Goal: Information Seeking & Learning: Learn about a topic

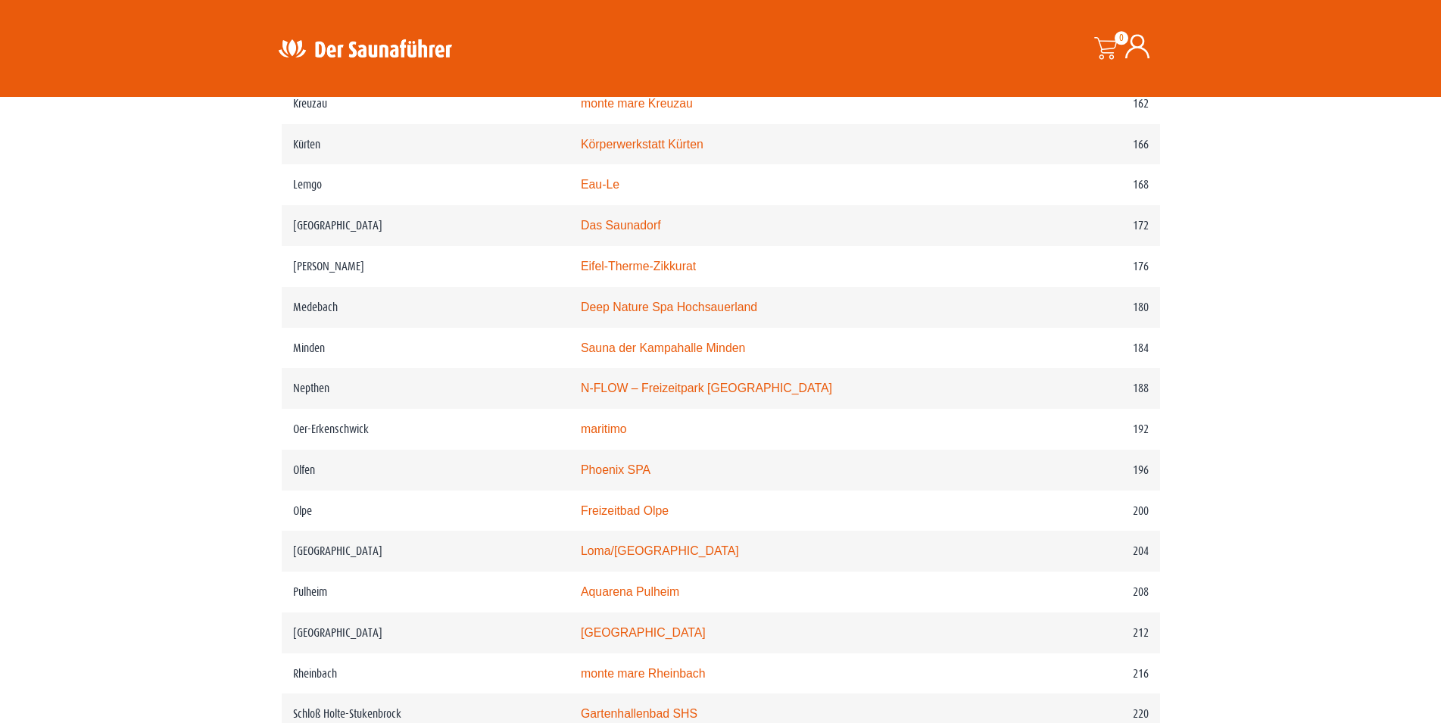
scroll to position [2240, 0]
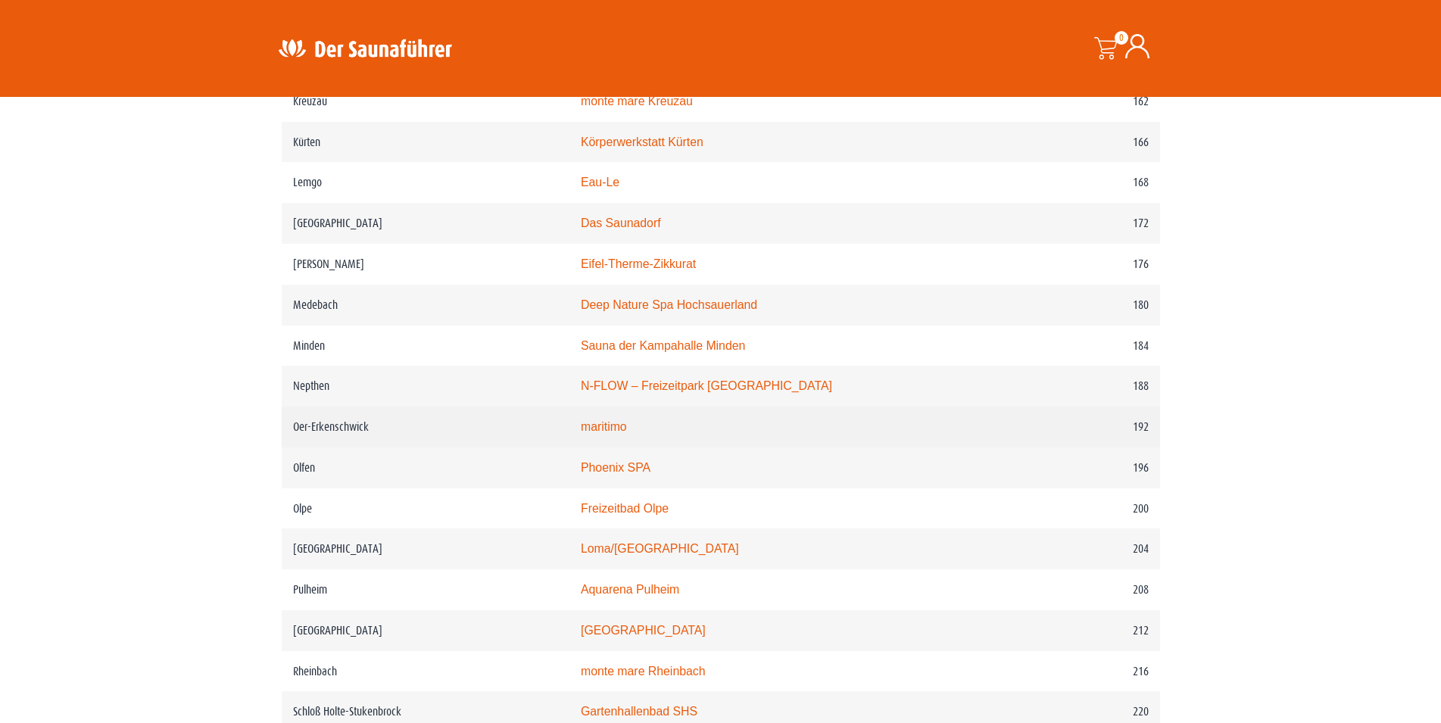
click at [622, 433] on link "maritimo" at bounding box center [604, 426] width 46 height 13
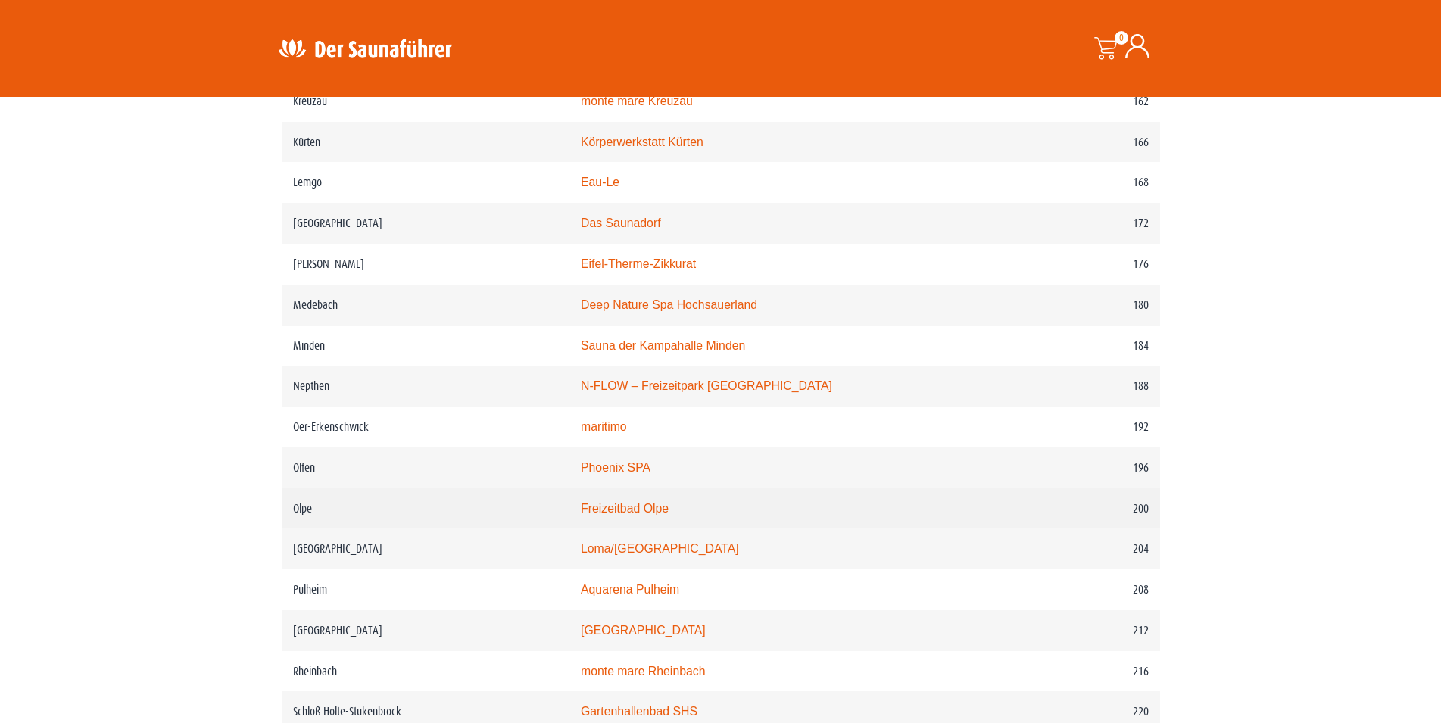
click at [634, 515] on link "Freizeitbad Olpe" at bounding box center [625, 508] width 88 height 13
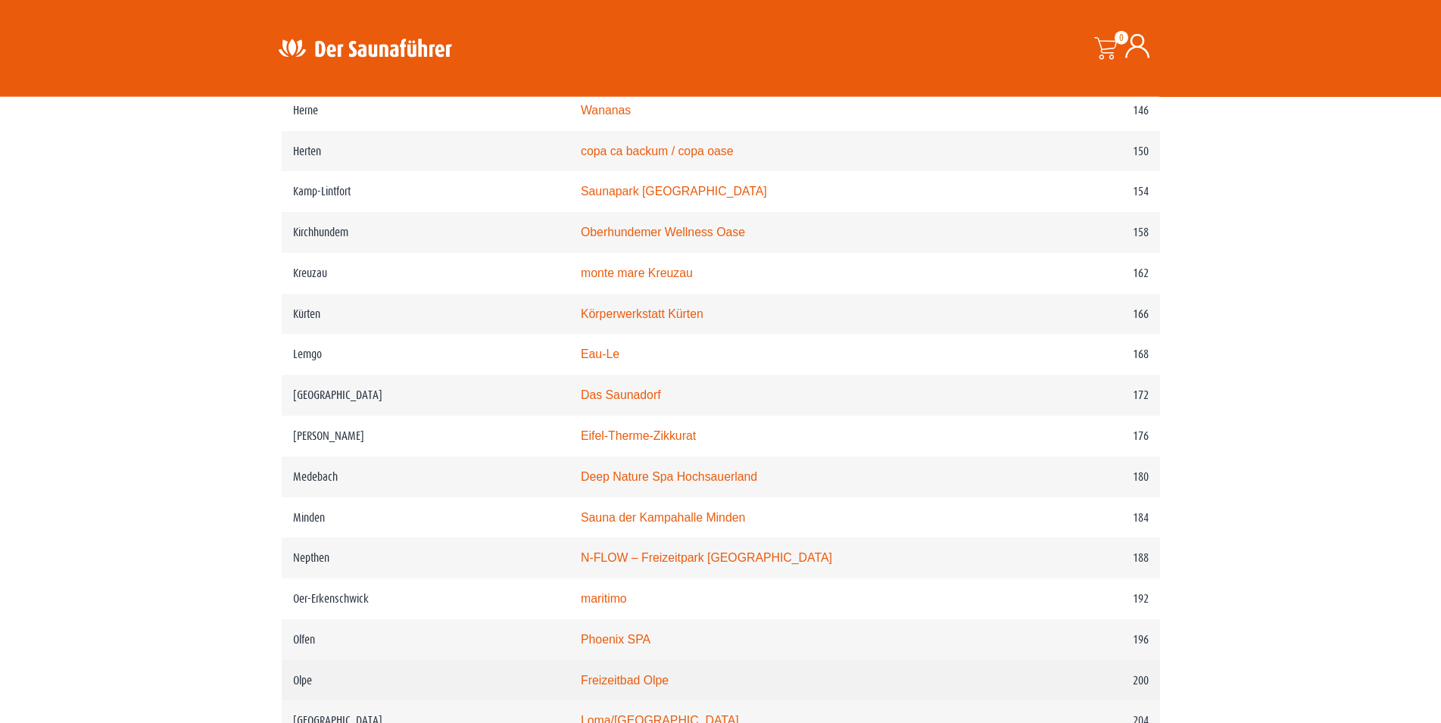
scroll to position [2008, 0]
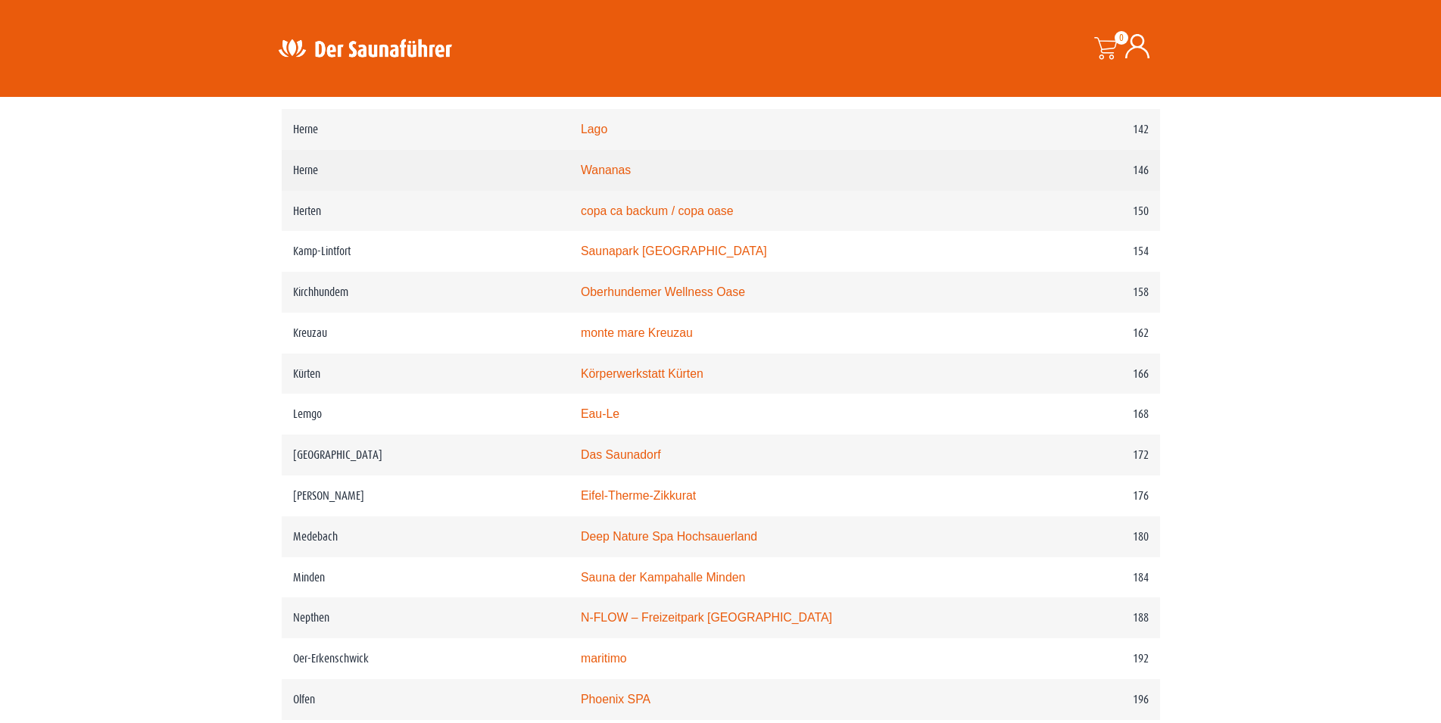
click at [629, 176] on link "Wananas" at bounding box center [606, 170] width 50 height 13
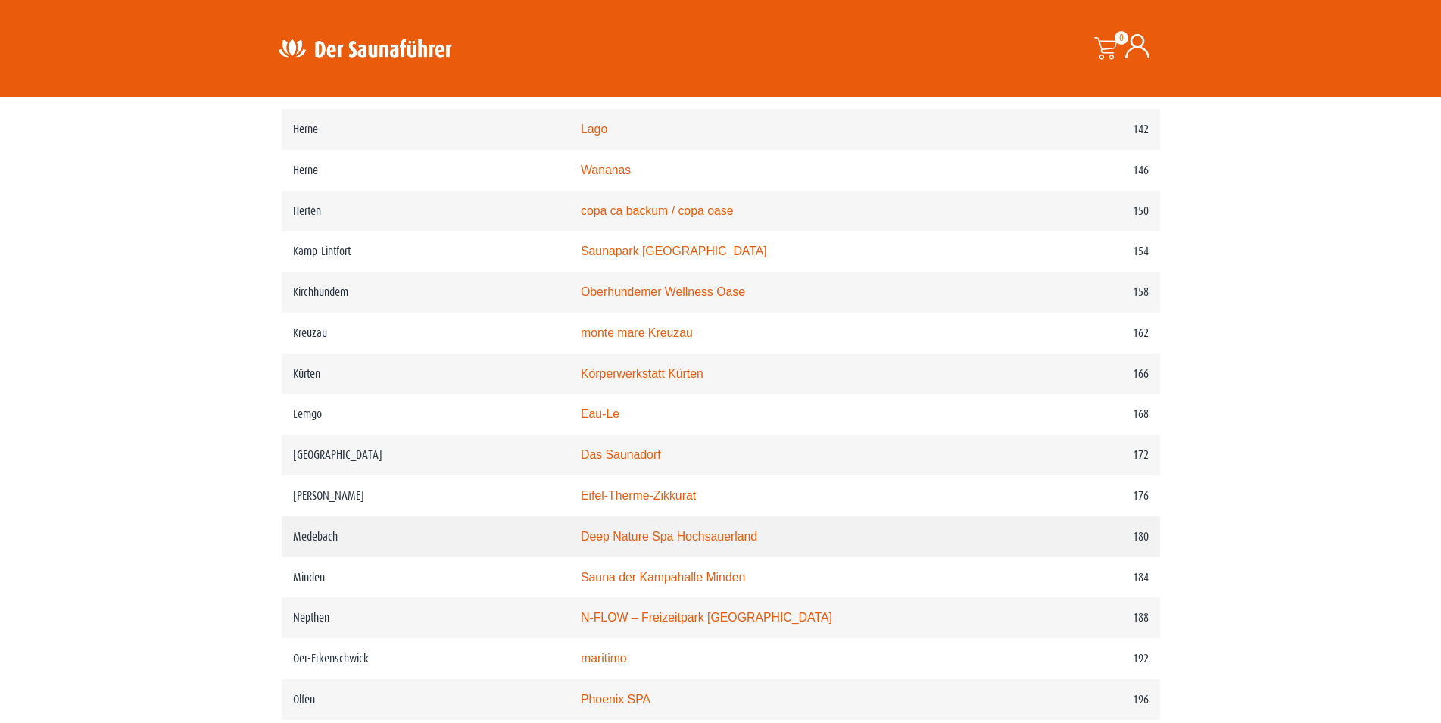
click at [708, 543] on link "Deep Nature Spa Hochsauerland" at bounding box center [669, 536] width 176 height 13
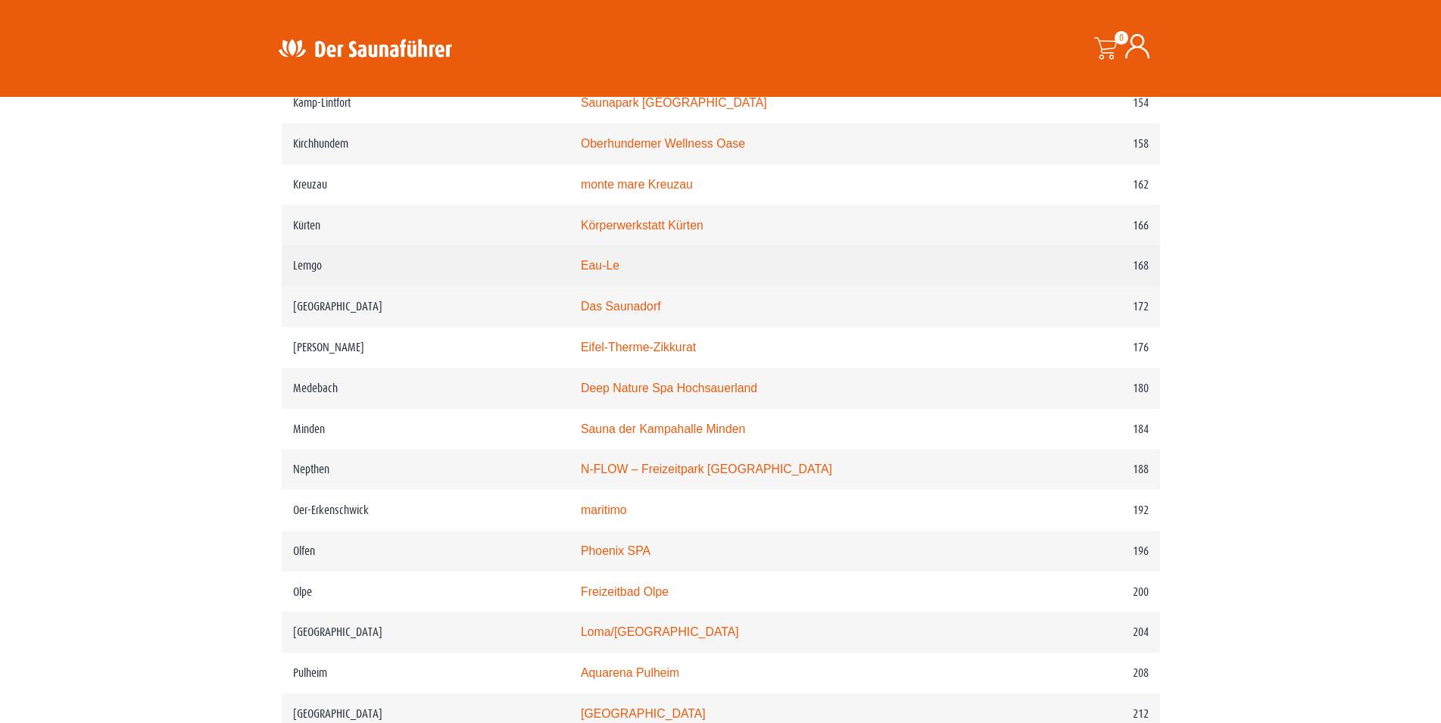
scroll to position [2162, 0]
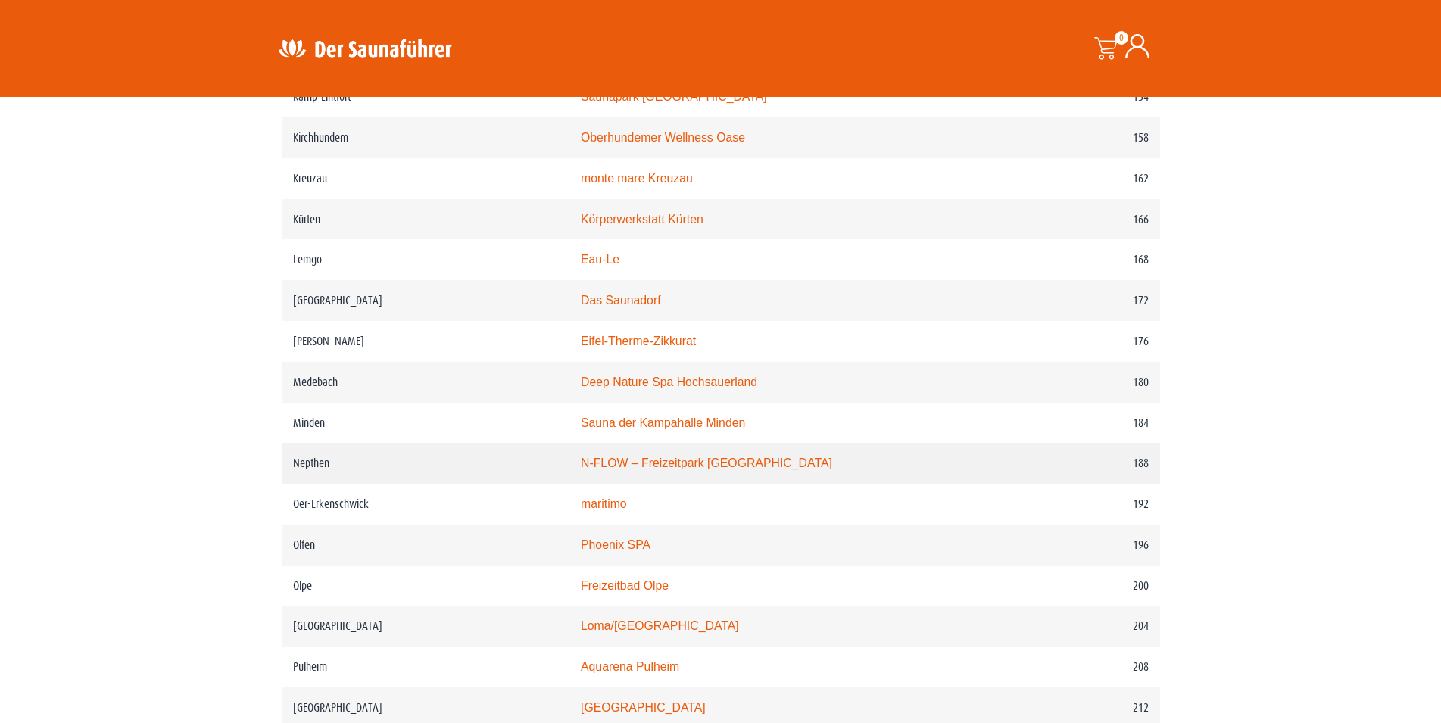
click at [703, 469] on link "N-FLOW – Freizeitpark [GEOGRAPHIC_DATA]" at bounding box center [706, 463] width 251 height 13
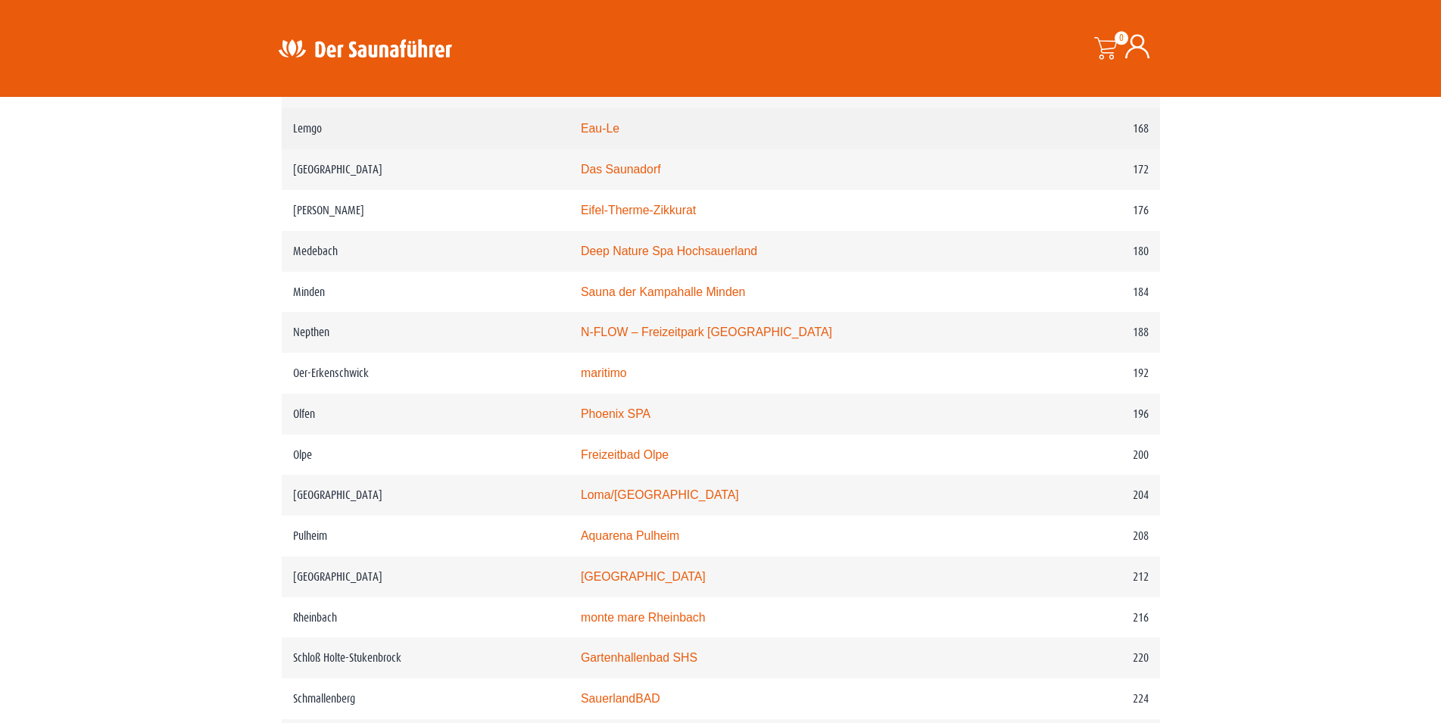
scroll to position [2317, 0]
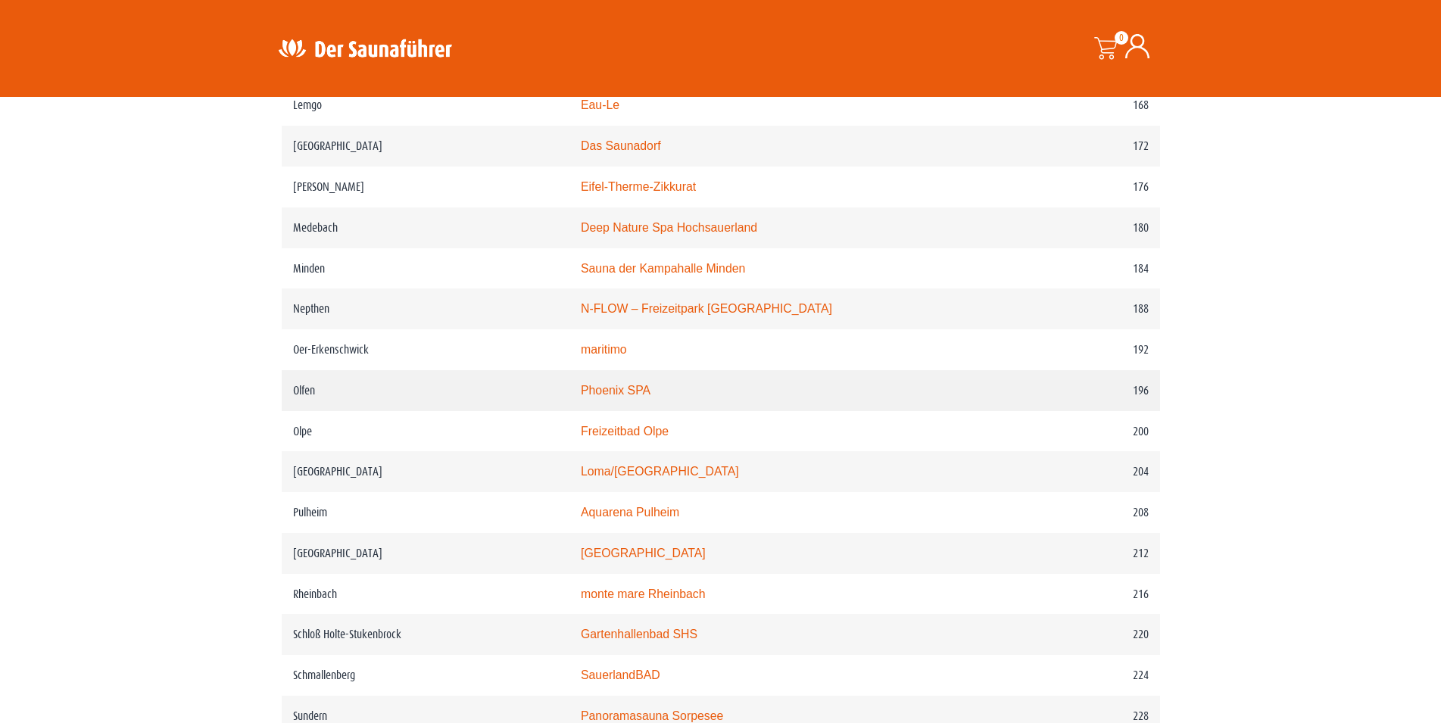
click at [635, 397] on link "Phoenix SPA" at bounding box center [616, 390] width 70 height 13
click at [650, 397] on link "Phoenix SPA" at bounding box center [616, 390] width 70 height 13
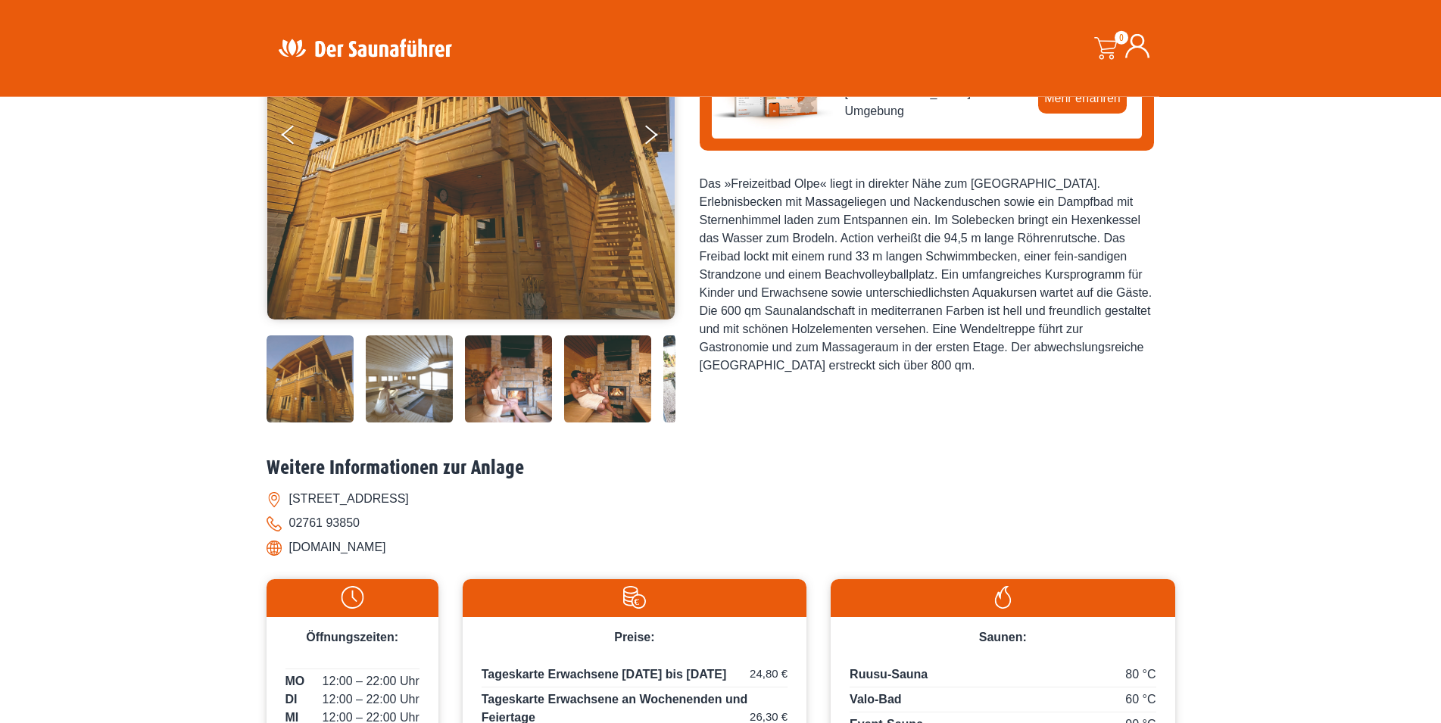
scroll to position [77, 0]
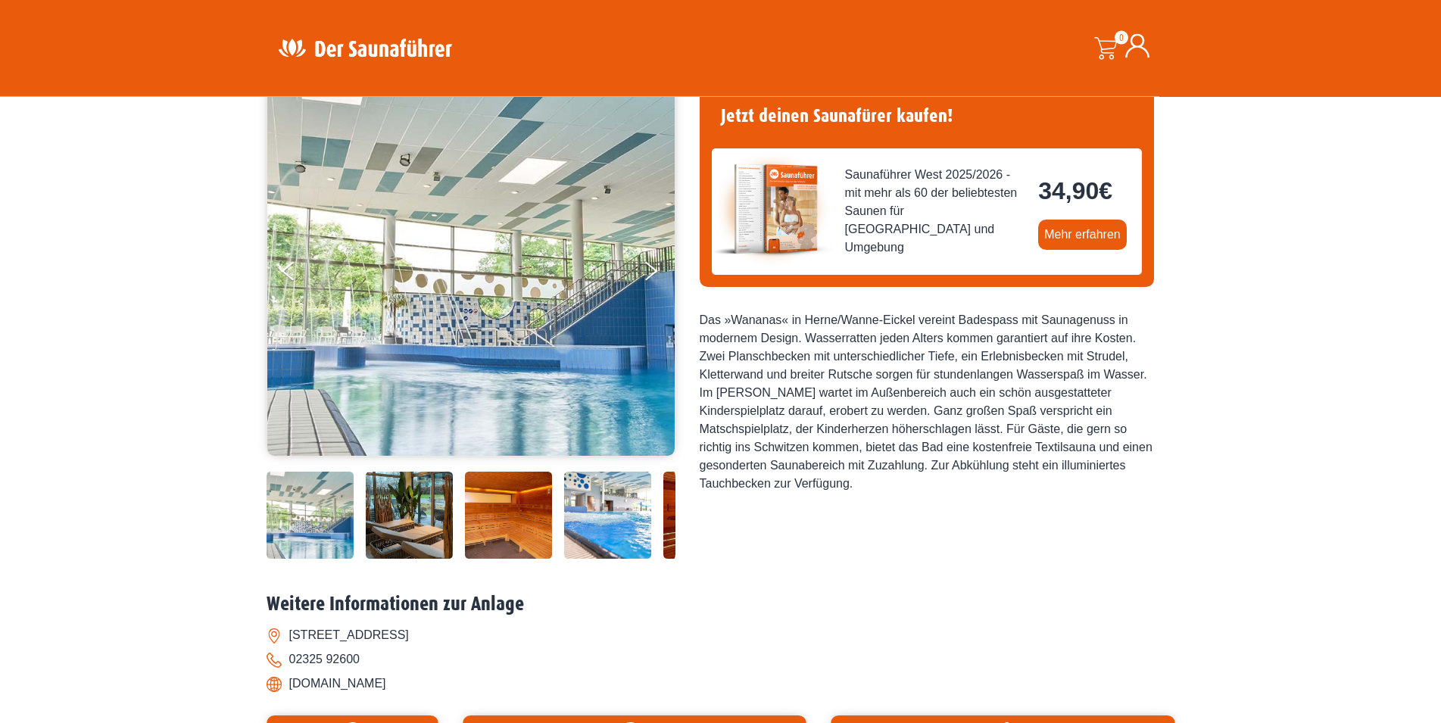
scroll to position [77, 0]
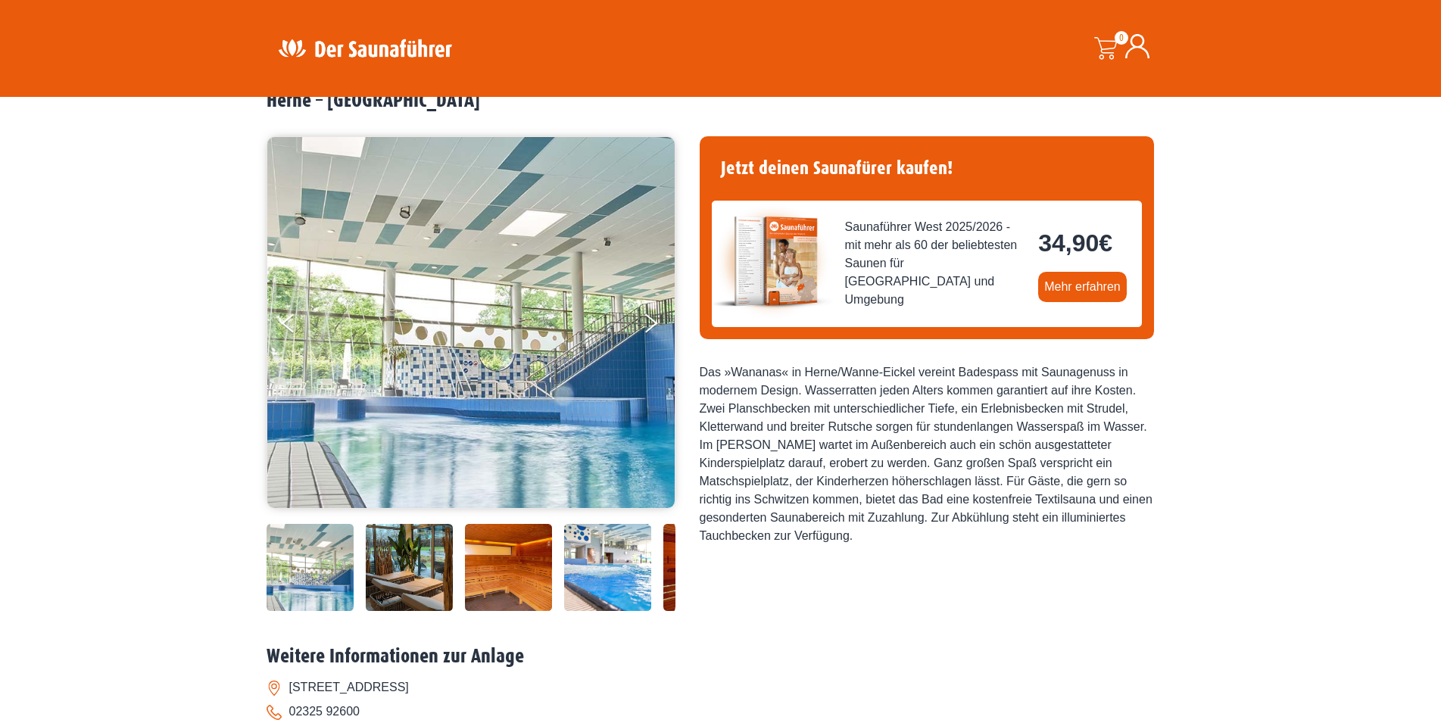
click at [416, 560] on img at bounding box center [409, 567] width 87 height 87
click at [499, 553] on img at bounding box center [508, 567] width 87 height 87
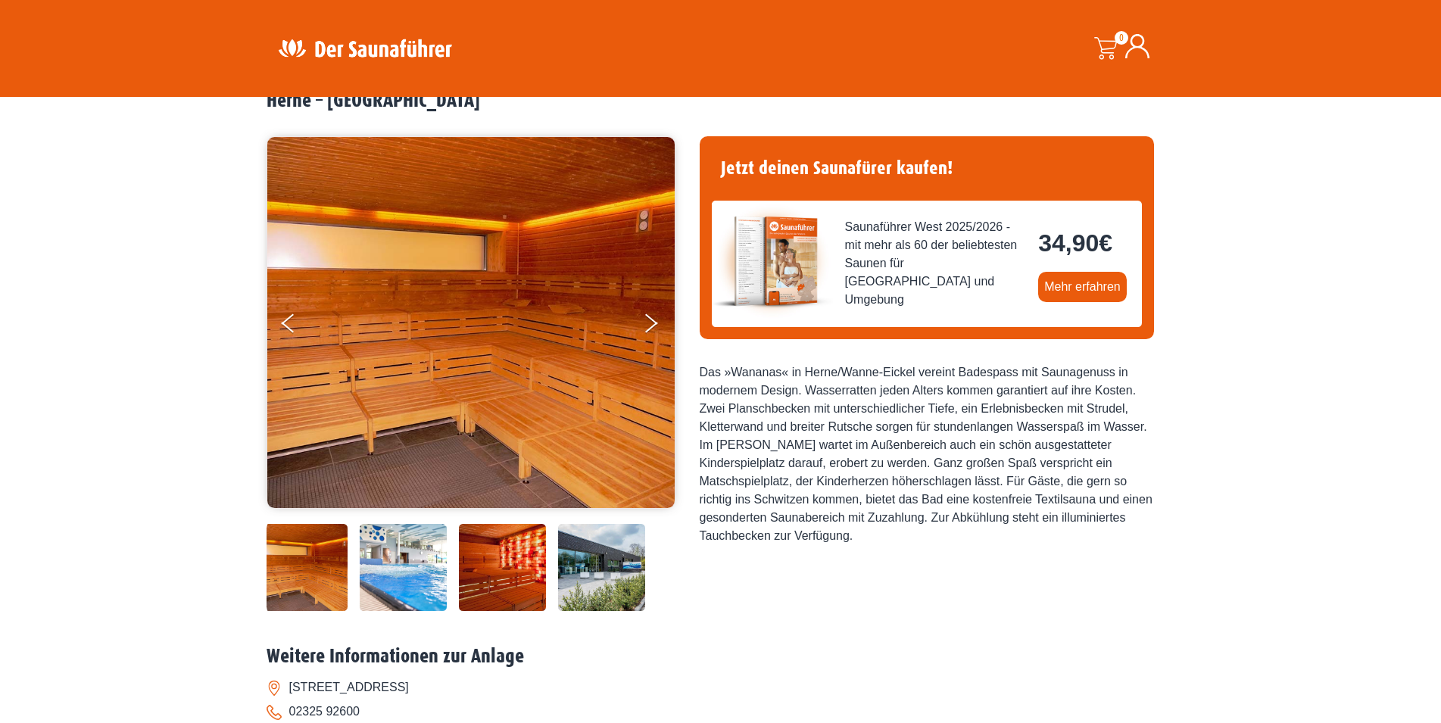
click at [411, 556] on img at bounding box center [403, 567] width 87 height 87
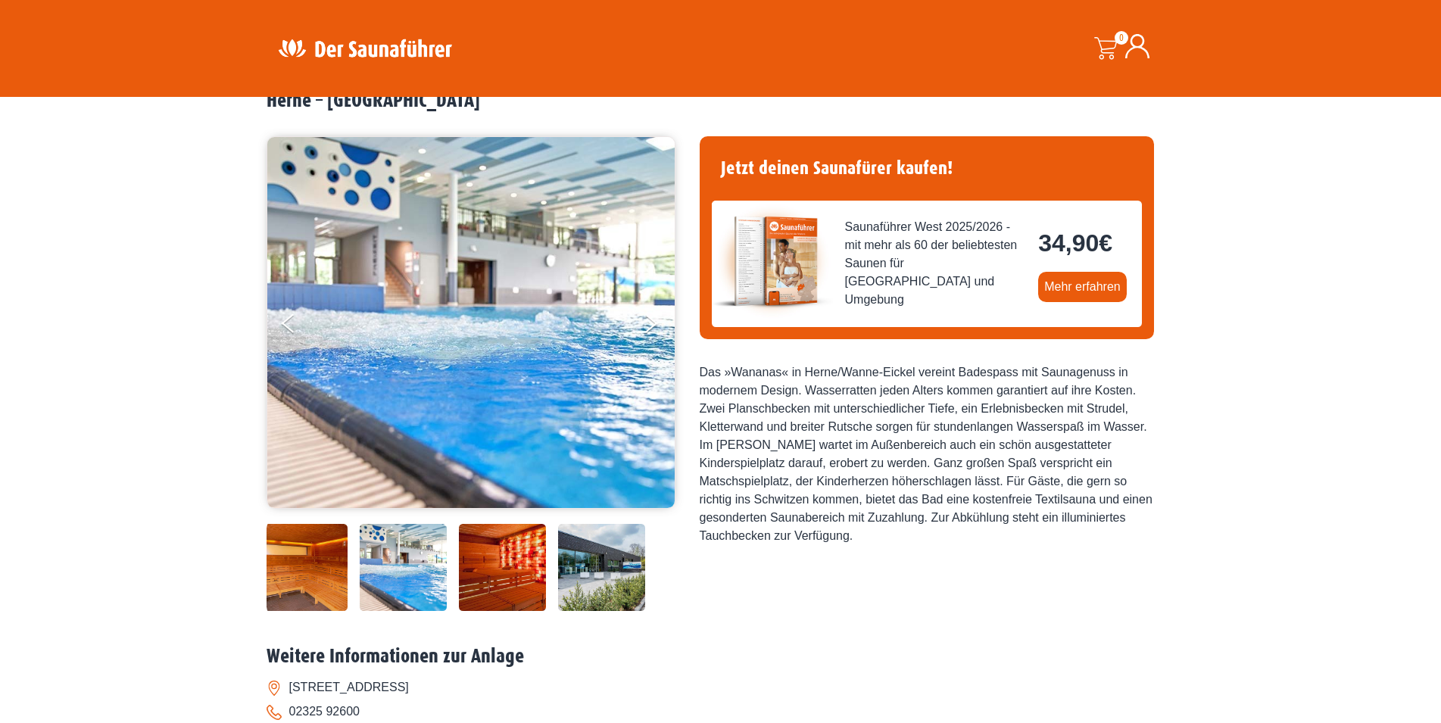
click at [582, 562] on img at bounding box center [601, 567] width 87 height 87
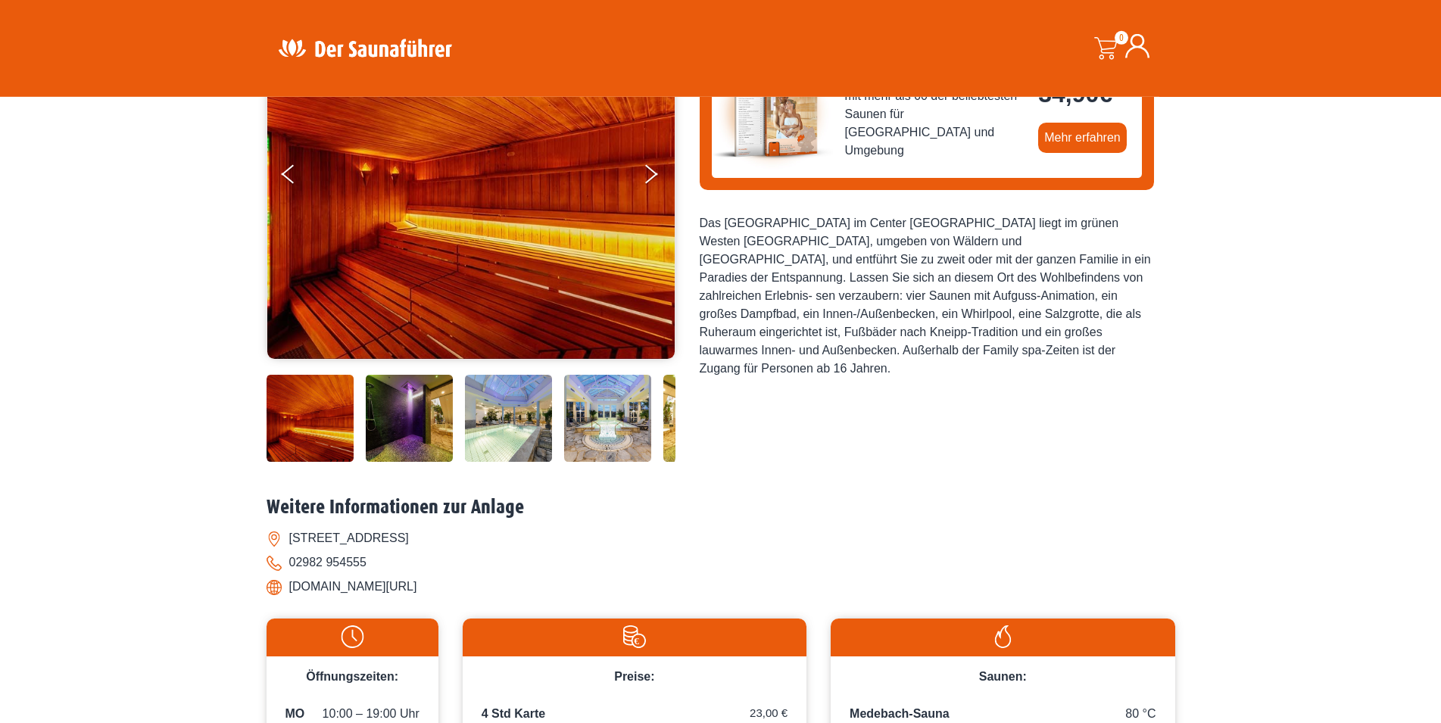
scroll to position [77, 0]
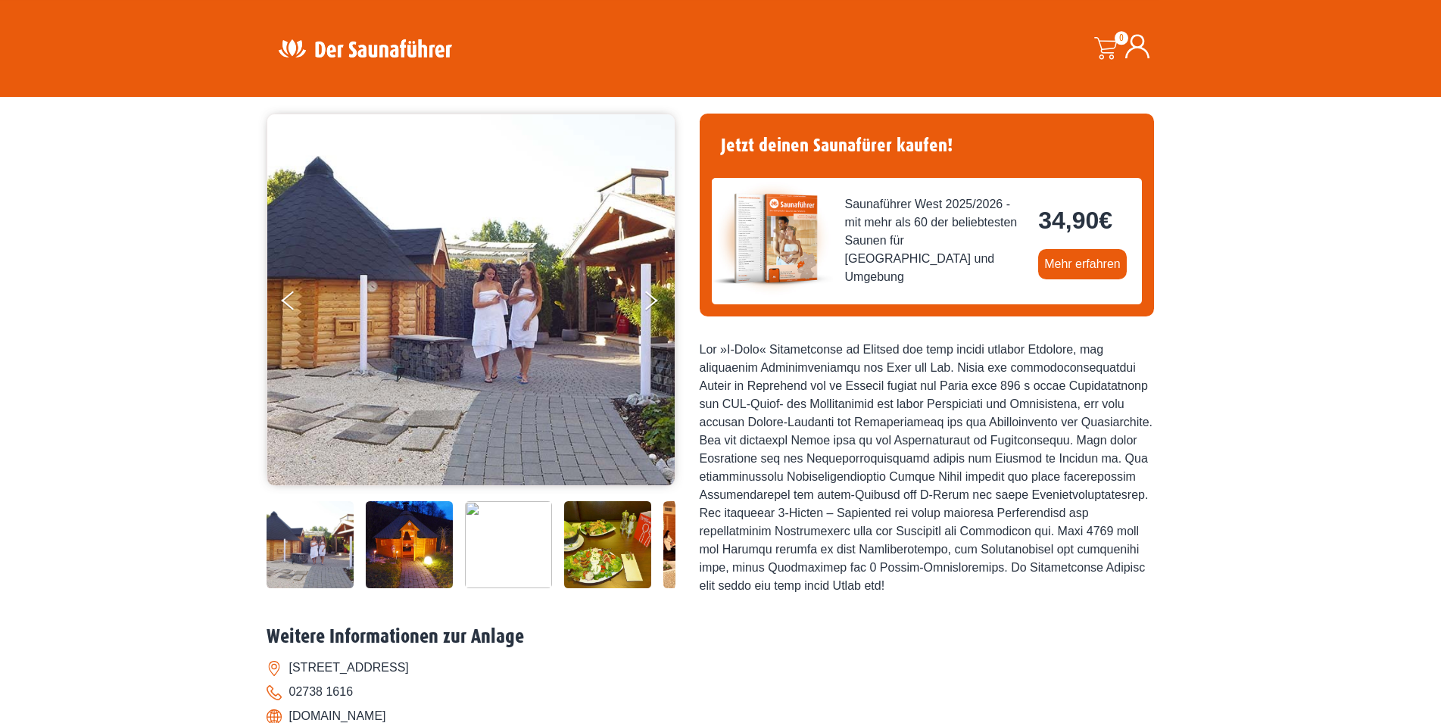
scroll to position [77, 0]
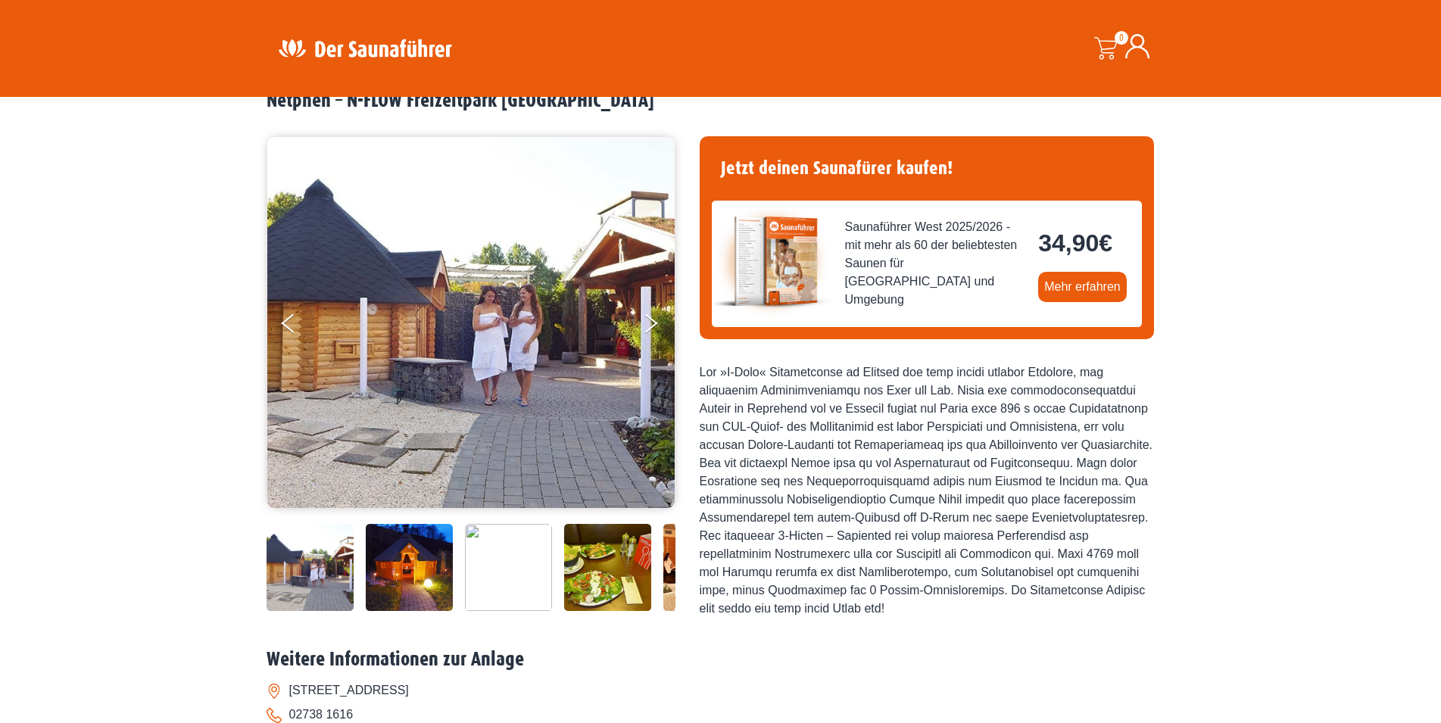
click at [599, 572] on img at bounding box center [607, 567] width 87 height 87
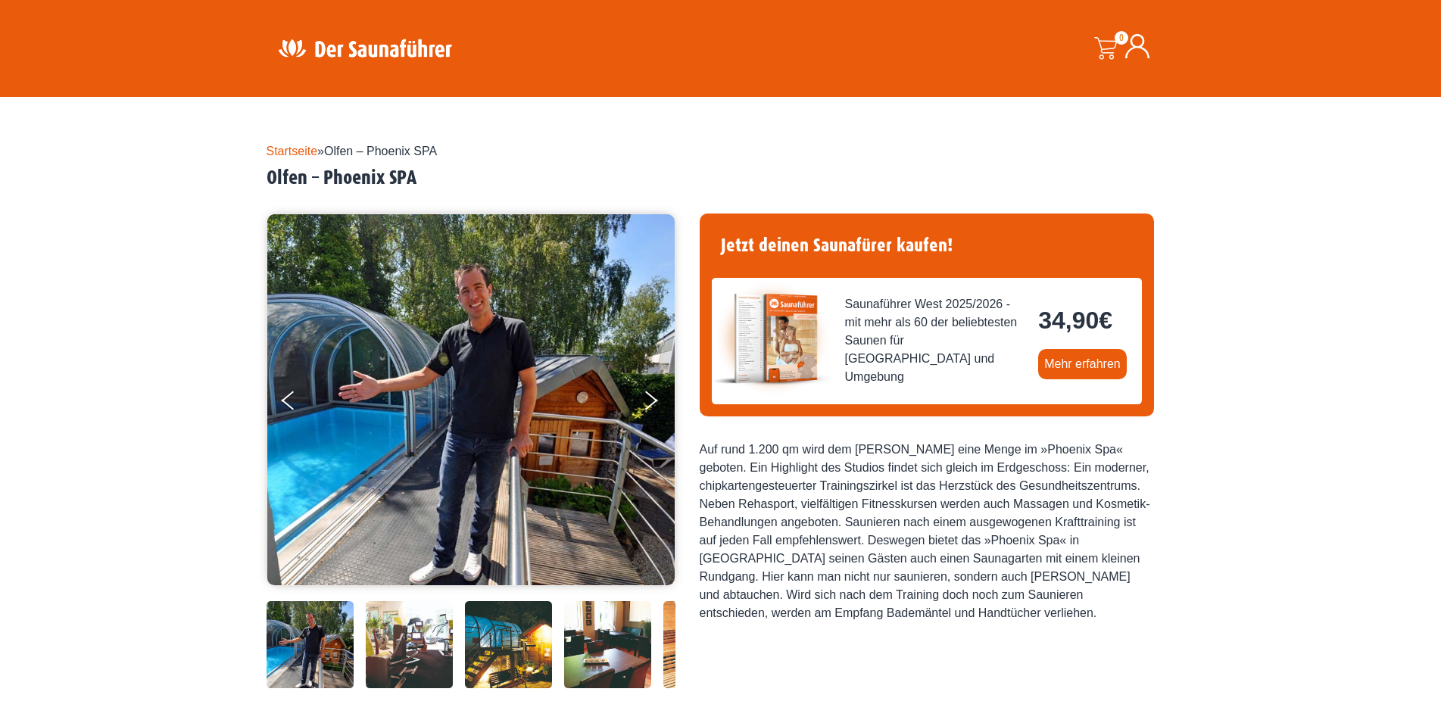
scroll to position [386, 0]
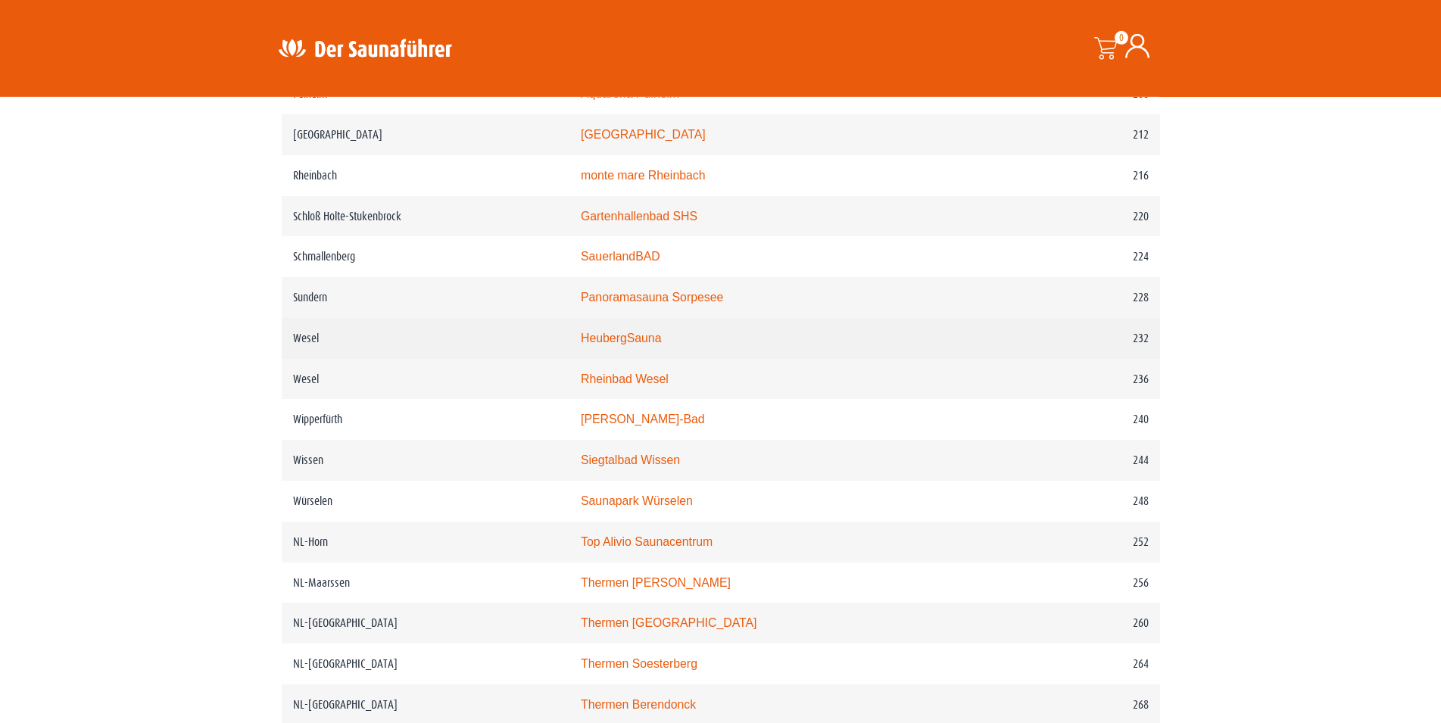
scroll to position [2780, 0]
click at [652, 341] on link "HeubergSauna" at bounding box center [621, 335] width 81 height 13
click at [662, 341] on link "HeubergSauna" at bounding box center [621, 335] width 81 height 13
click at [620, 341] on link "HeubergSauna" at bounding box center [621, 335] width 81 height 13
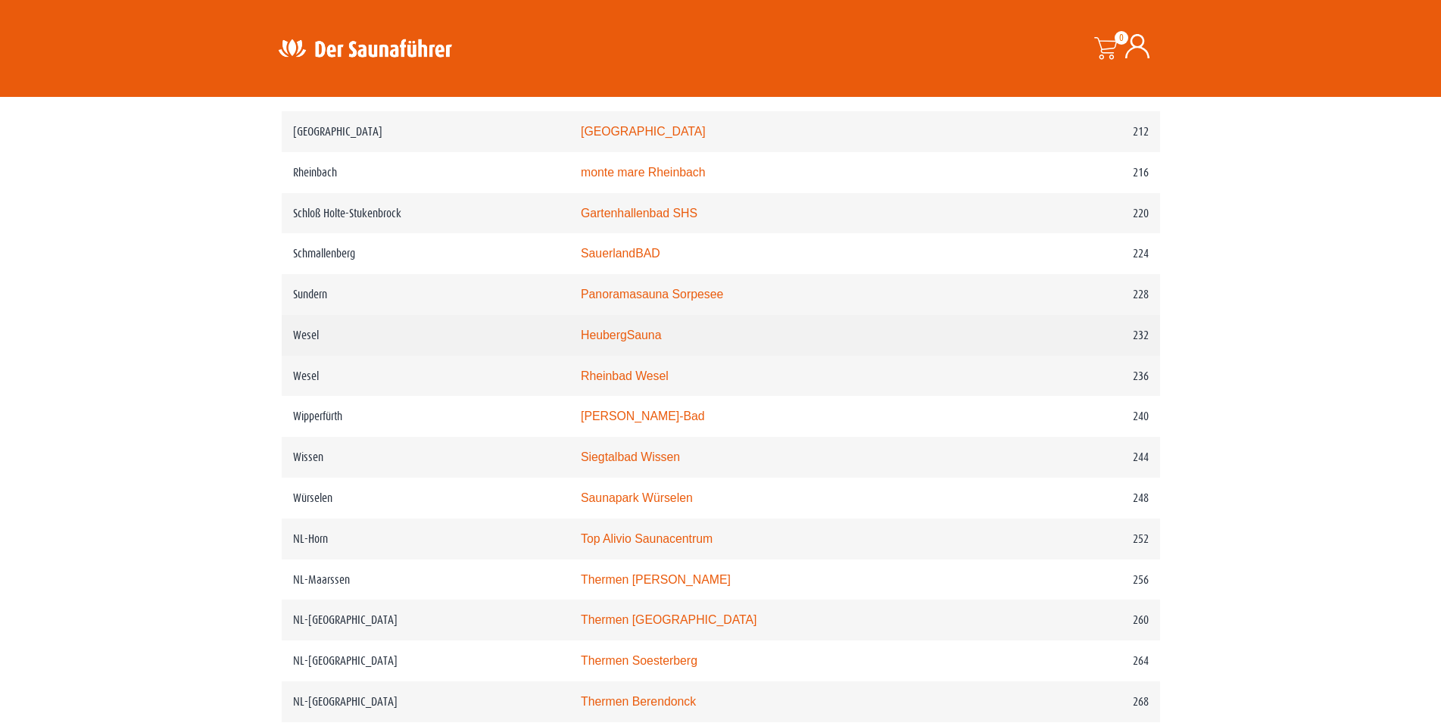
click at [650, 341] on link "HeubergSauna" at bounding box center [621, 335] width 81 height 13
click at [662, 341] on link "HeubergSauna" at bounding box center [621, 335] width 81 height 13
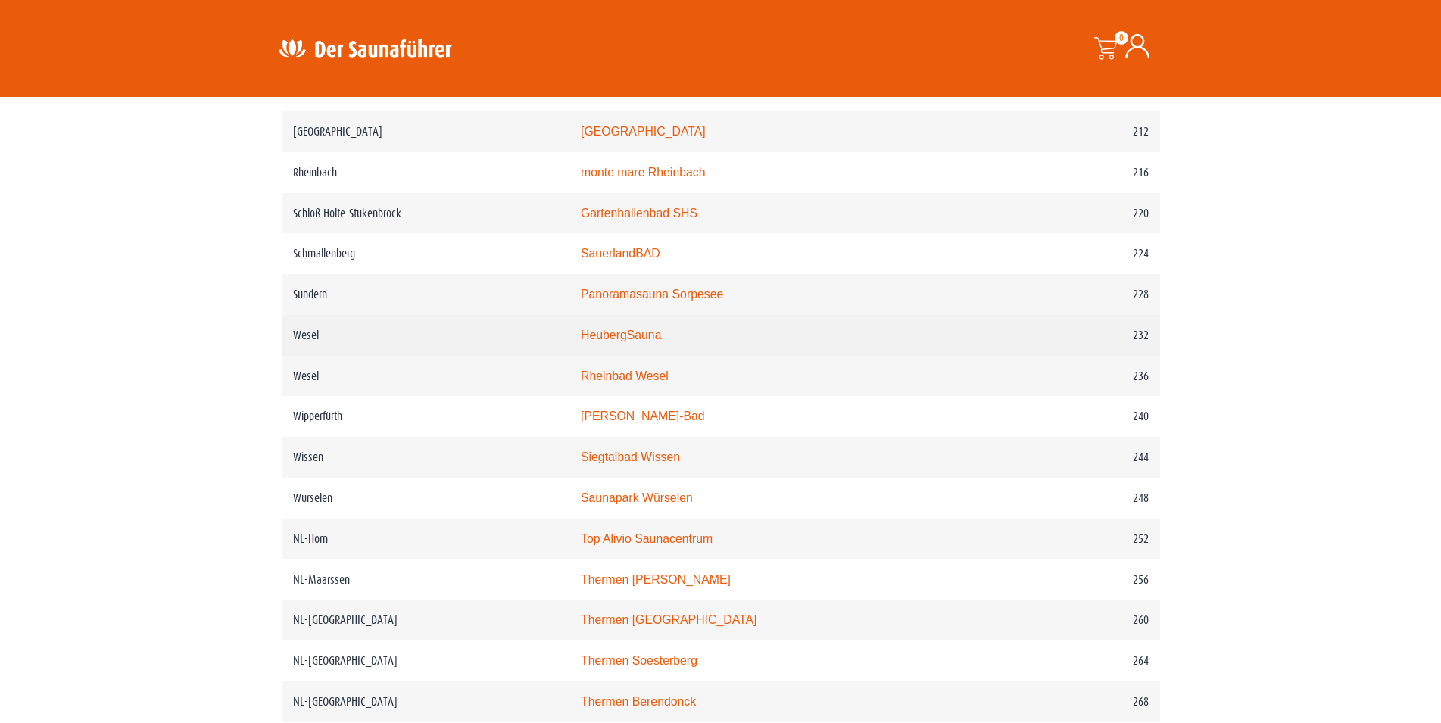
click at [662, 341] on link "HeubergSauna" at bounding box center [621, 335] width 81 height 13
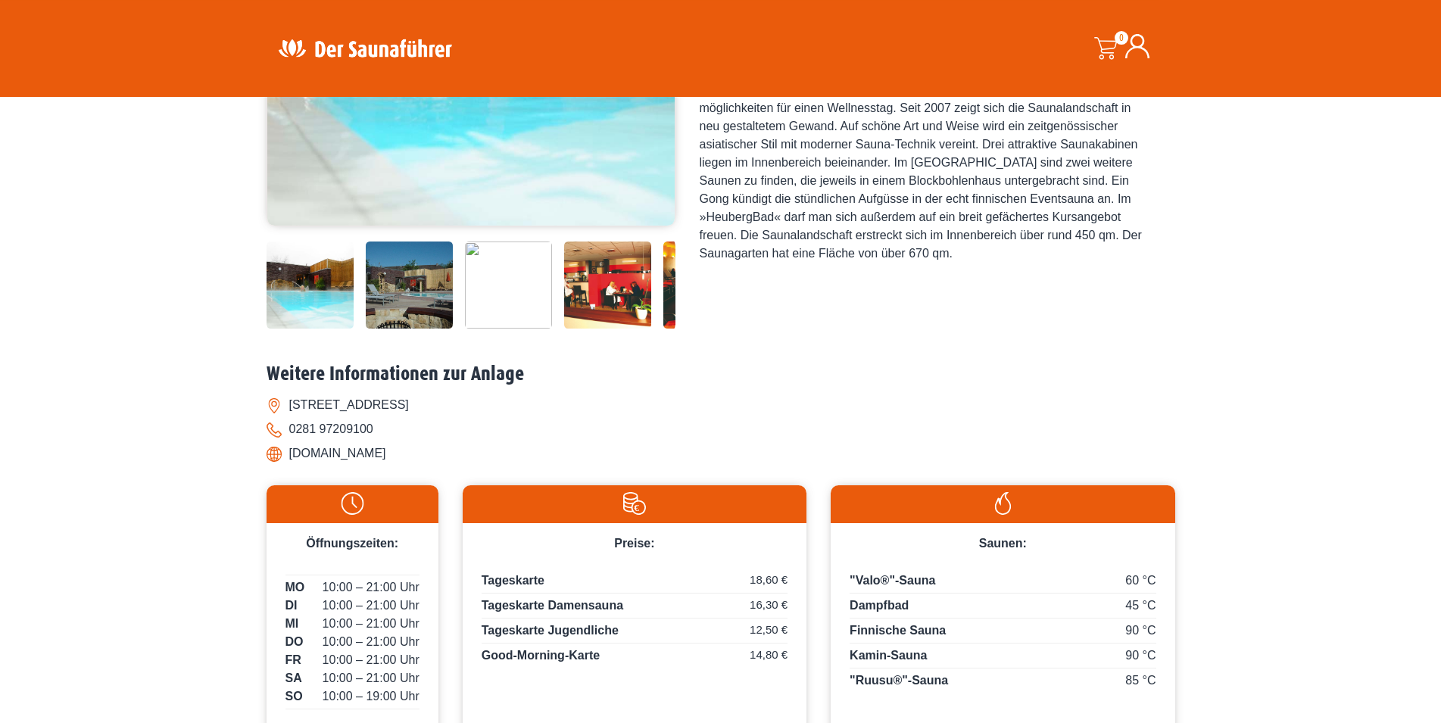
scroll to position [232, 0]
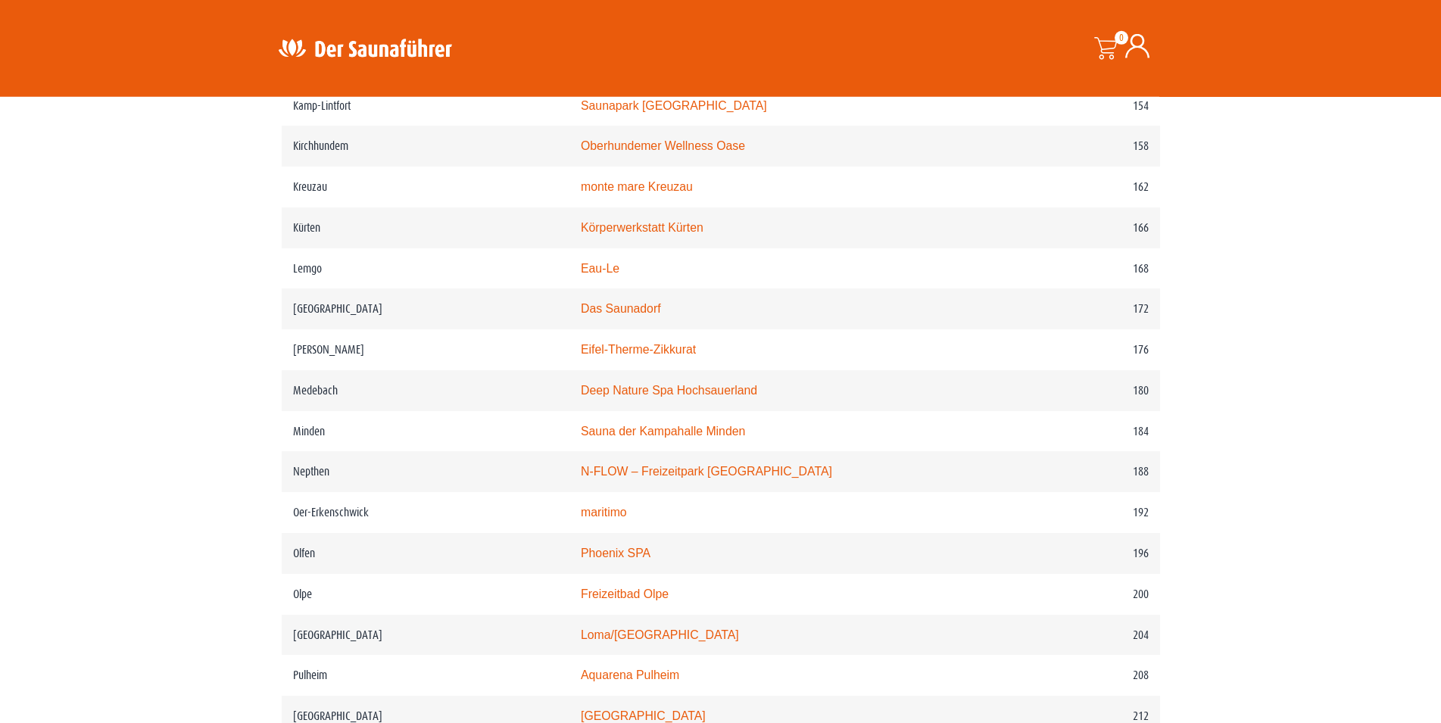
scroll to position [2162, 0]
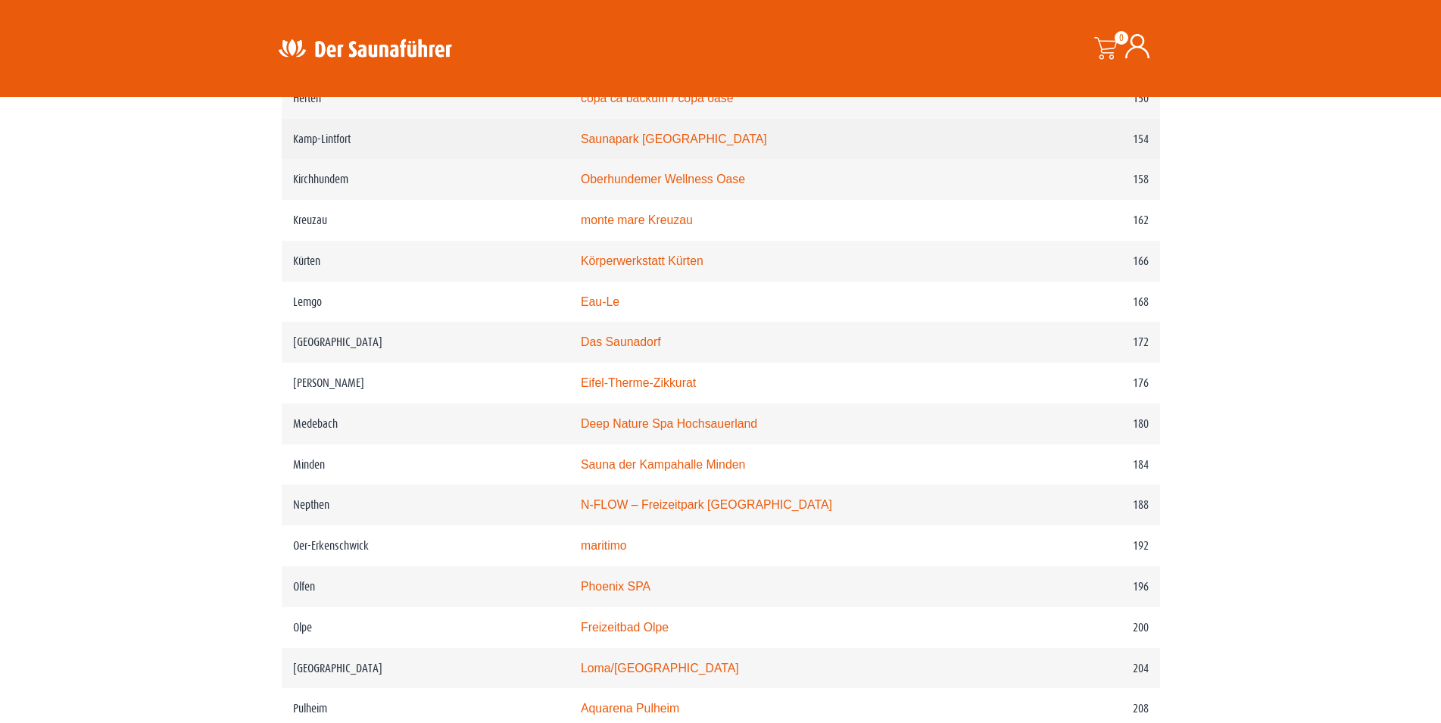
click at [649, 145] on link "Saunapark [GEOGRAPHIC_DATA]" at bounding box center [674, 139] width 186 height 13
click at [649, 145] on link "Saunapark Kamperbrück" at bounding box center [674, 139] width 186 height 13
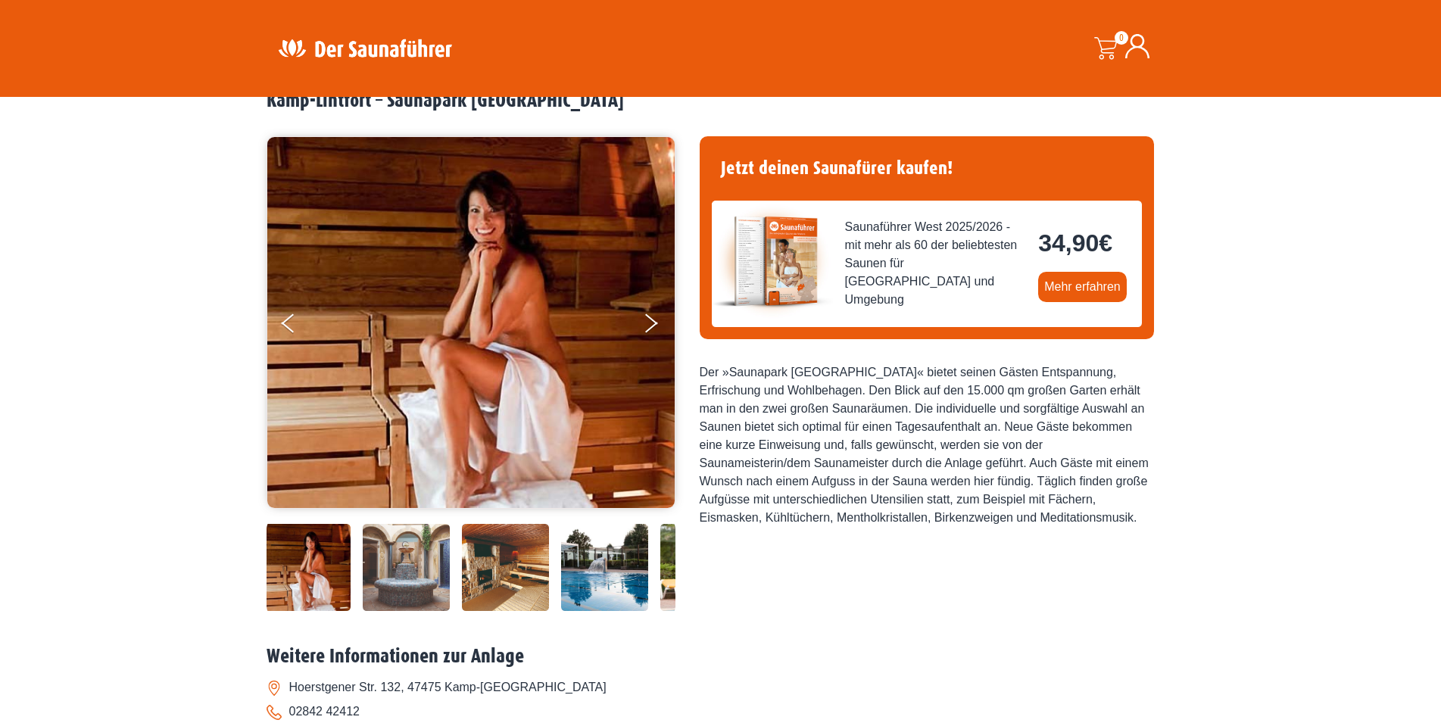
scroll to position [77, 0]
click at [655, 323] on button "Next" at bounding box center [661, 326] width 38 height 38
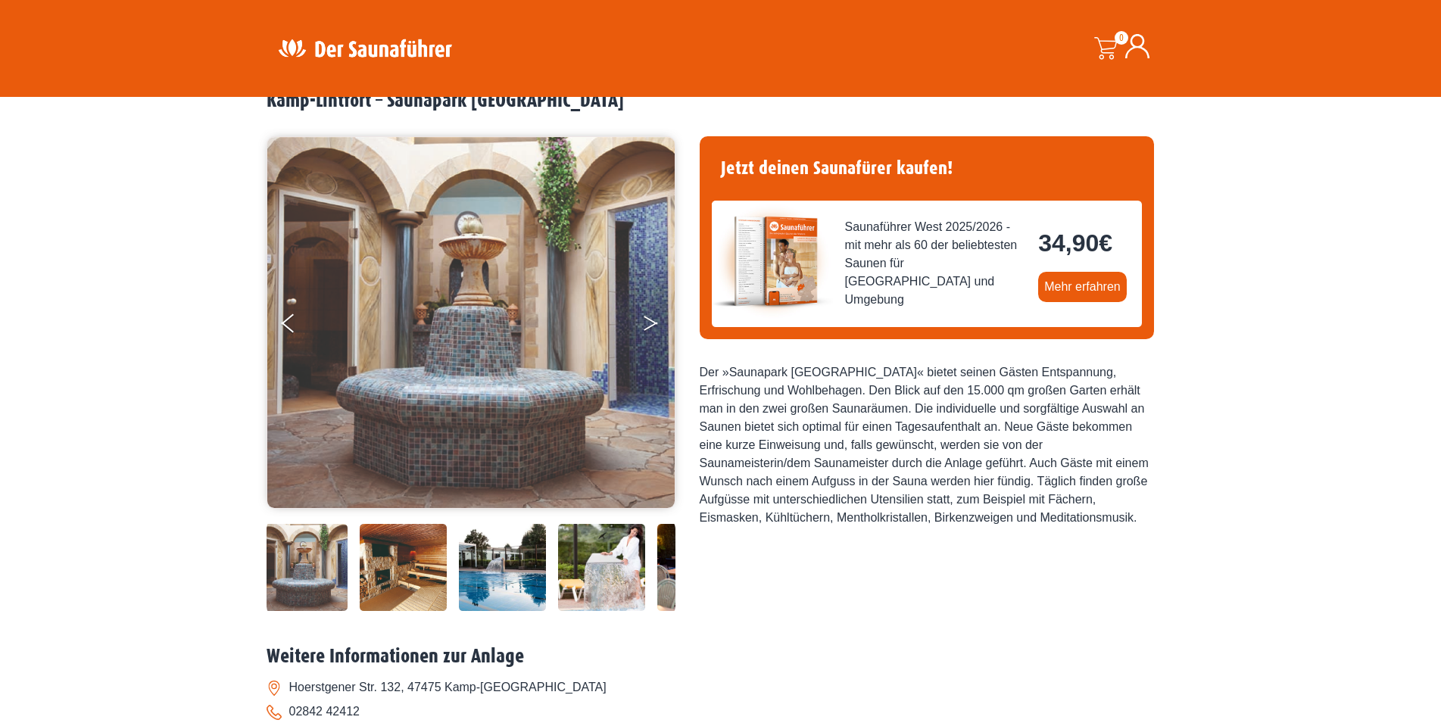
click at [655, 323] on icon "Next" at bounding box center [651, 320] width 14 height 9
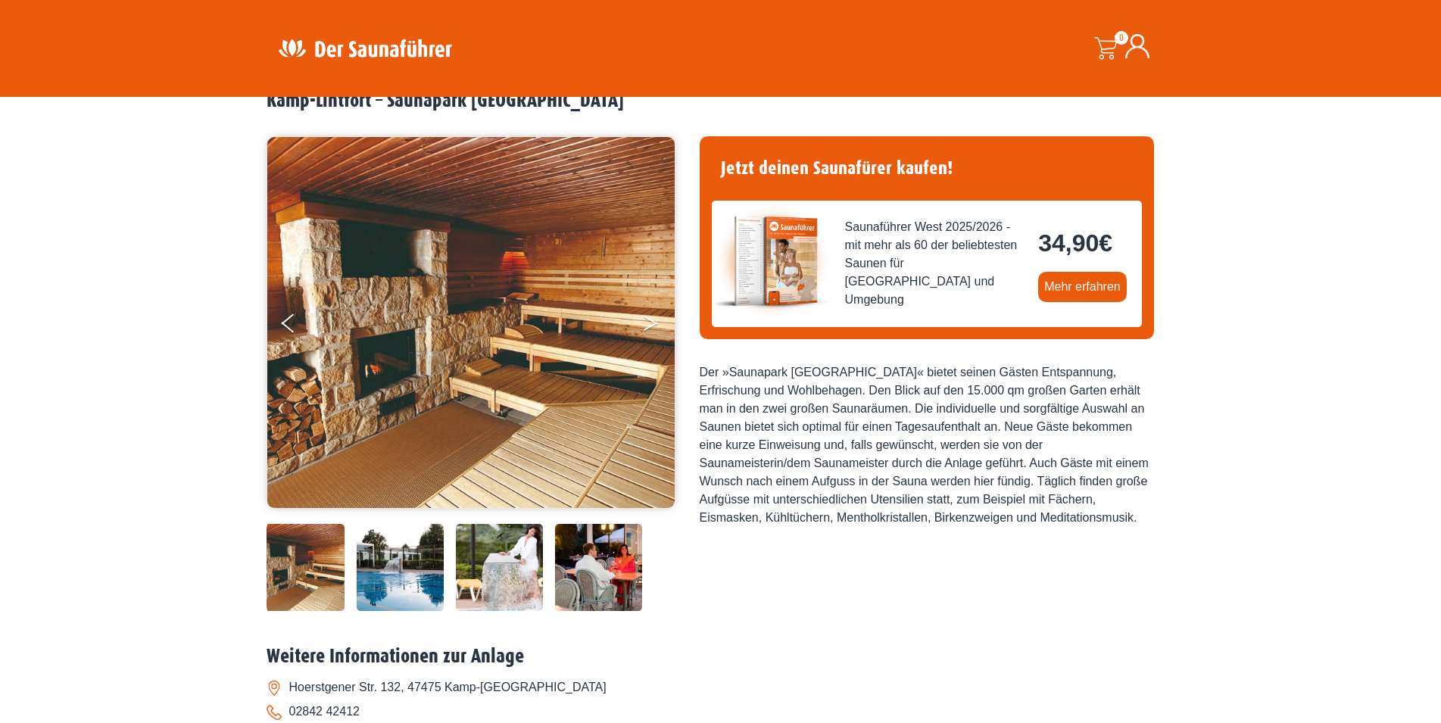
click at [655, 323] on icon "Next" at bounding box center [651, 320] width 14 height 9
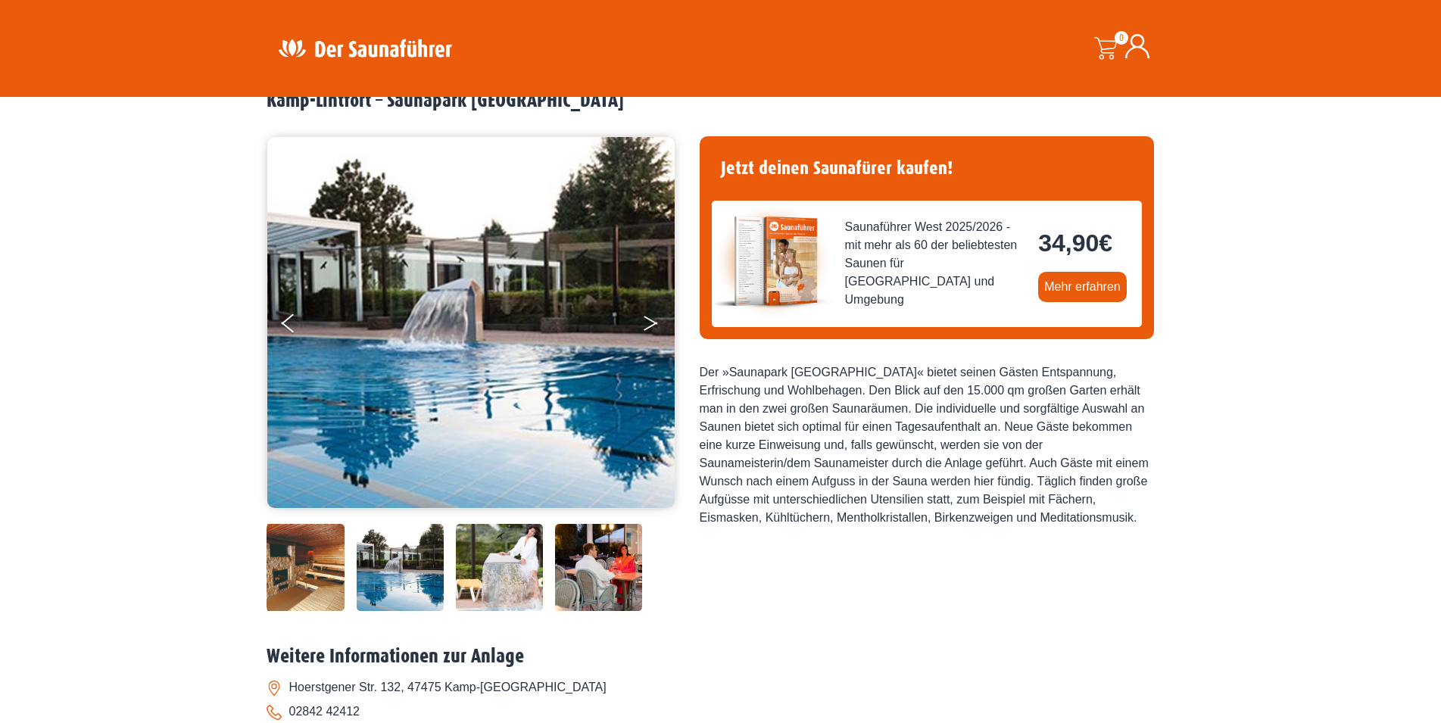
click at [655, 323] on icon "Next" at bounding box center [651, 320] width 14 height 9
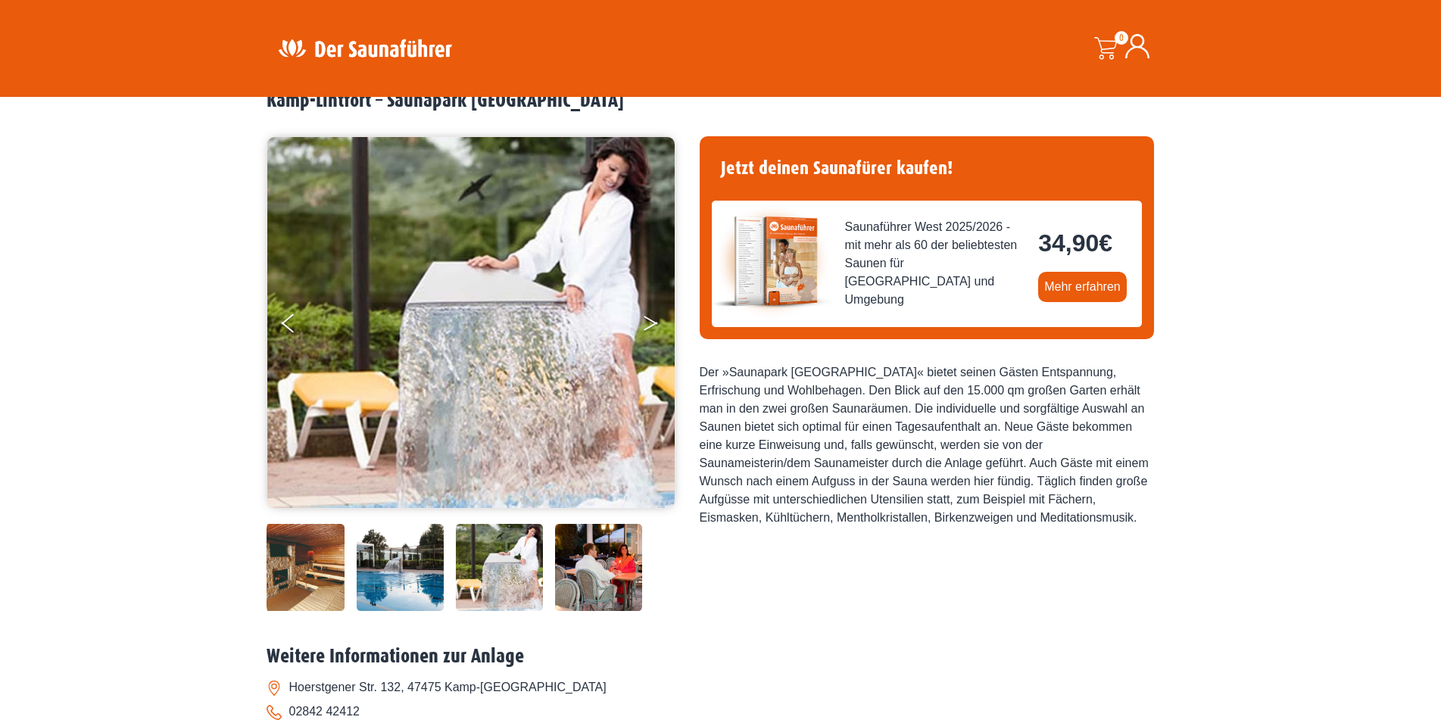
click at [655, 323] on icon "Next" at bounding box center [651, 320] width 14 height 9
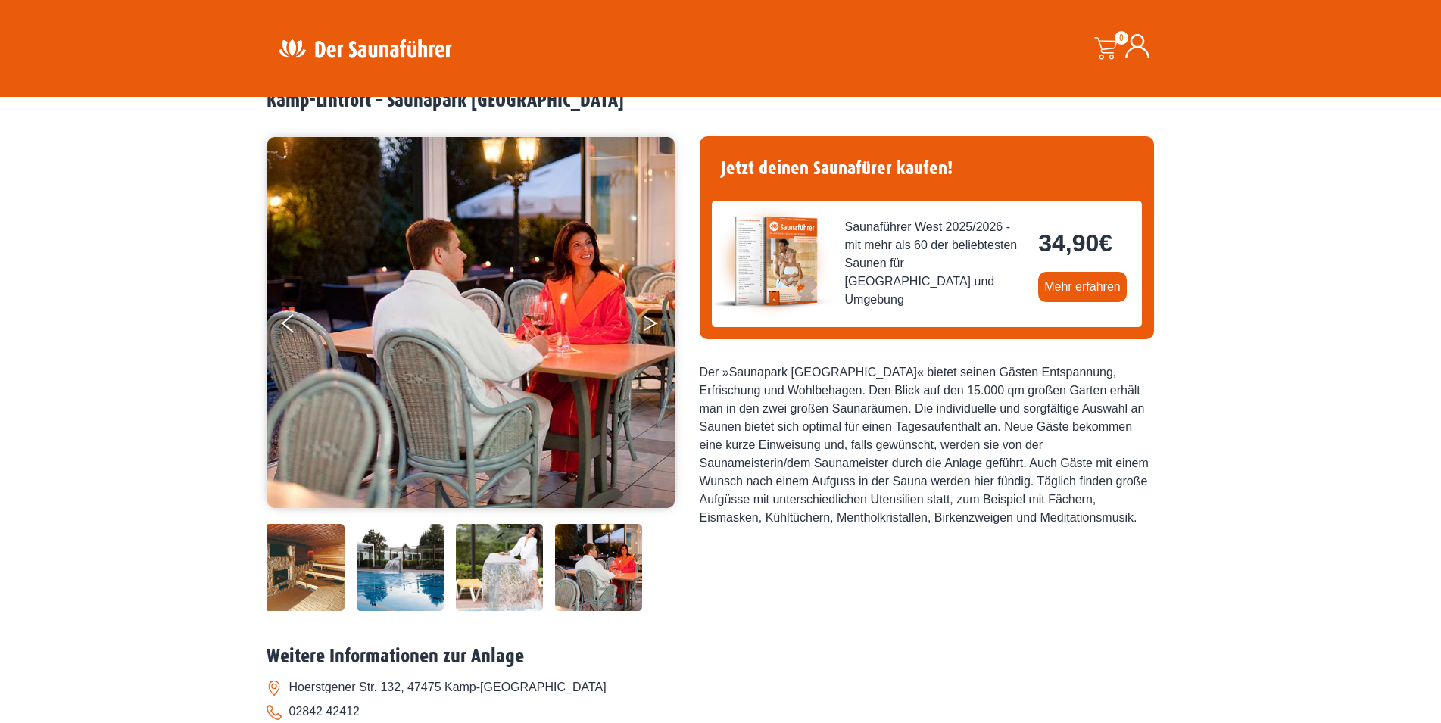
click at [655, 323] on icon "Next" at bounding box center [651, 320] width 14 height 9
click at [646, 319] on button "Next" at bounding box center [661, 326] width 38 height 38
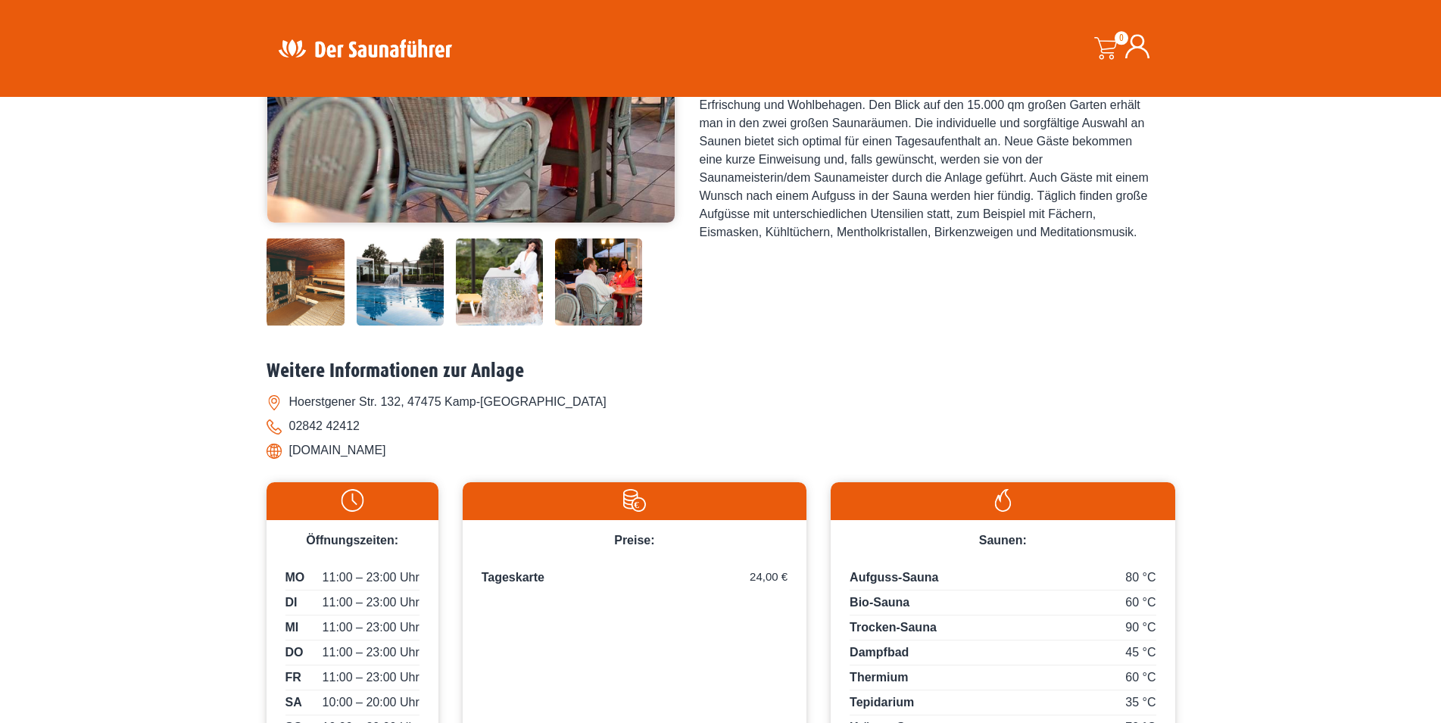
scroll to position [463, 0]
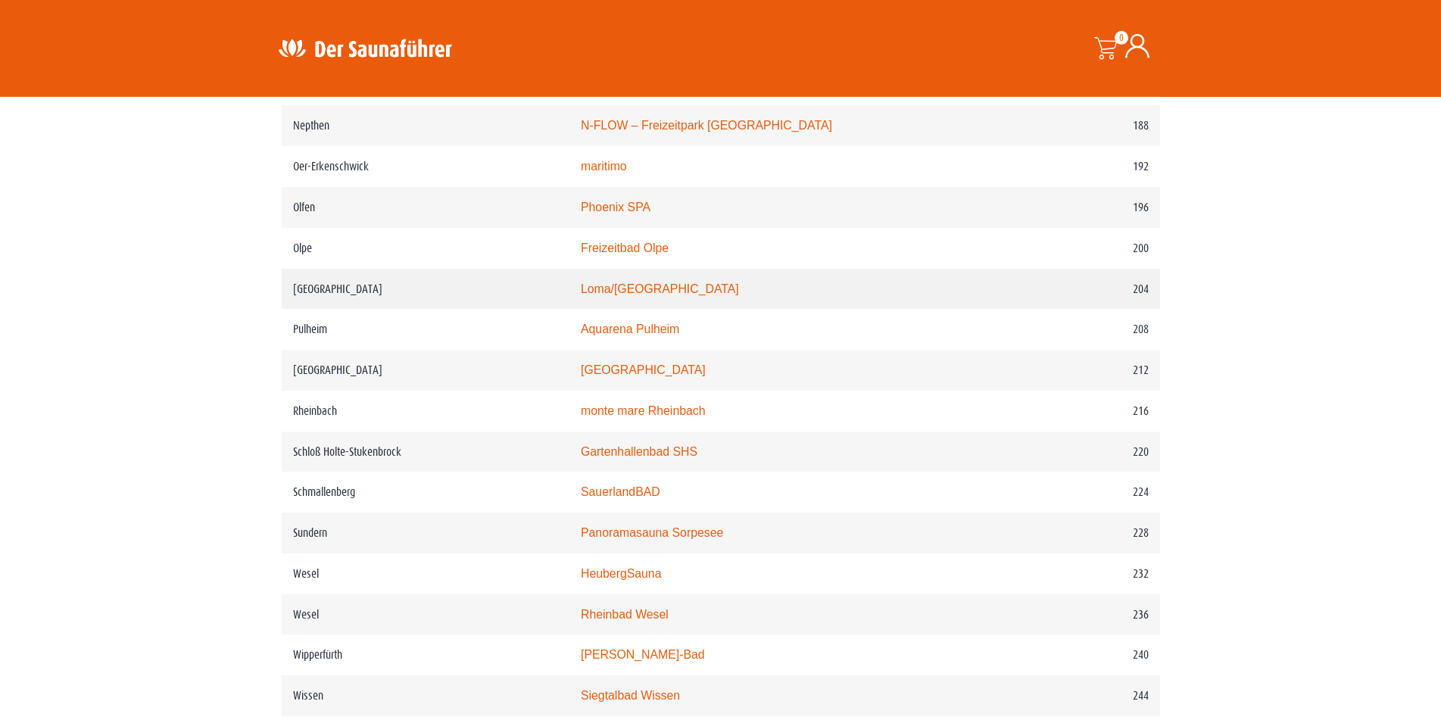
scroll to position [2780, 0]
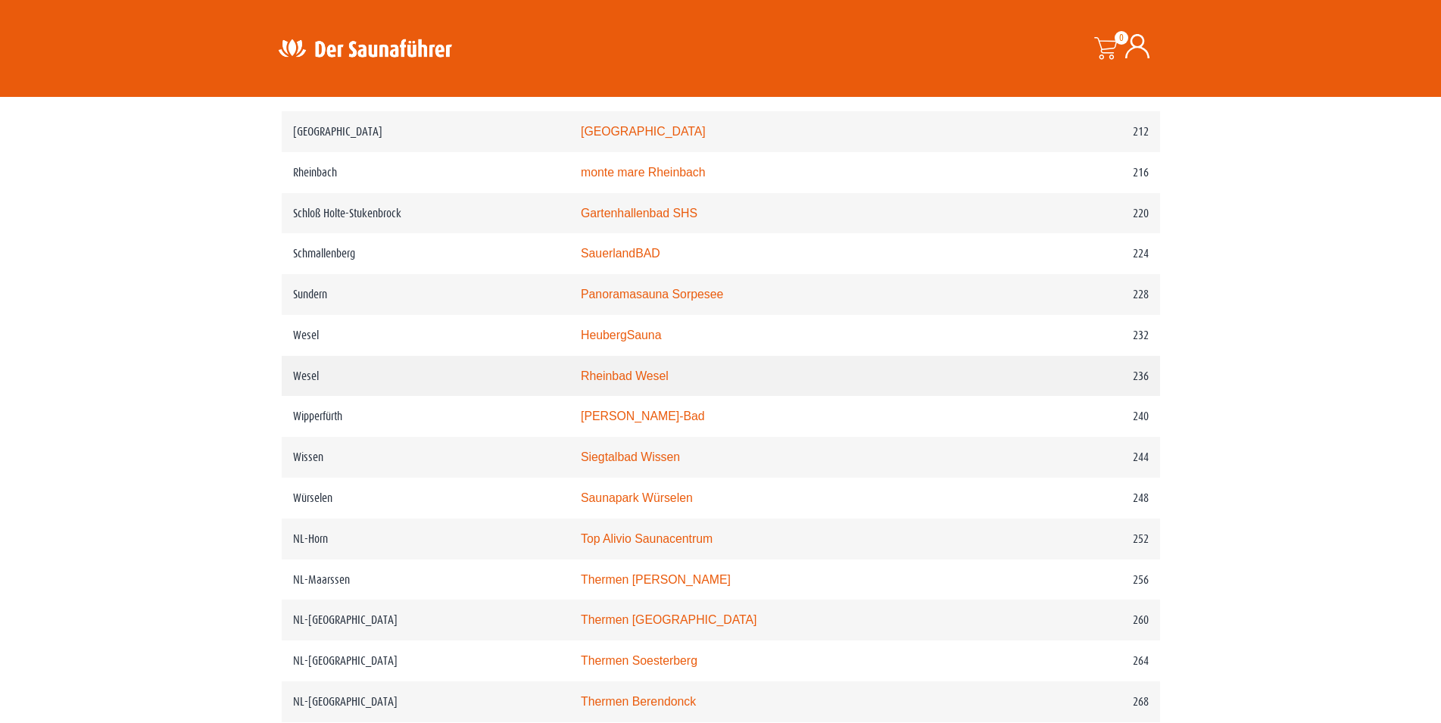
click at [647, 382] on link "Rheinbad Wesel" at bounding box center [625, 375] width 88 height 13
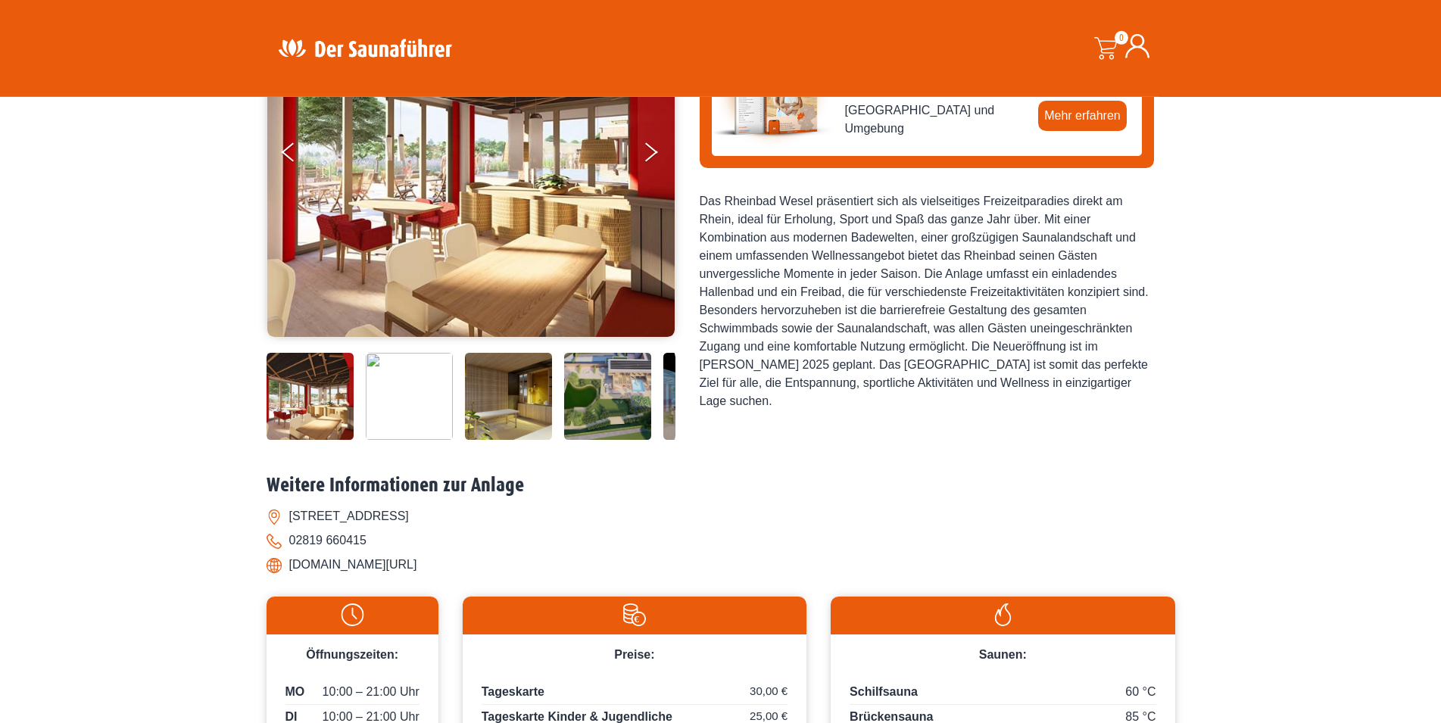
scroll to position [232, 0]
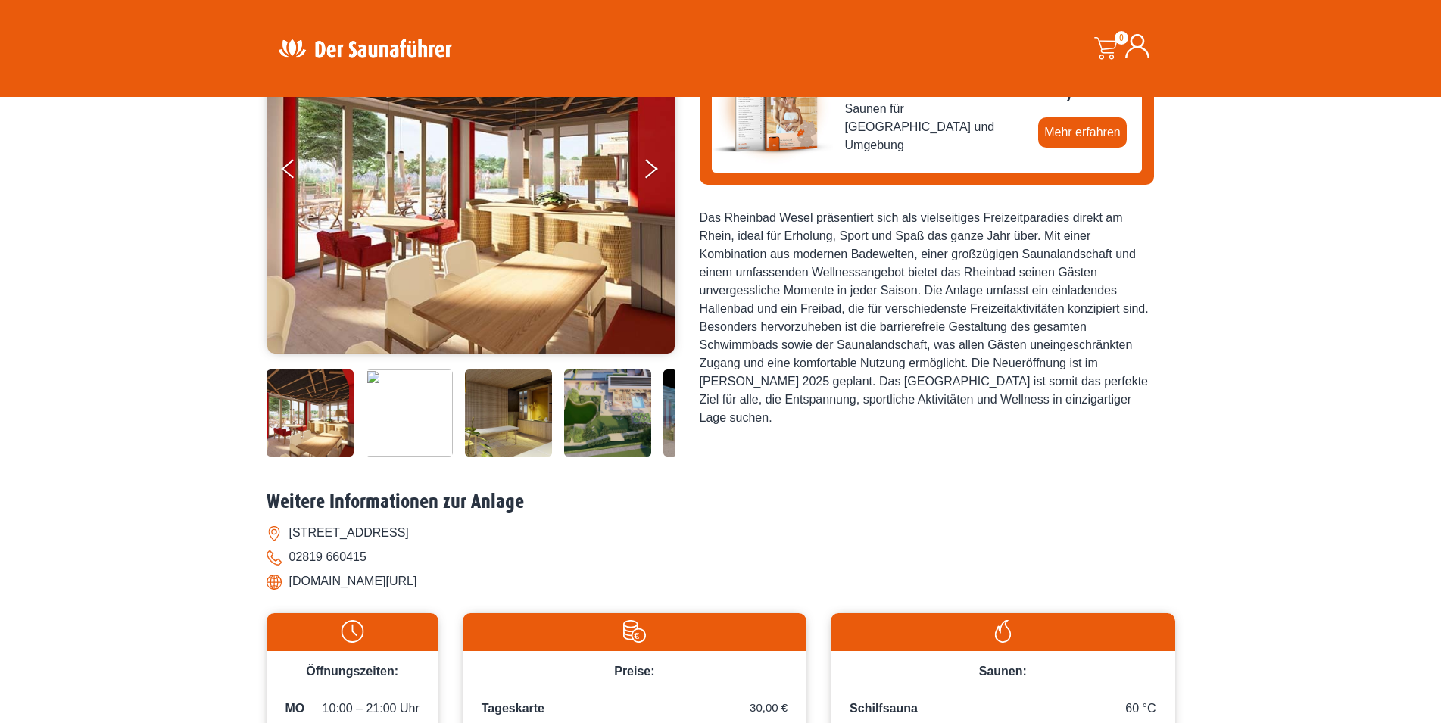
click at [314, 404] on img at bounding box center [310, 412] width 87 height 87
click at [648, 167] on button "Next" at bounding box center [661, 172] width 38 height 38
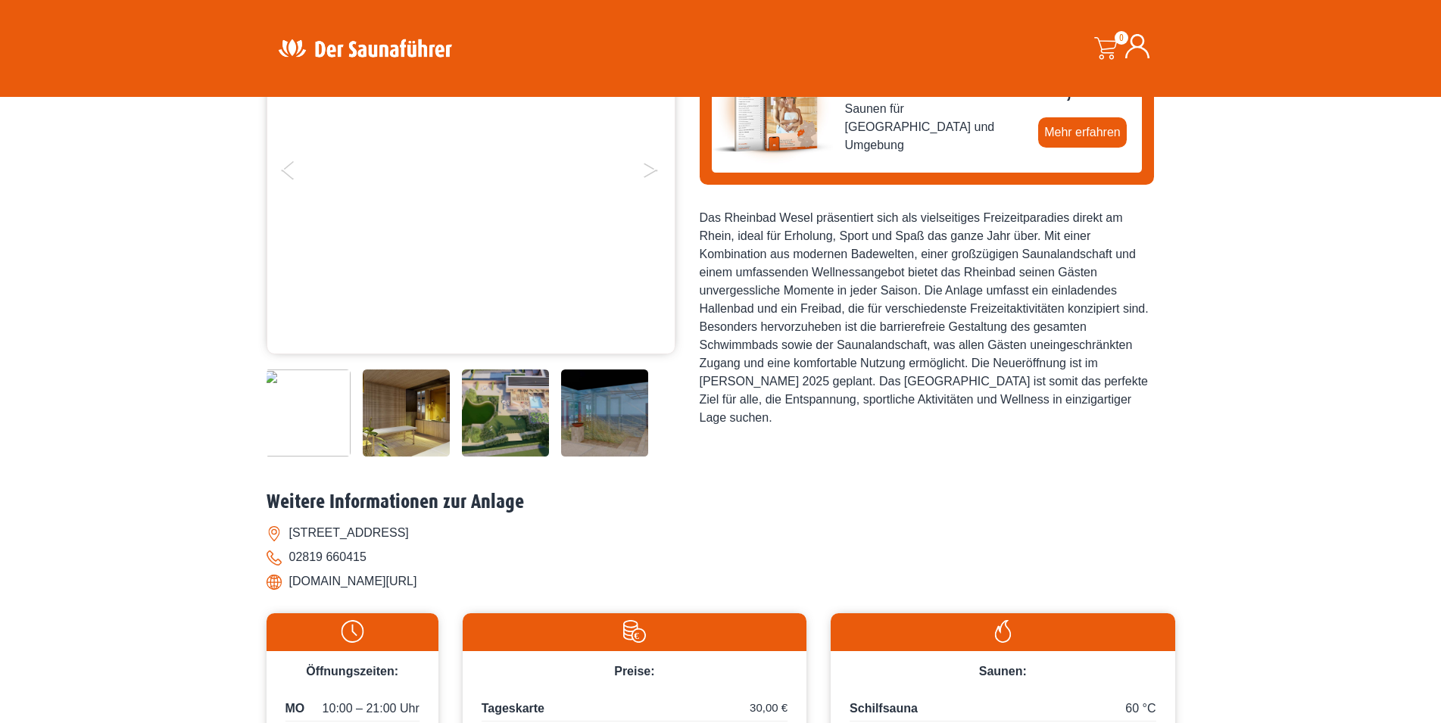
click at [648, 167] on button "Next" at bounding box center [661, 172] width 38 height 38
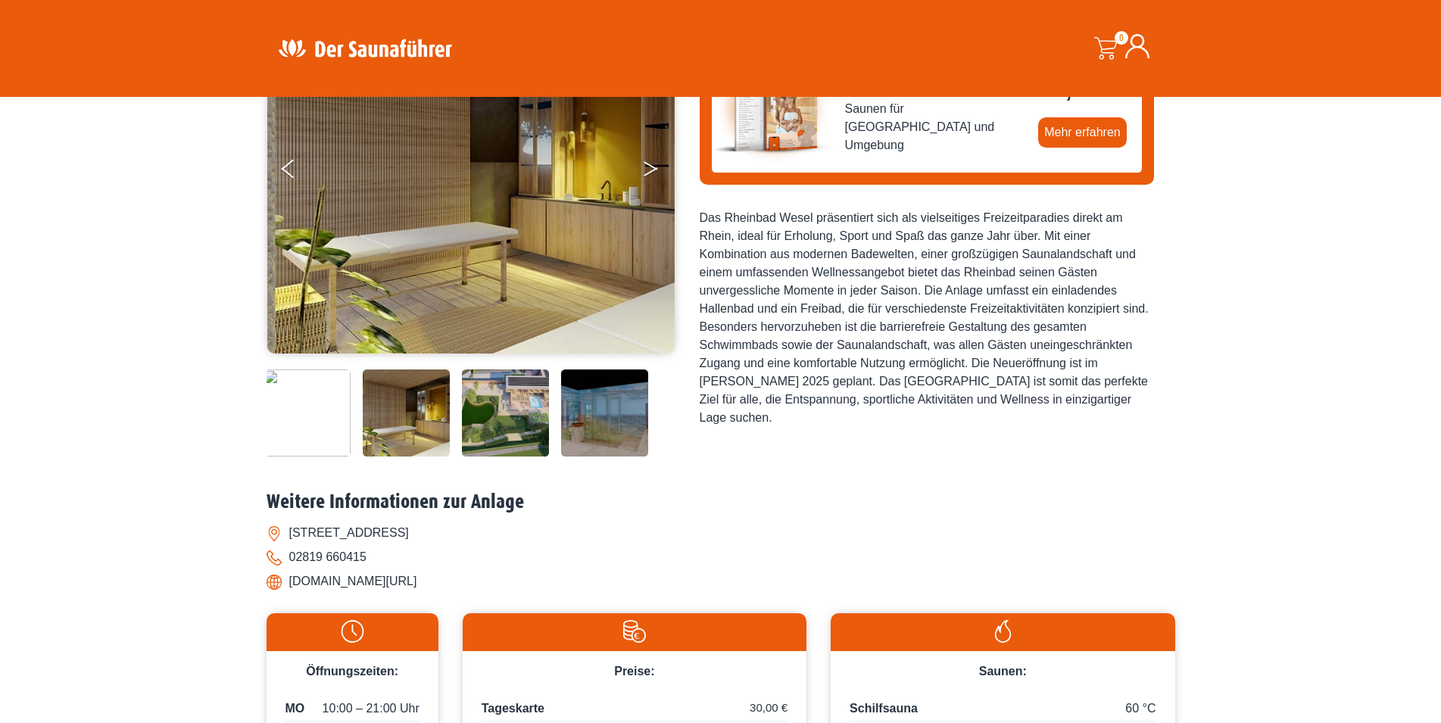
click at [650, 168] on button "Next" at bounding box center [661, 172] width 38 height 38
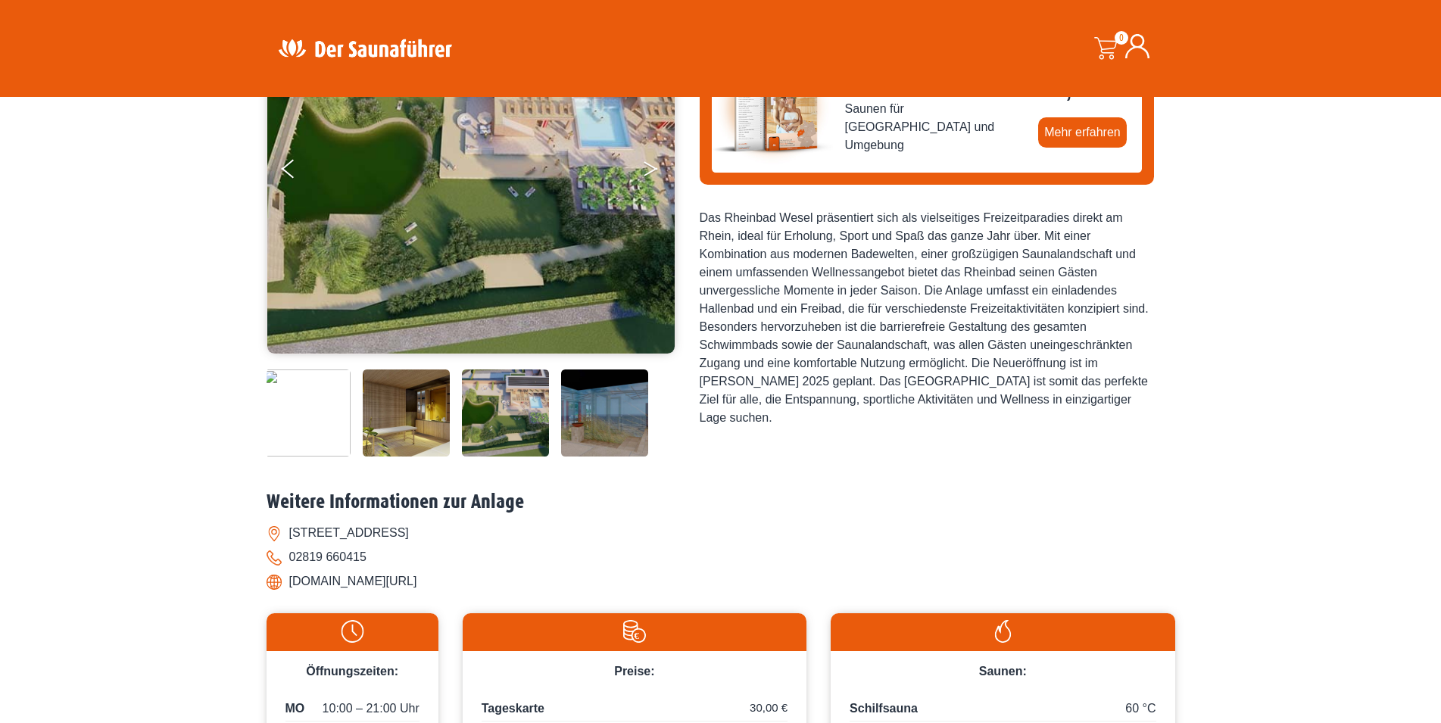
click at [650, 168] on button "Next" at bounding box center [661, 172] width 38 height 38
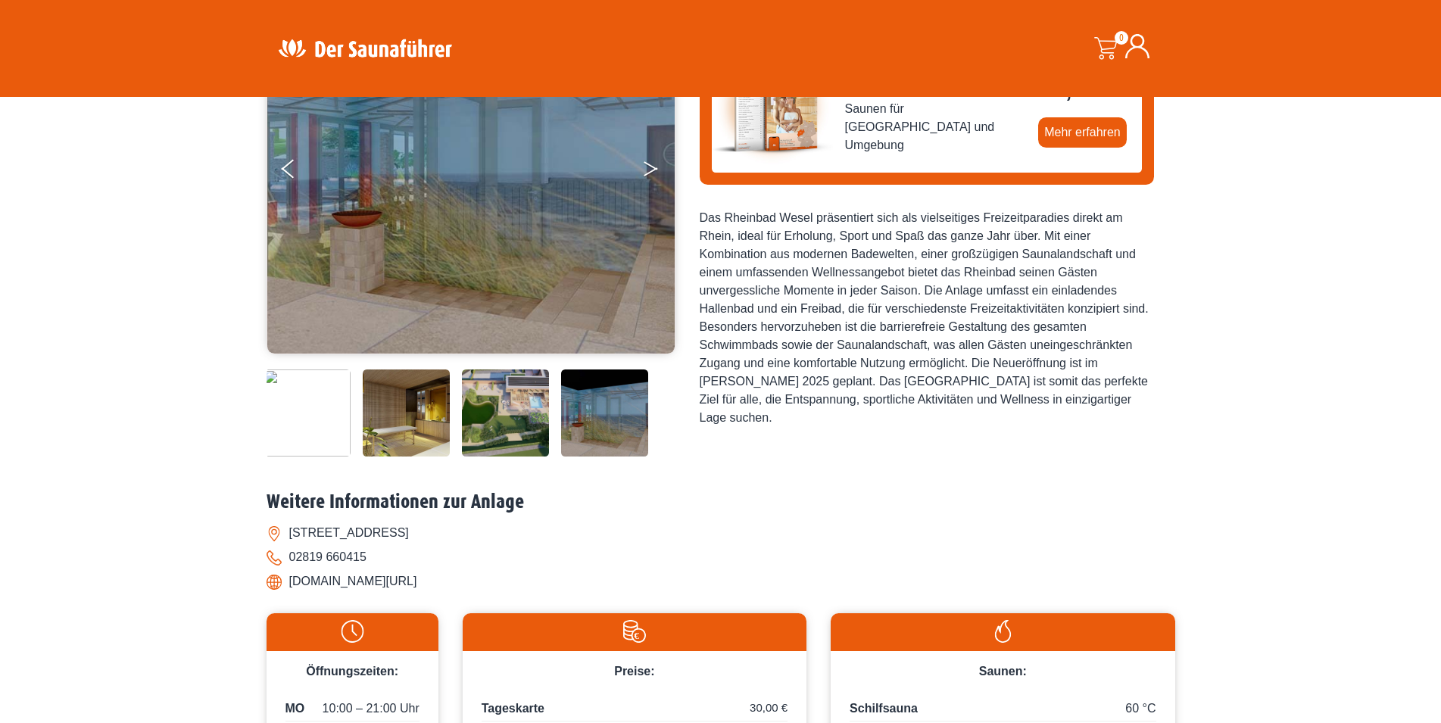
click at [651, 170] on button "Next" at bounding box center [661, 172] width 38 height 38
click at [425, 396] on img at bounding box center [406, 412] width 87 height 87
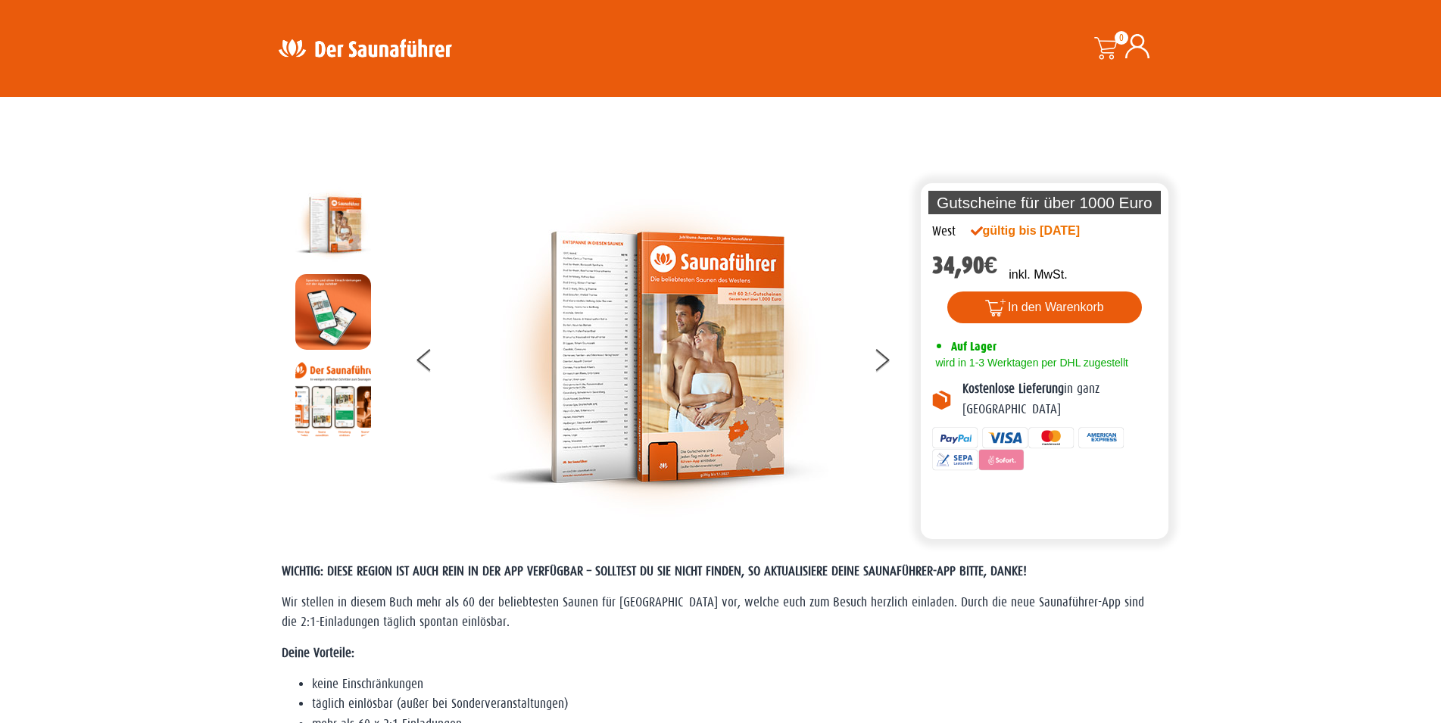
scroll to position [3089, 0]
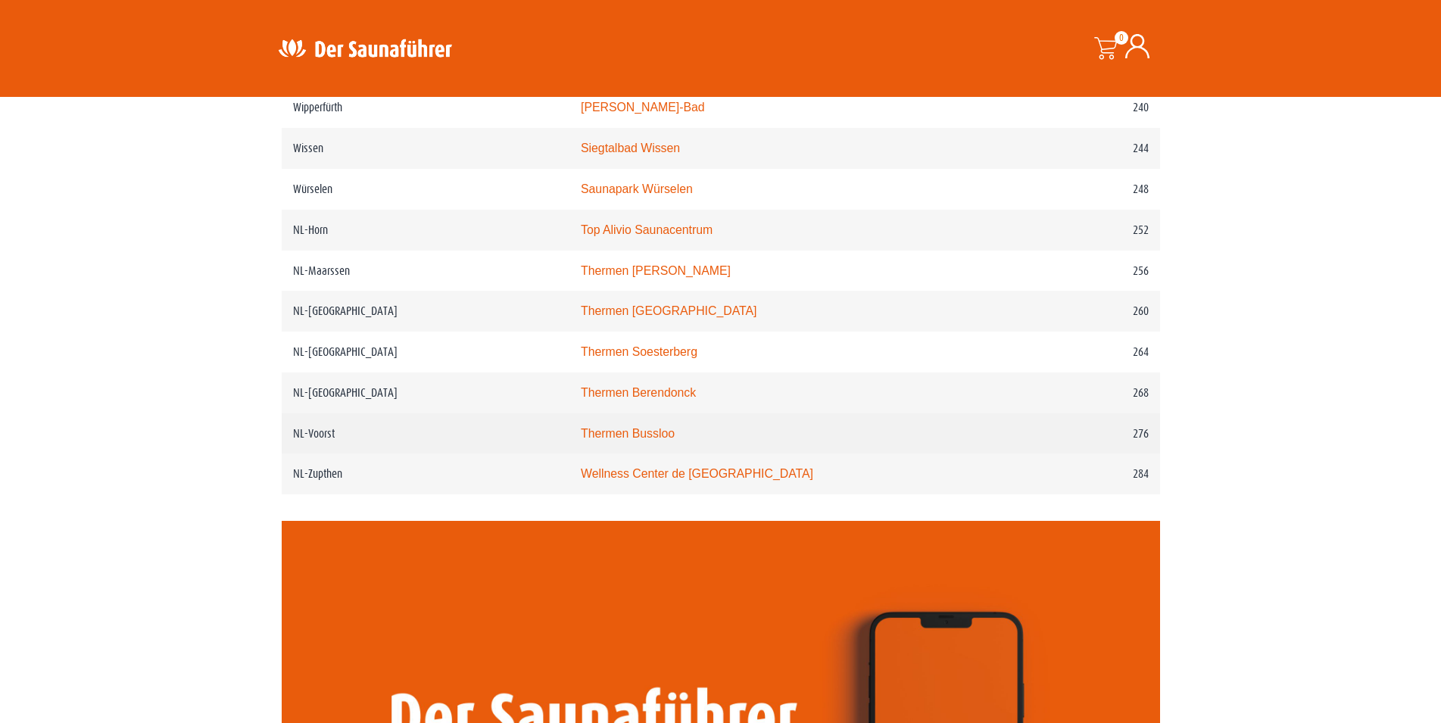
click at [667, 440] on link "Thermen Bussloo" at bounding box center [628, 433] width 94 height 13
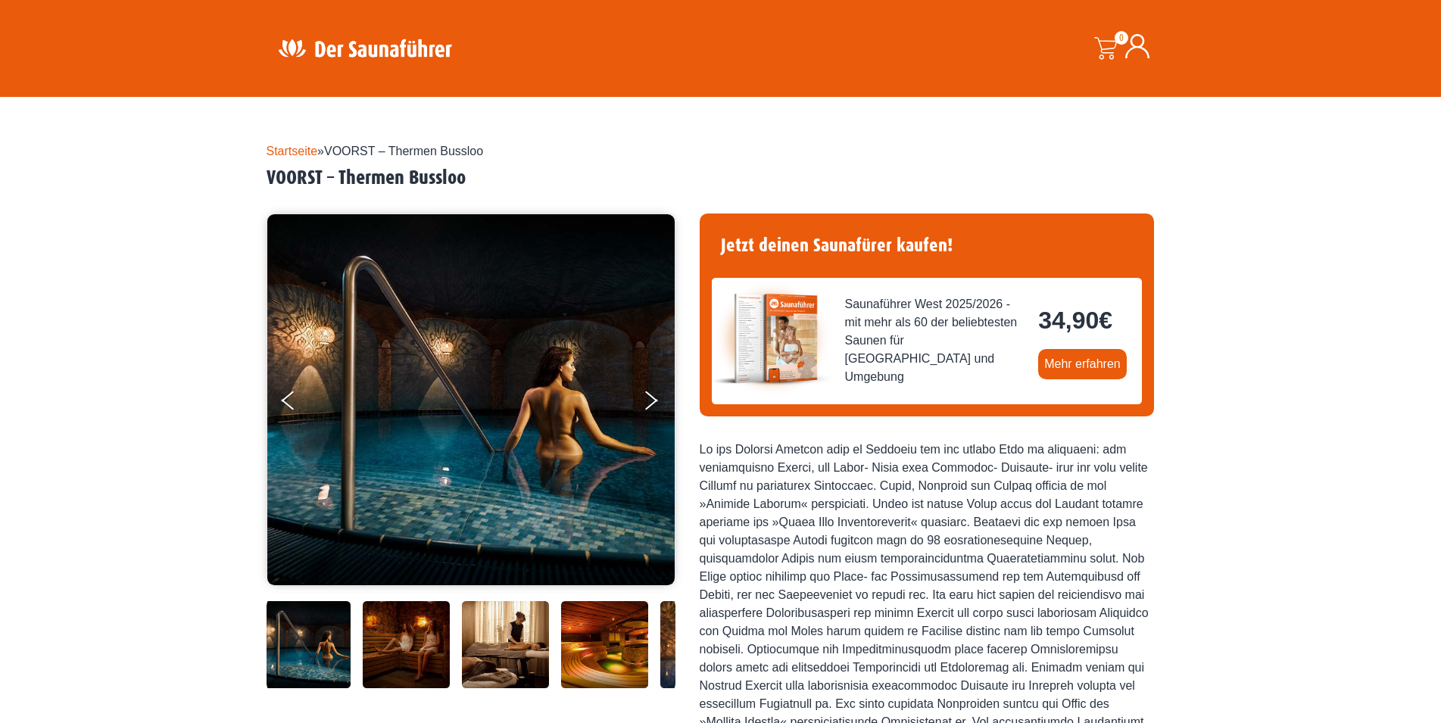
scroll to position [232, 0]
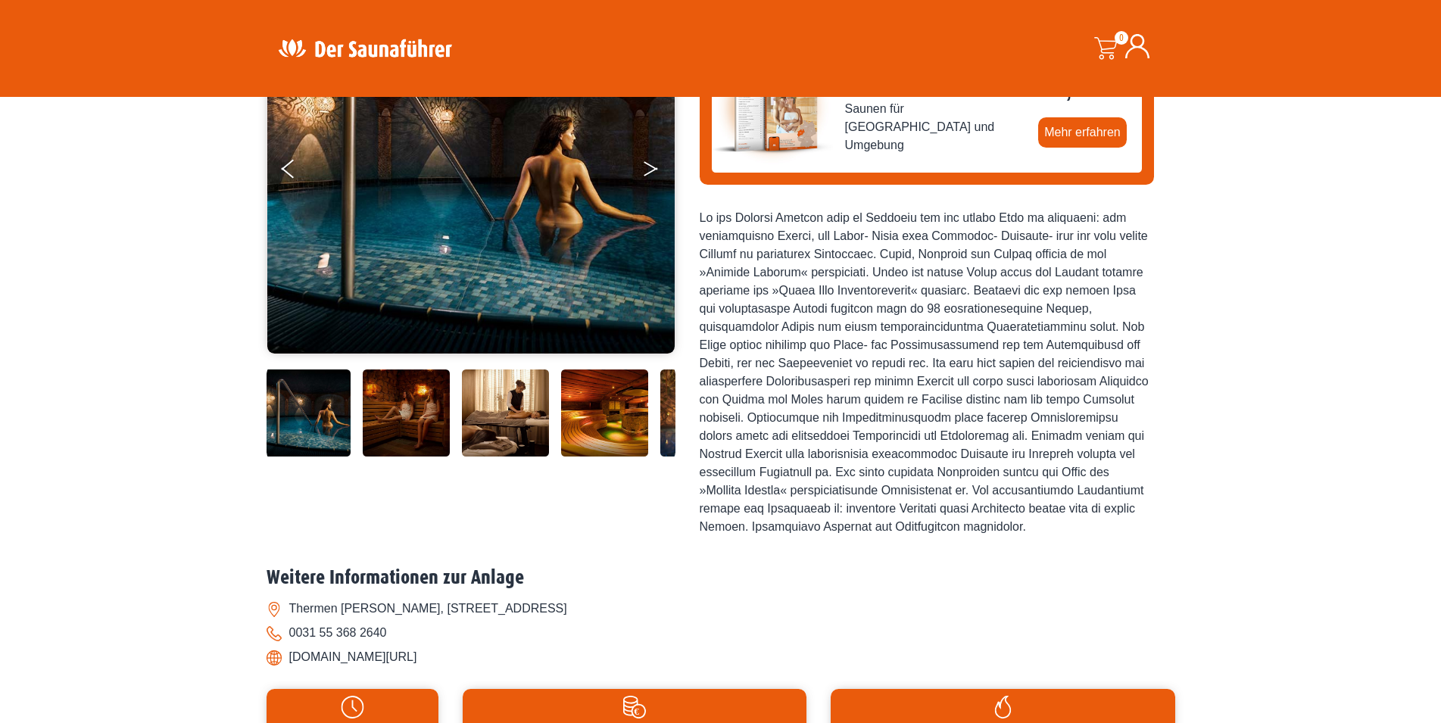
click at [650, 169] on button "Next" at bounding box center [661, 172] width 38 height 38
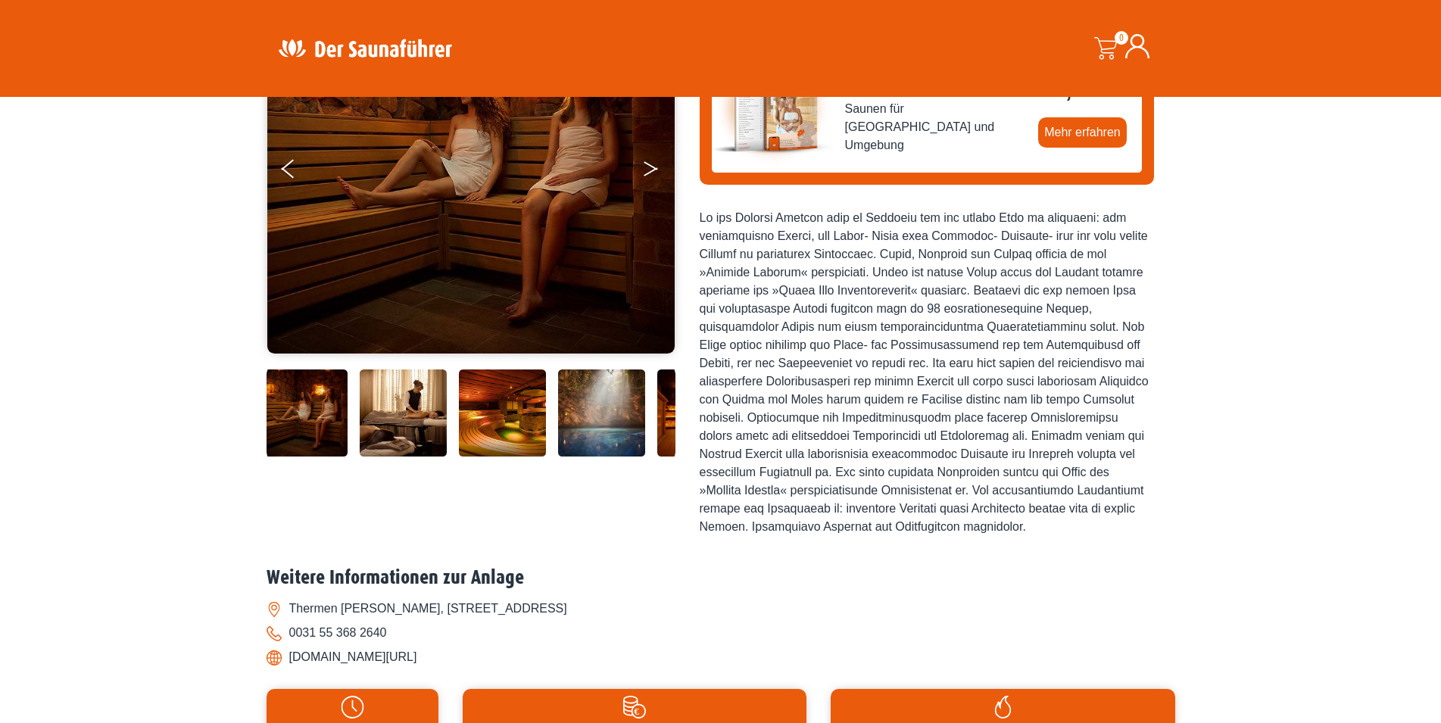
click at [650, 166] on icon "Next" at bounding box center [651, 165] width 14 height 9
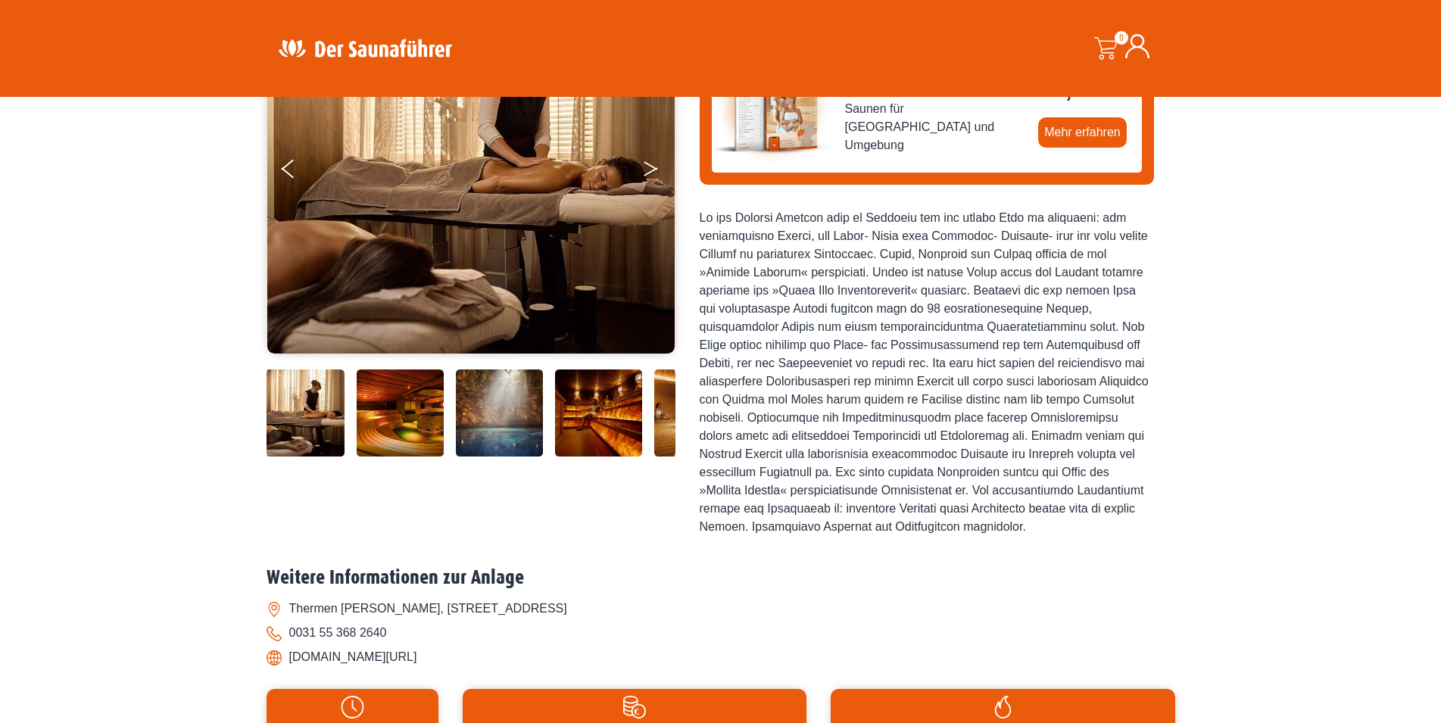
click at [650, 166] on icon "Next" at bounding box center [651, 165] width 14 height 9
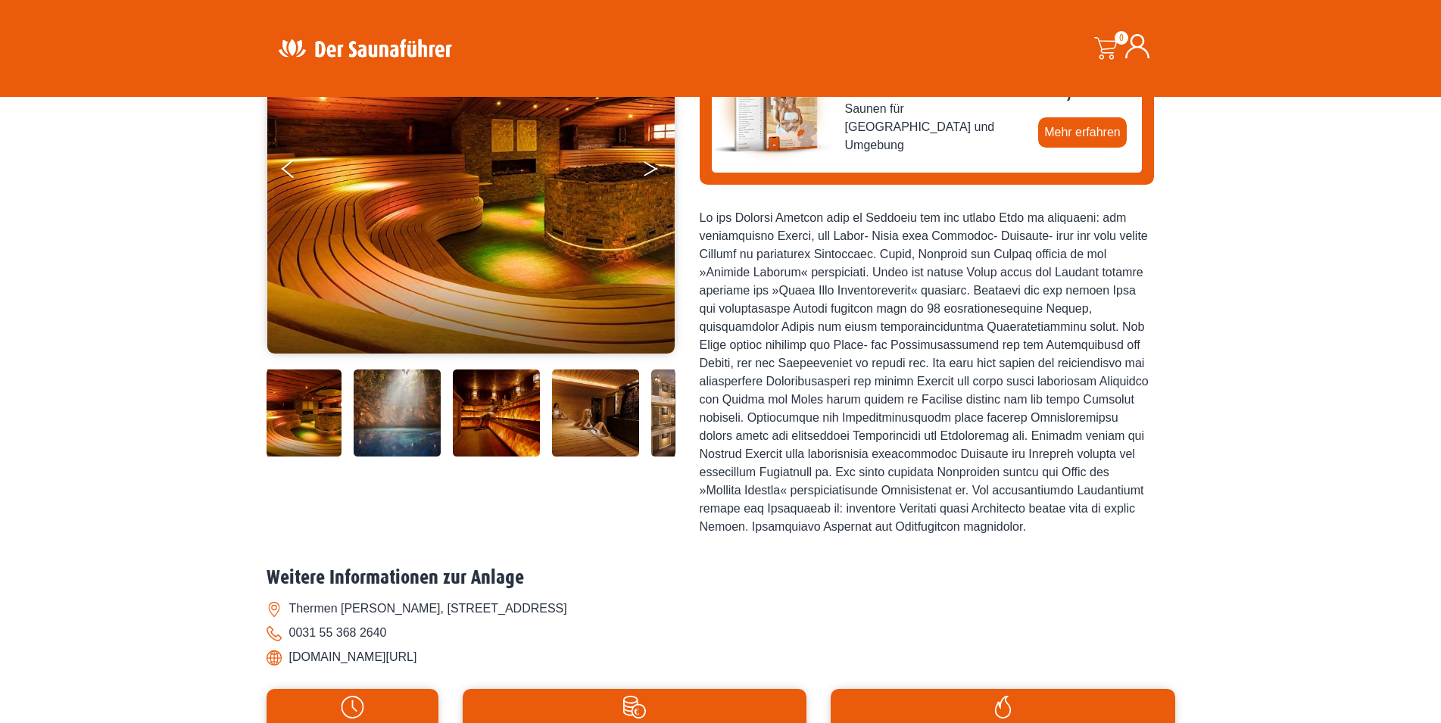
click at [650, 166] on icon "Next" at bounding box center [651, 165] width 14 height 9
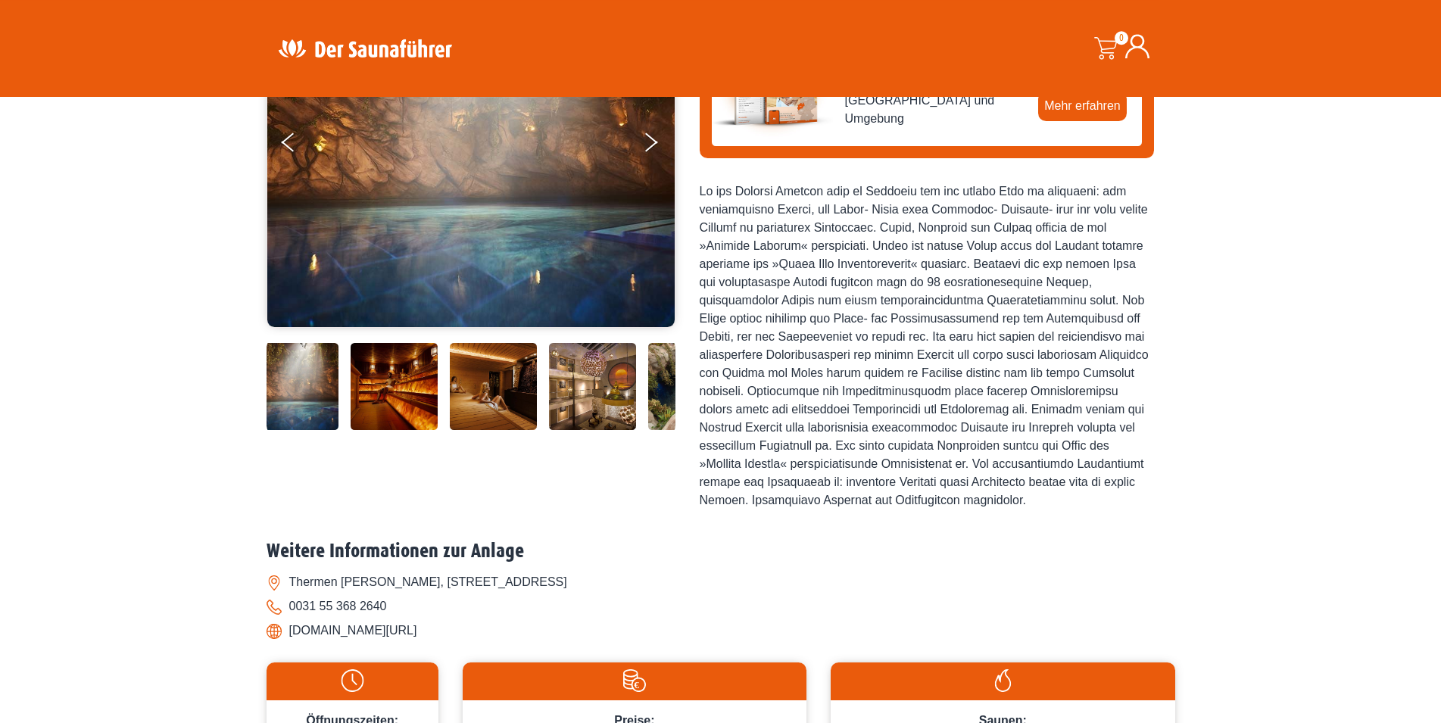
scroll to position [154, 0]
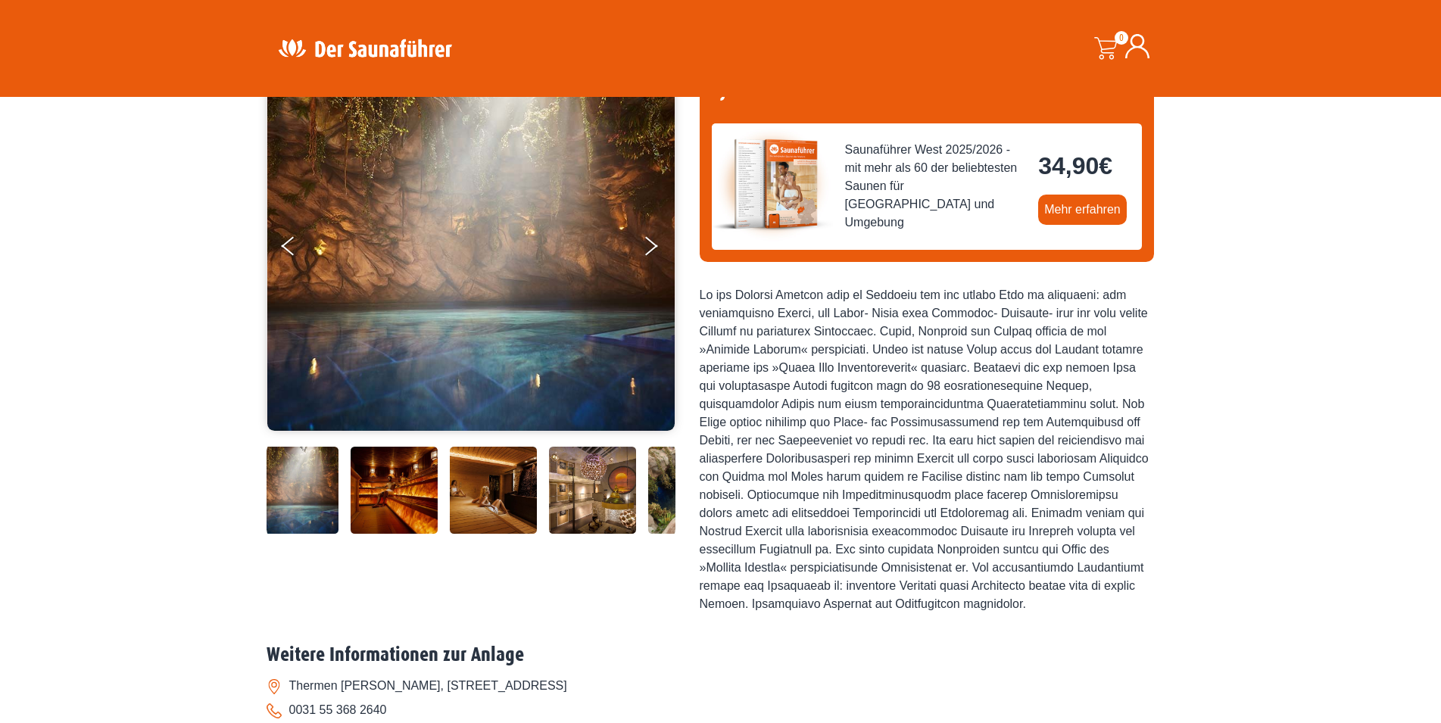
click at [482, 475] on img at bounding box center [493, 490] width 87 height 87
click at [650, 243] on icon "Next" at bounding box center [651, 243] width 14 height 9
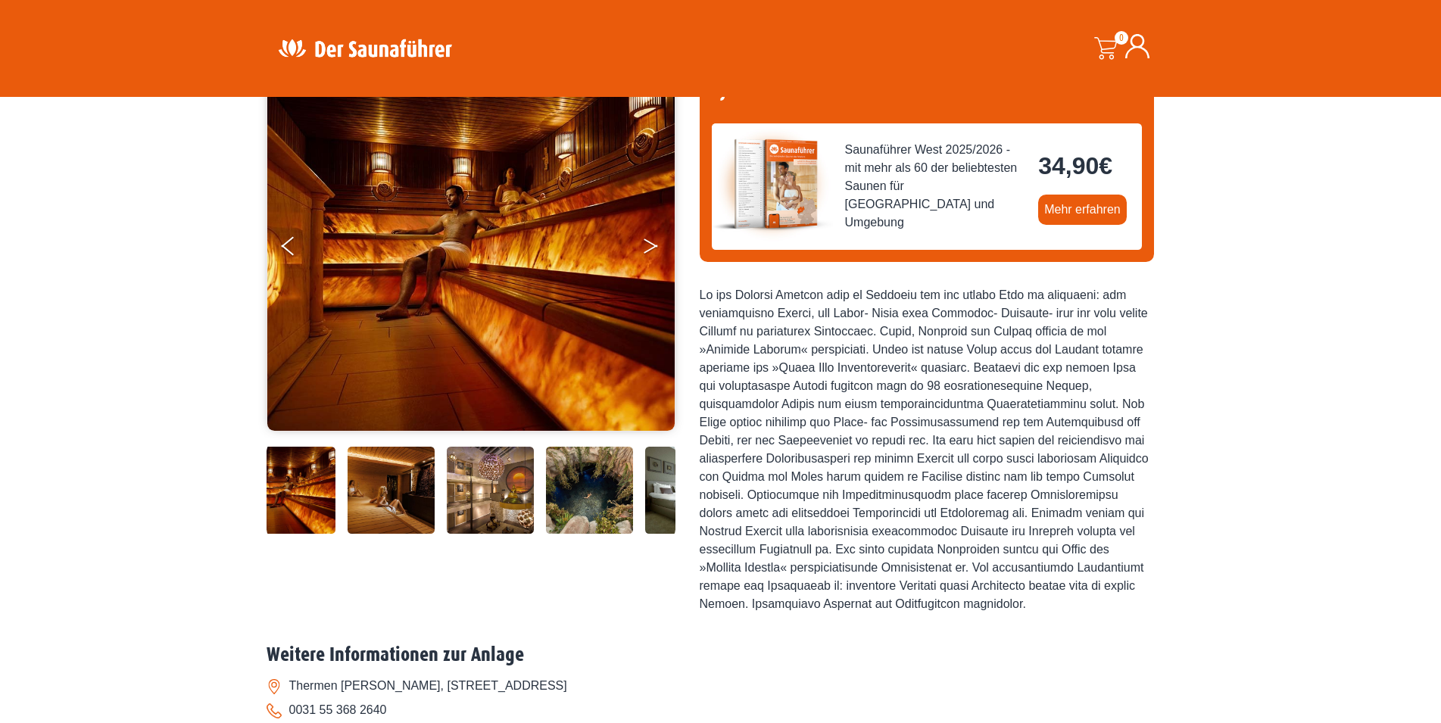
click at [650, 243] on icon "Next" at bounding box center [651, 243] width 14 height 9
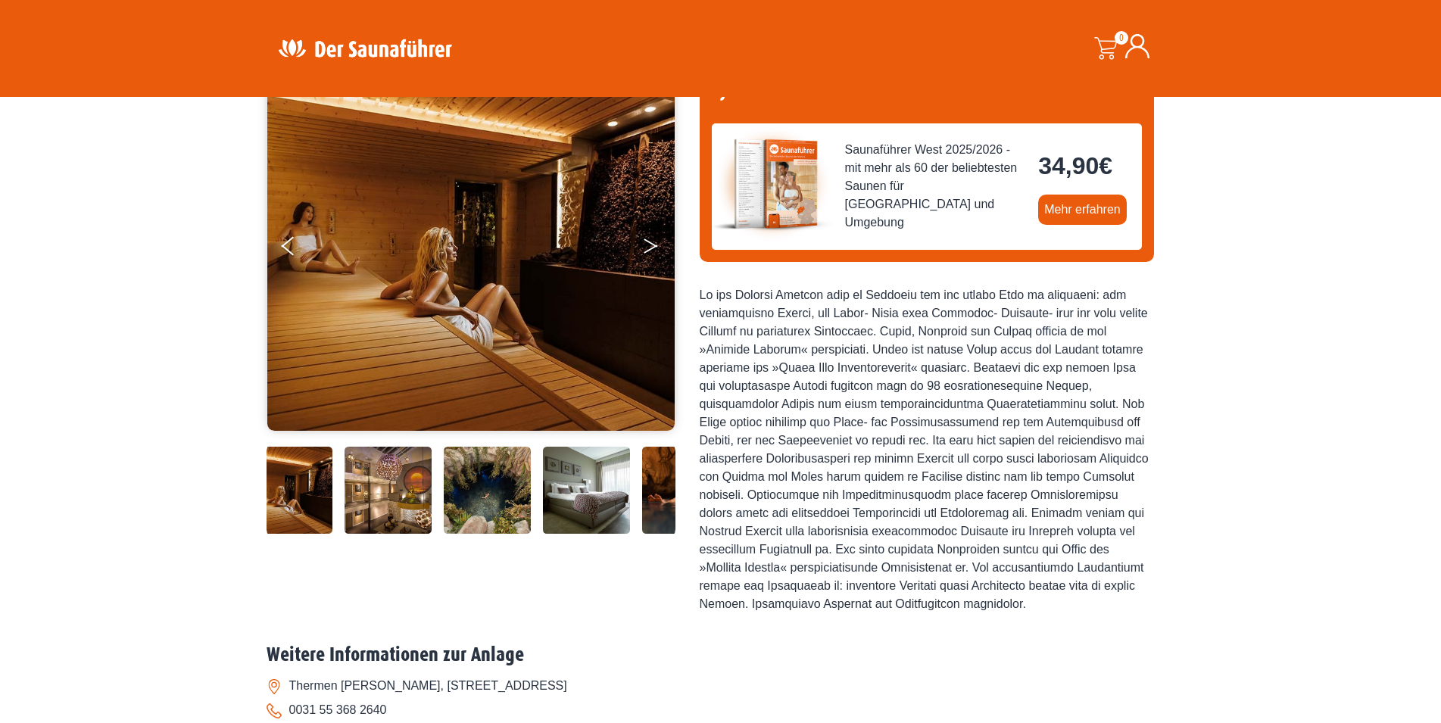
click at [650, 243] on icon "Next" at bounding box center [651, 243] width 14 height 9
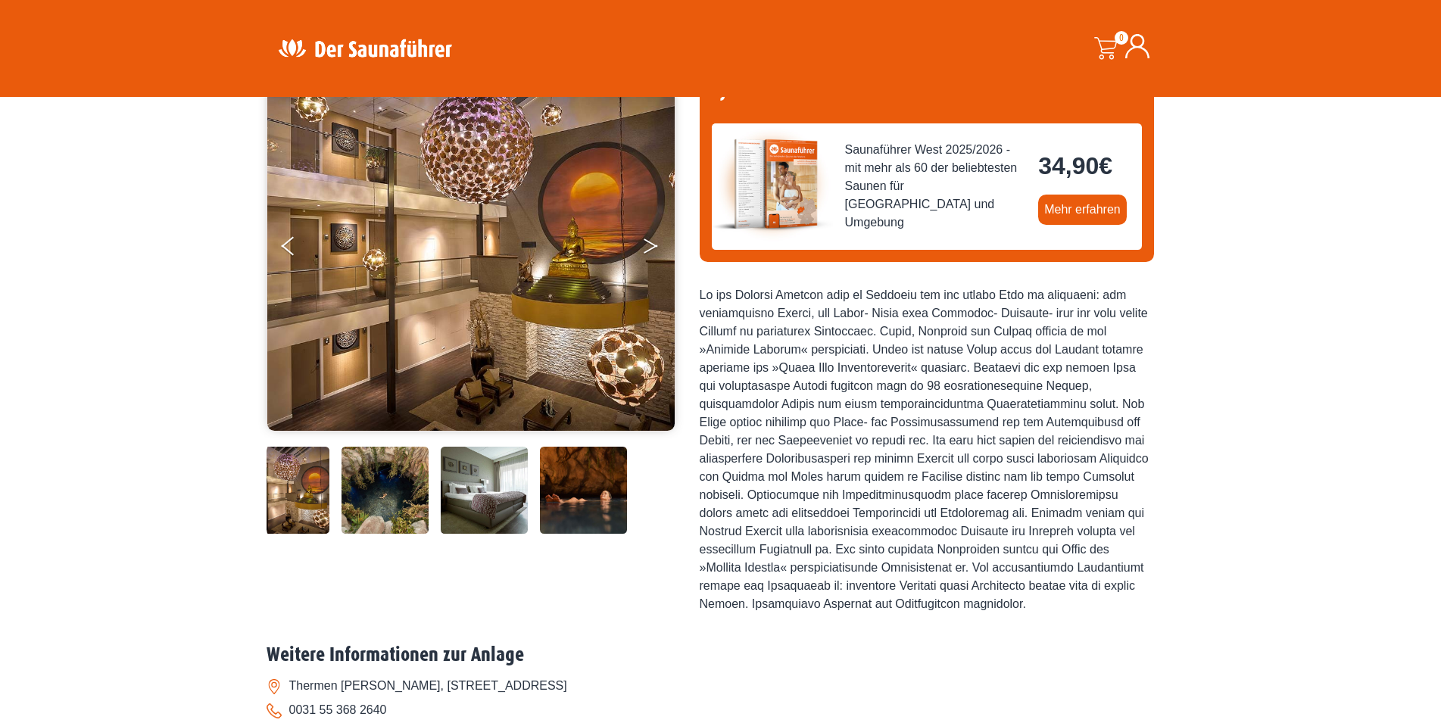
click at [650, 243] on icon "Next" at bounding box center [651, 243] width 14 height 9
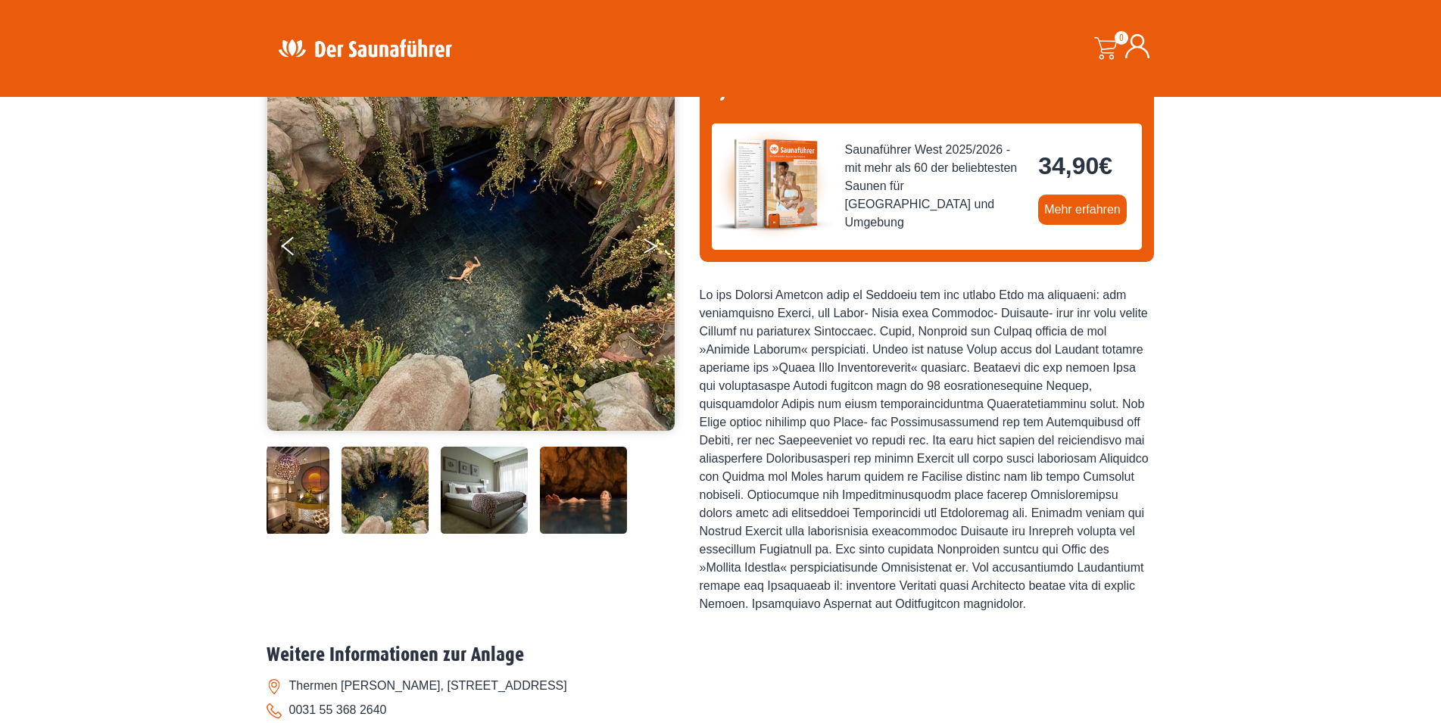
click at [652, 245] on button "Next" at bounding box center [661, 249] width 38 height 38
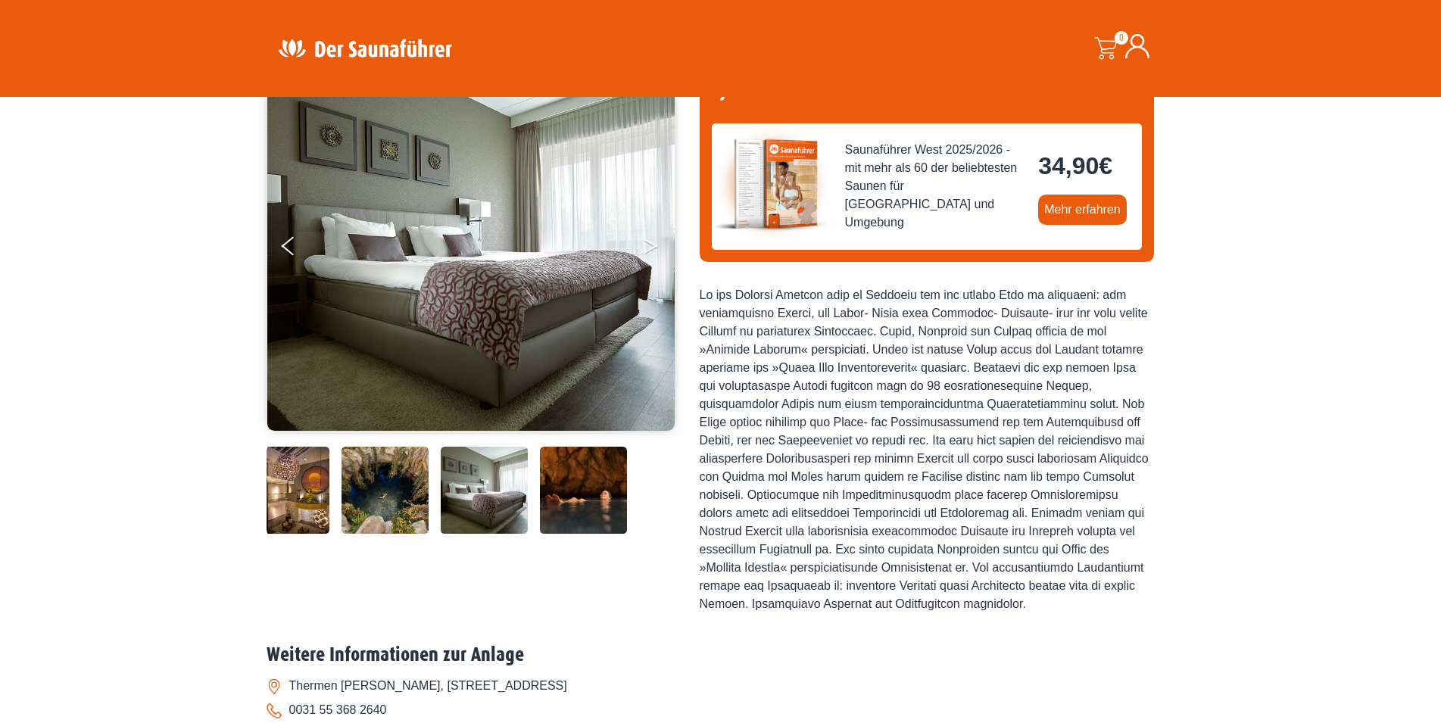
click at [652, 245] on button "Next" at bounding box center [661, 249] width 38 height 38
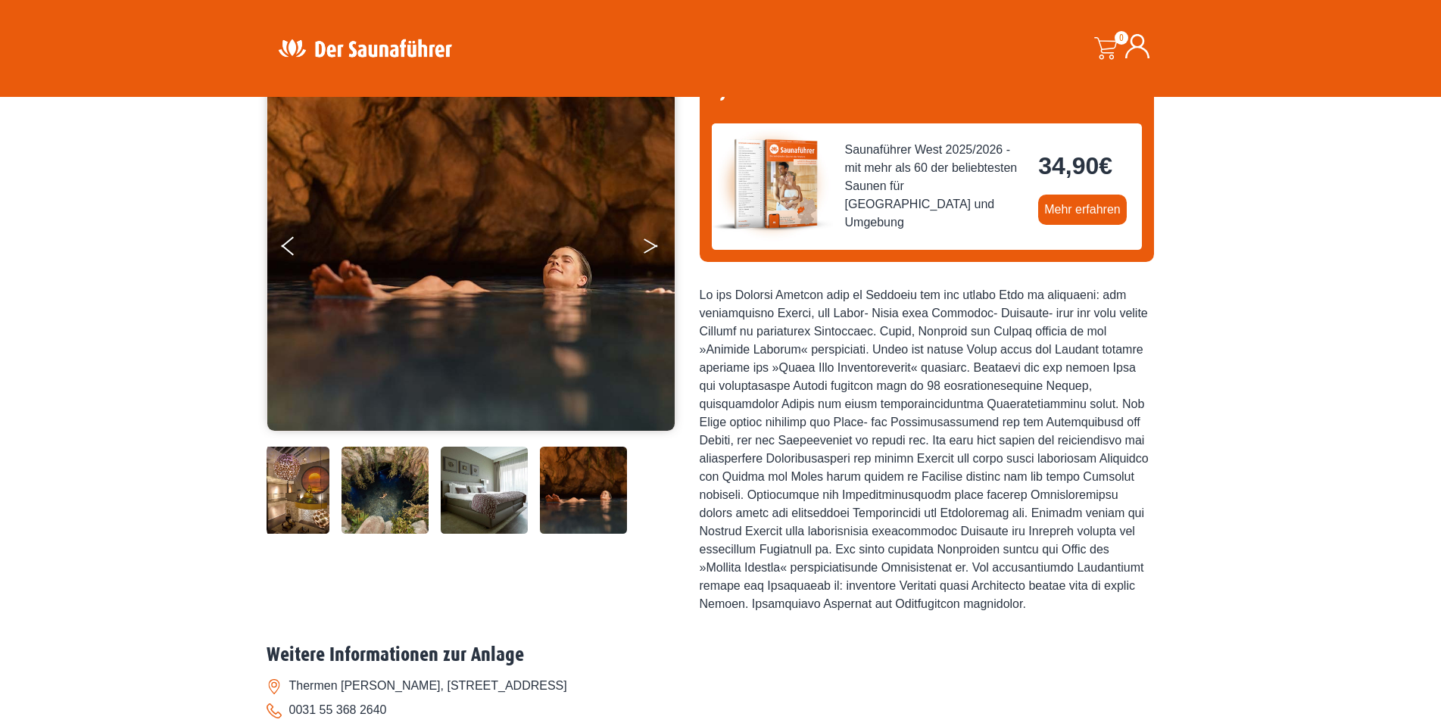
click at [652, 245] on button "Next" at bounding box center [661, 249] width 38 height 38
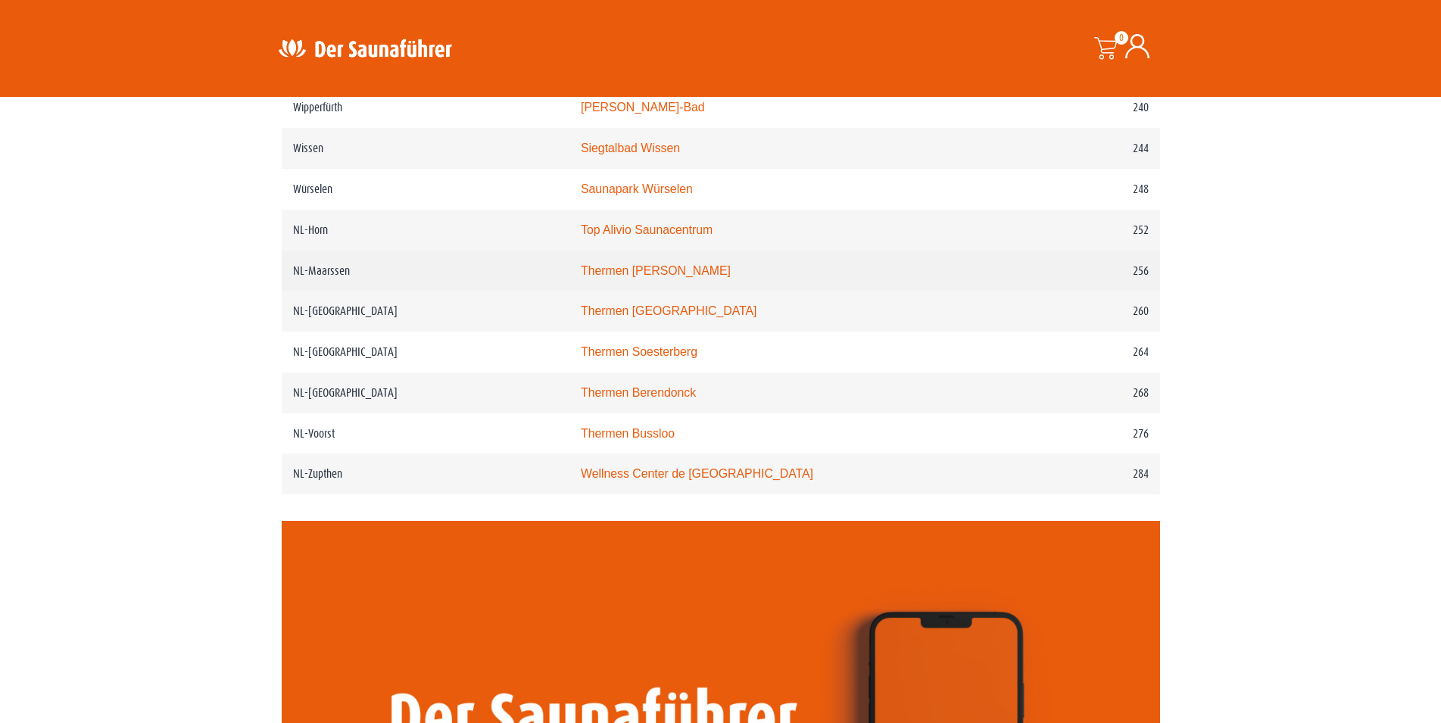
scroll to position [3089, 0]
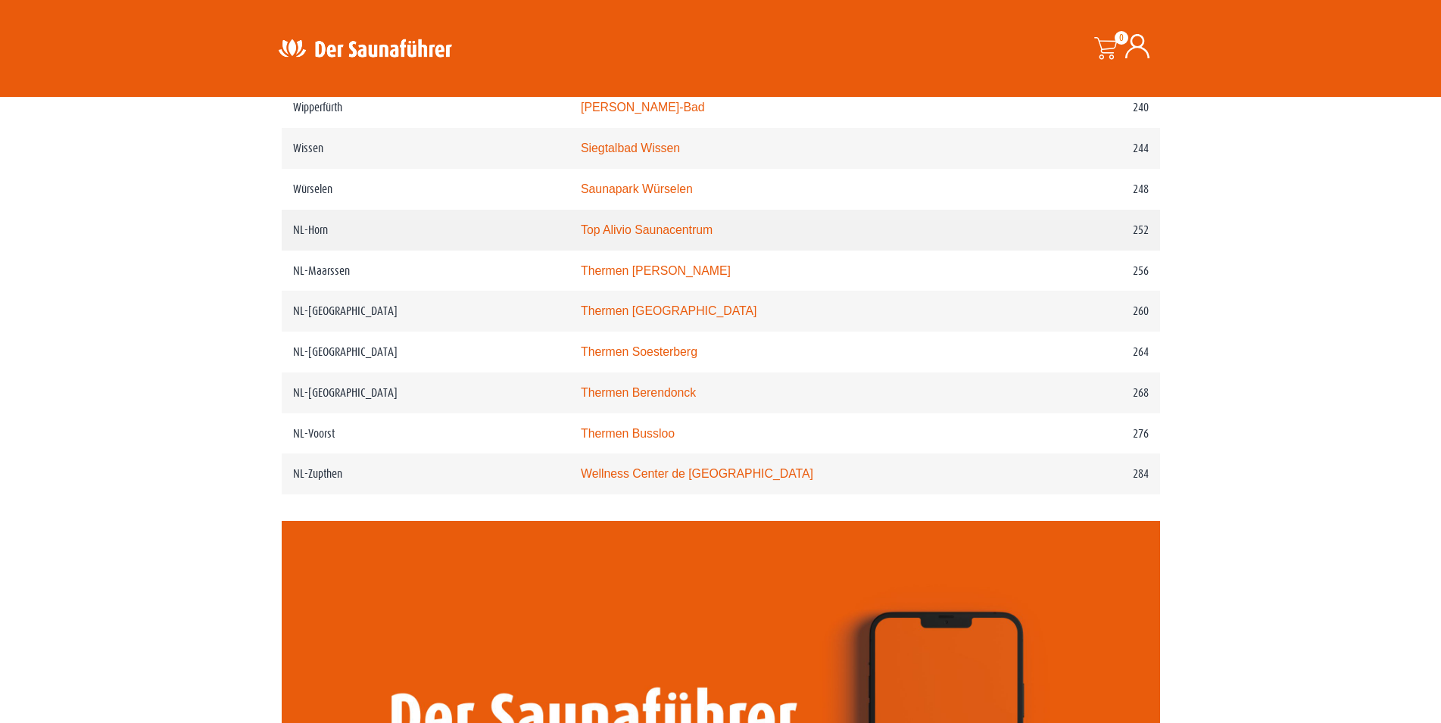
click at [644, 236] on link "Top Alivio Saunacentrum" at bounding box center [647, 229] width 132 height 13
click at [616, 236] on link "Top Alivio Saunacentrum" at bounding box center [647, 229] width 132 height 13
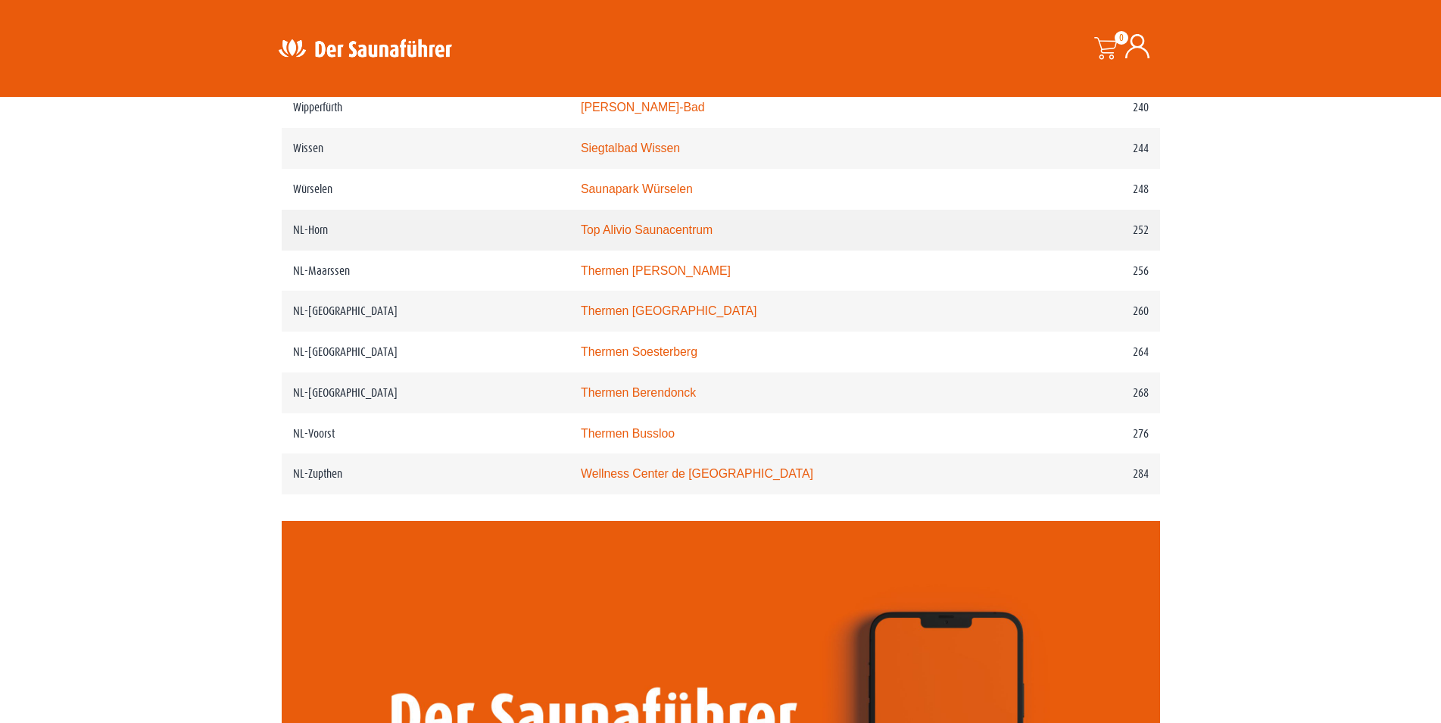
click at [634, 236] on link "Top Alivio Saunacentrum" at bounding box center [647, 229] width 132 height 13
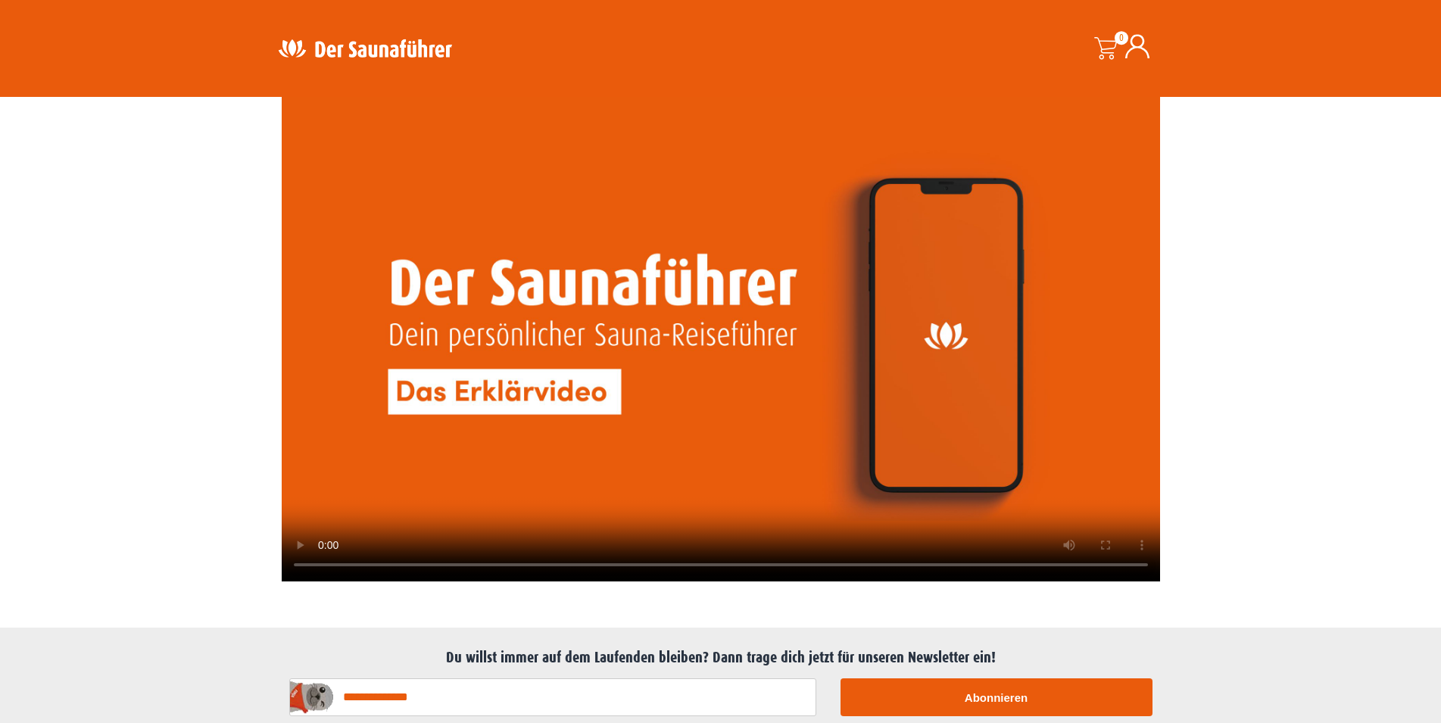
scroll to position [3553, 0]
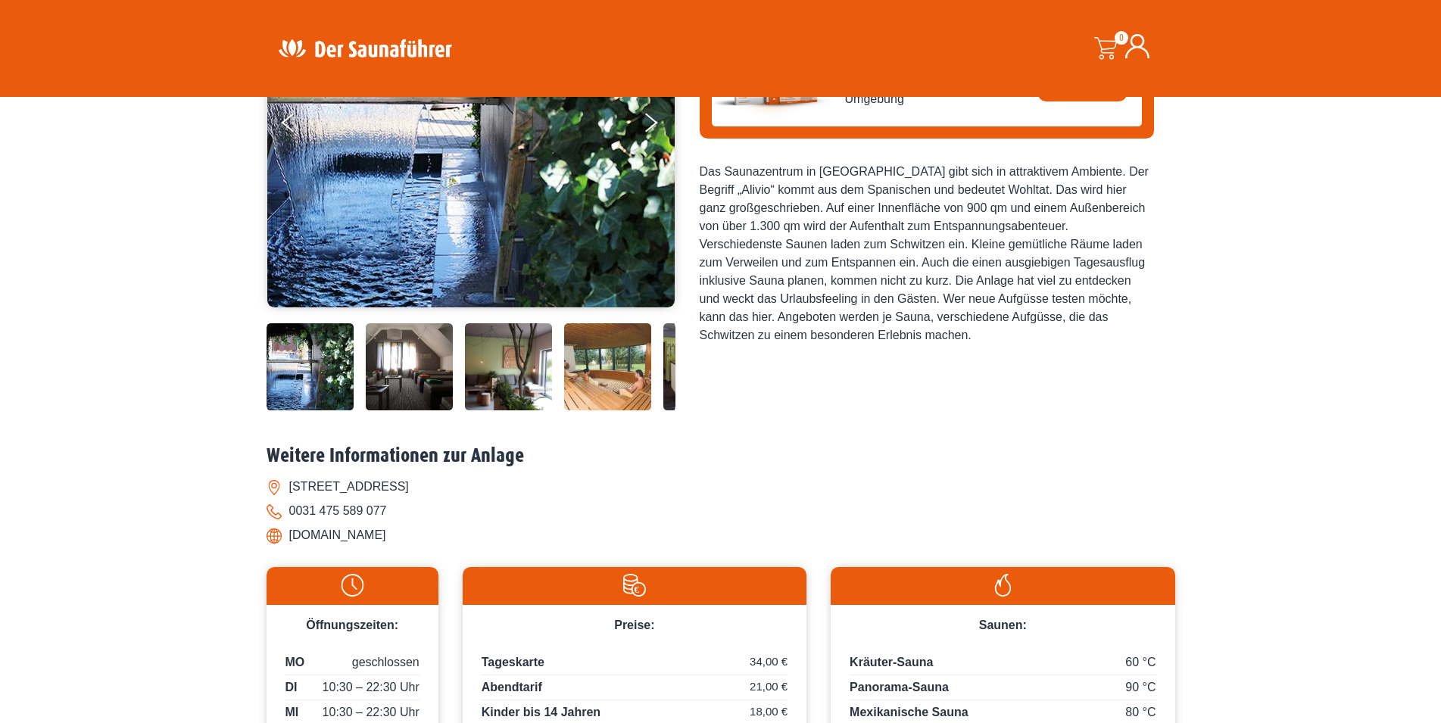
scroll to position [232, 0]
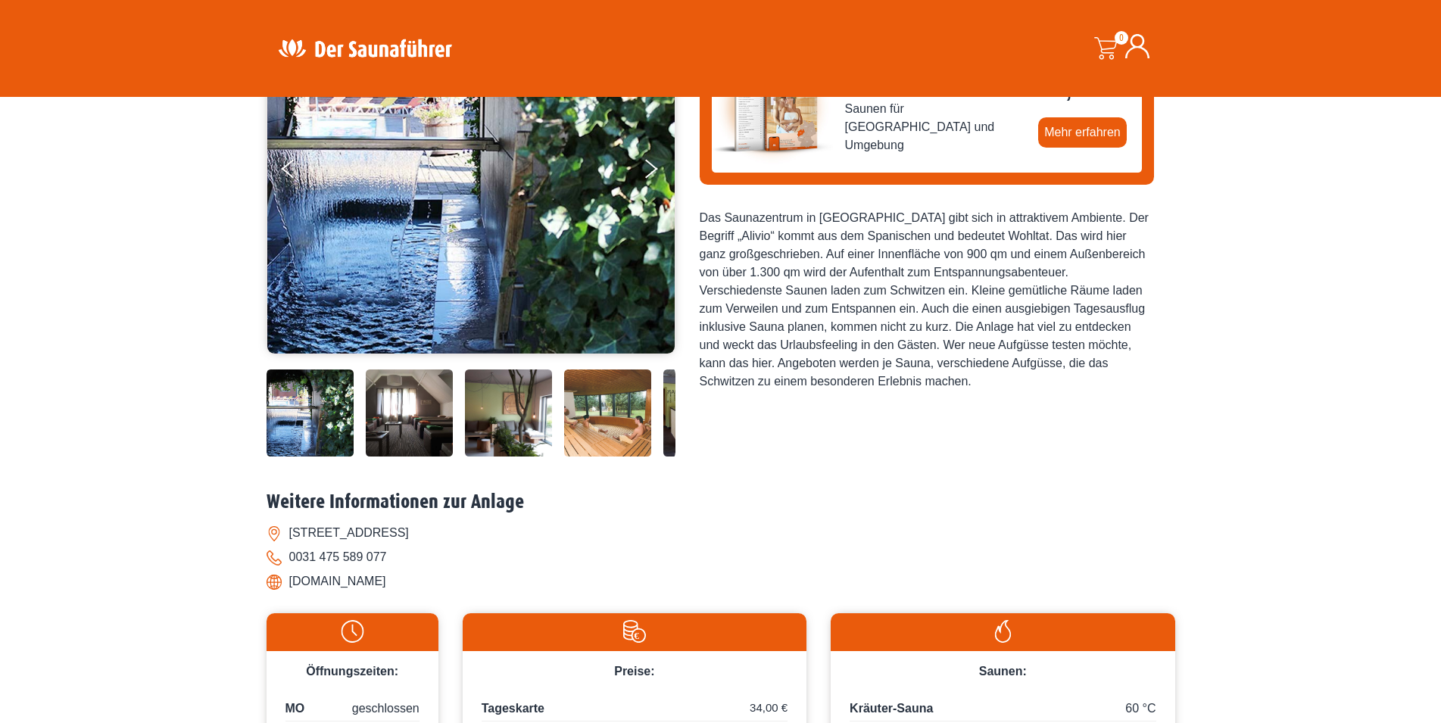
click at [620, 418] on img at bounding box center [607, 412] width 87 height 87
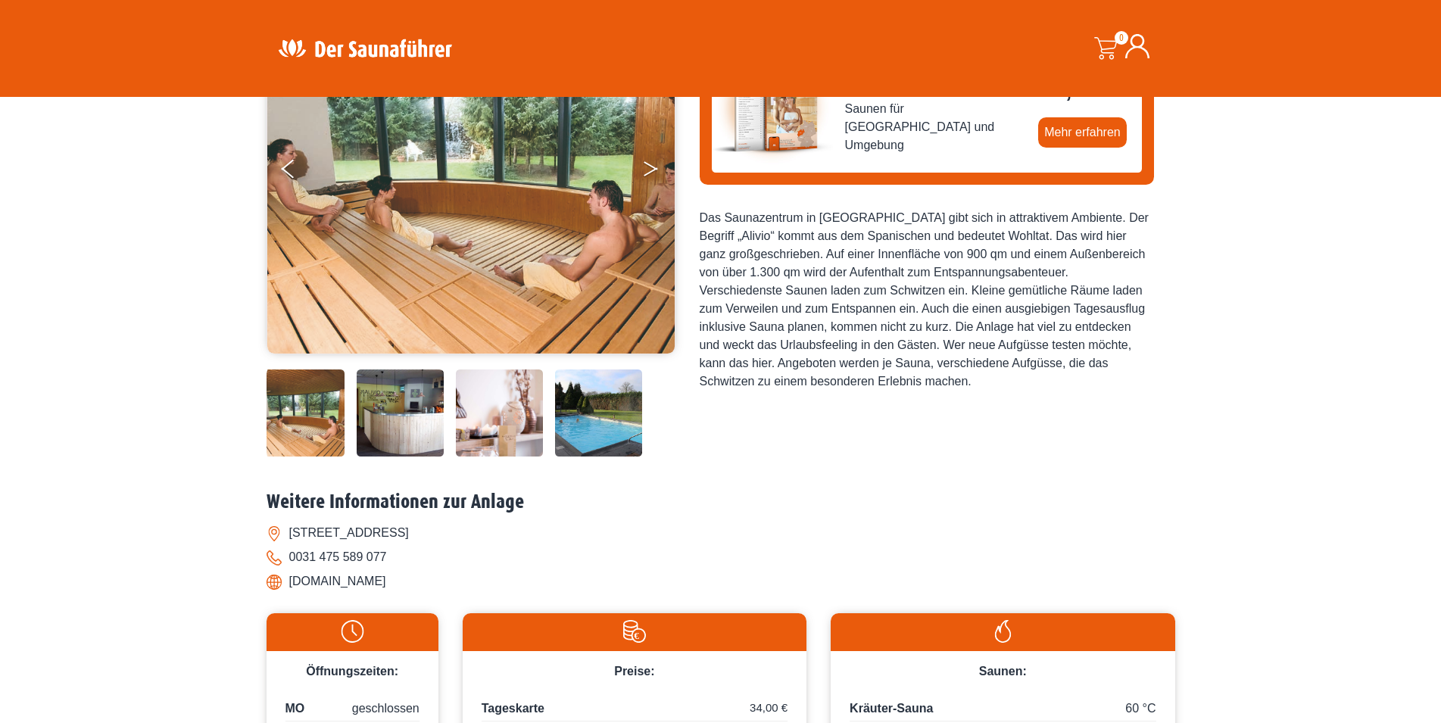
click at [653, 164] on button "Next" at bounding box center [661, 172] width 38 height 38
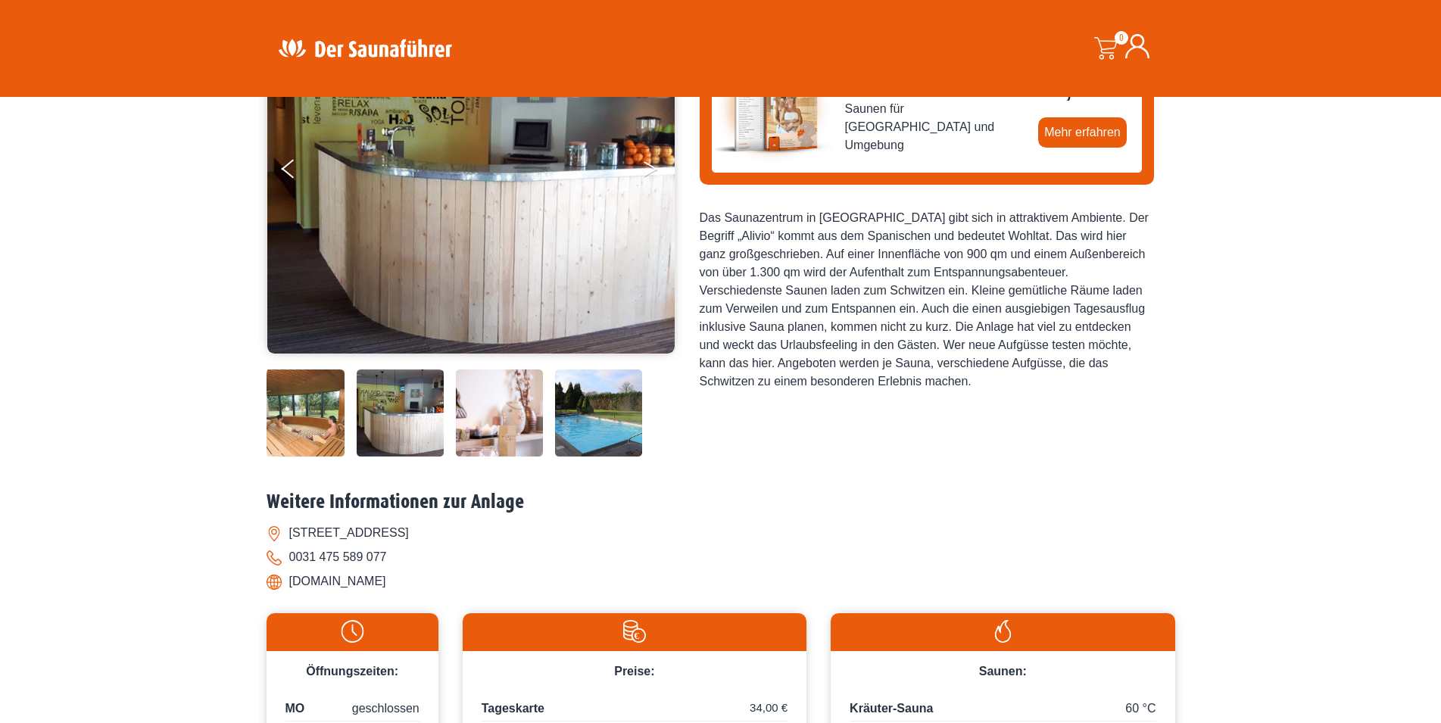
click at [653, 164] on button "Next" at bounding box center [661, 172] width 38 height 38
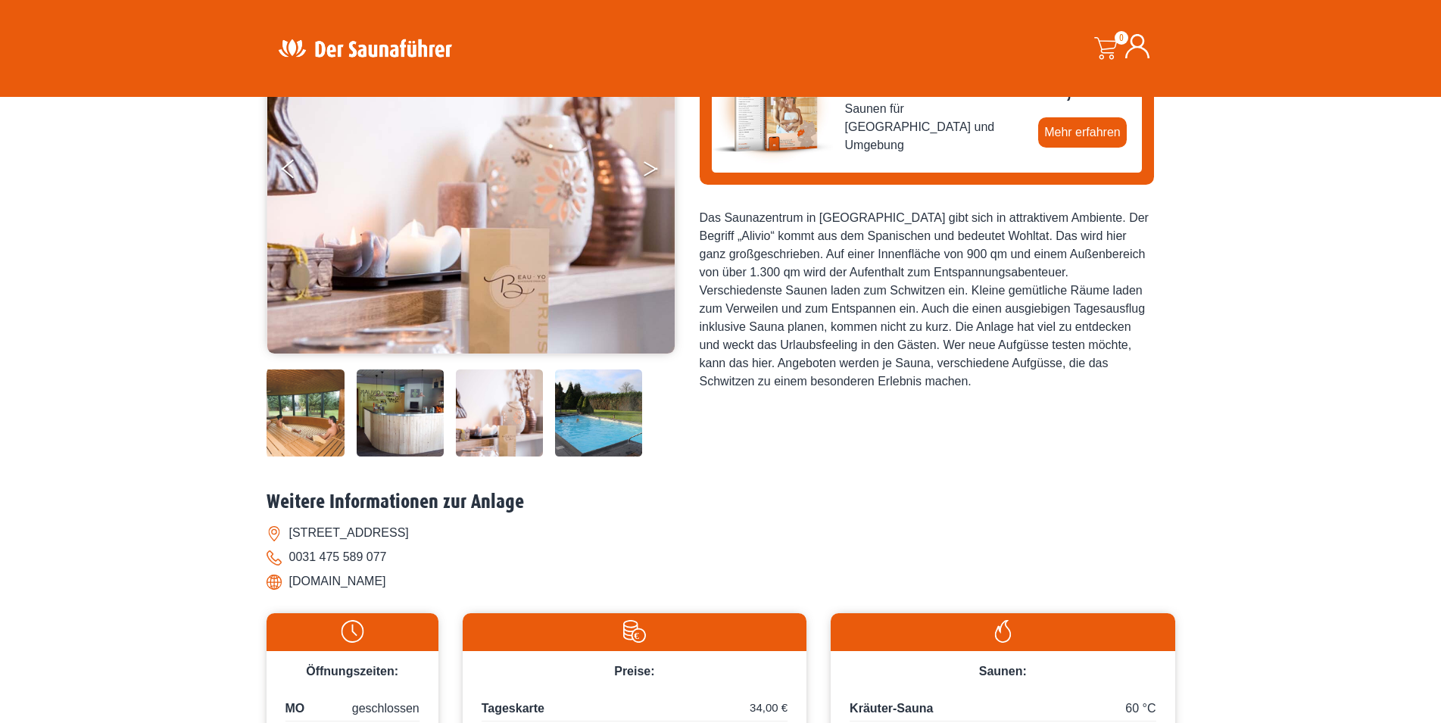
click at [653, 164] on button "Next" at bounding box center [661, 172] width 38 height 38
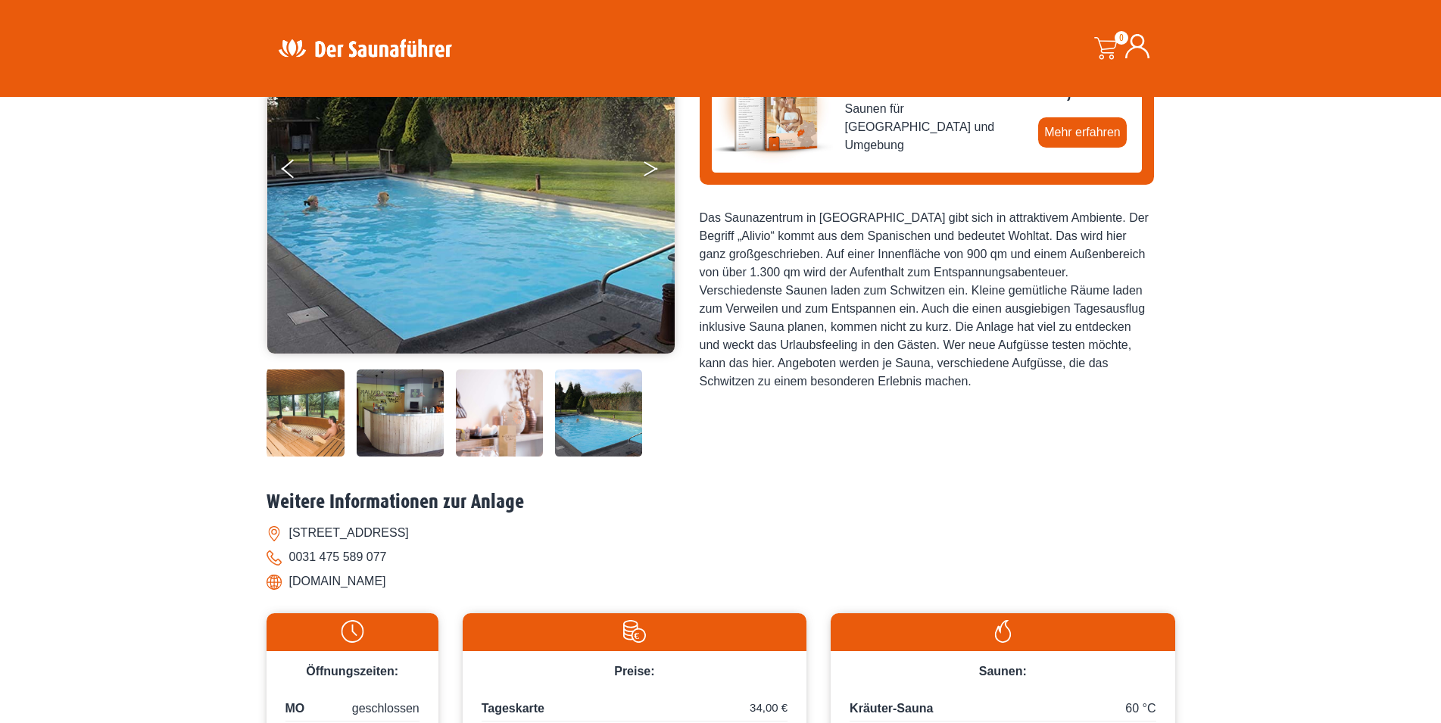
click at [653, 164] on button "Next" at bounding box center [661, 172] width 38 height 38
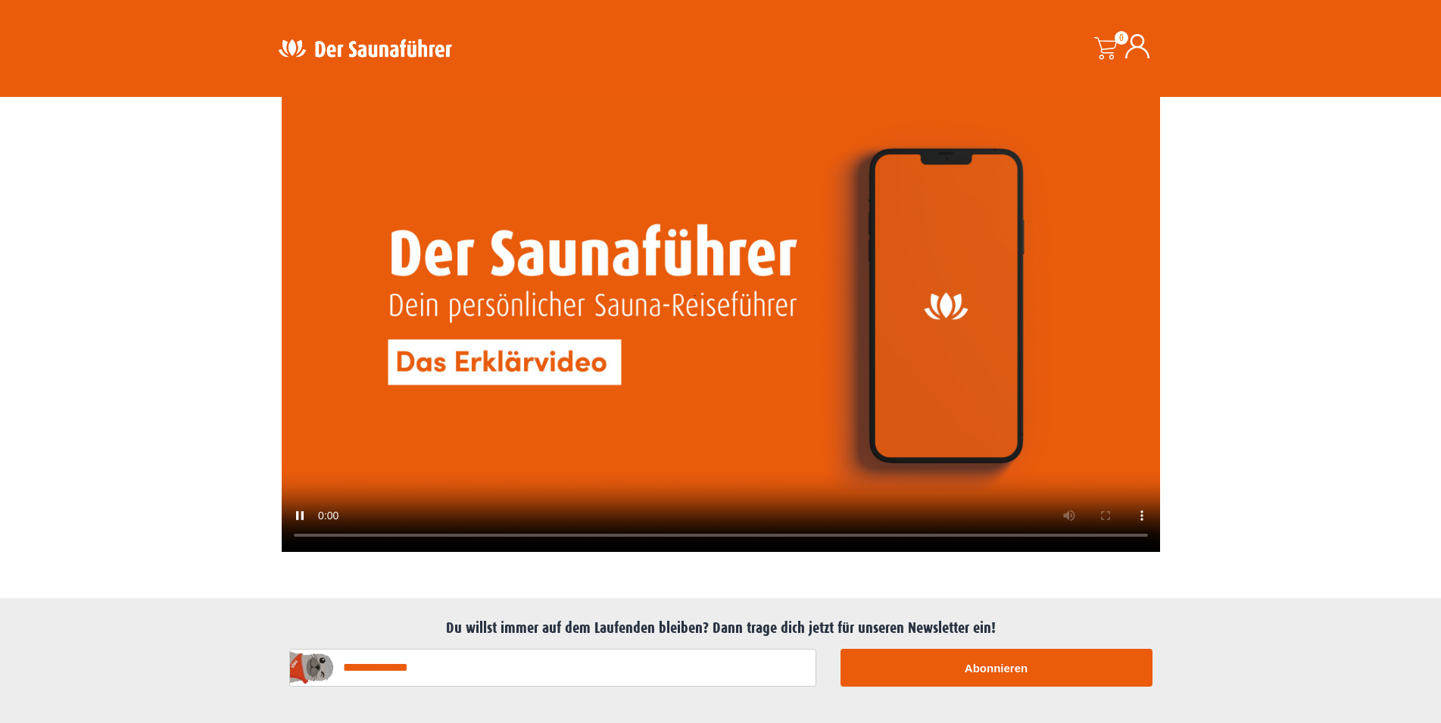
scroll to position [3553, 0]
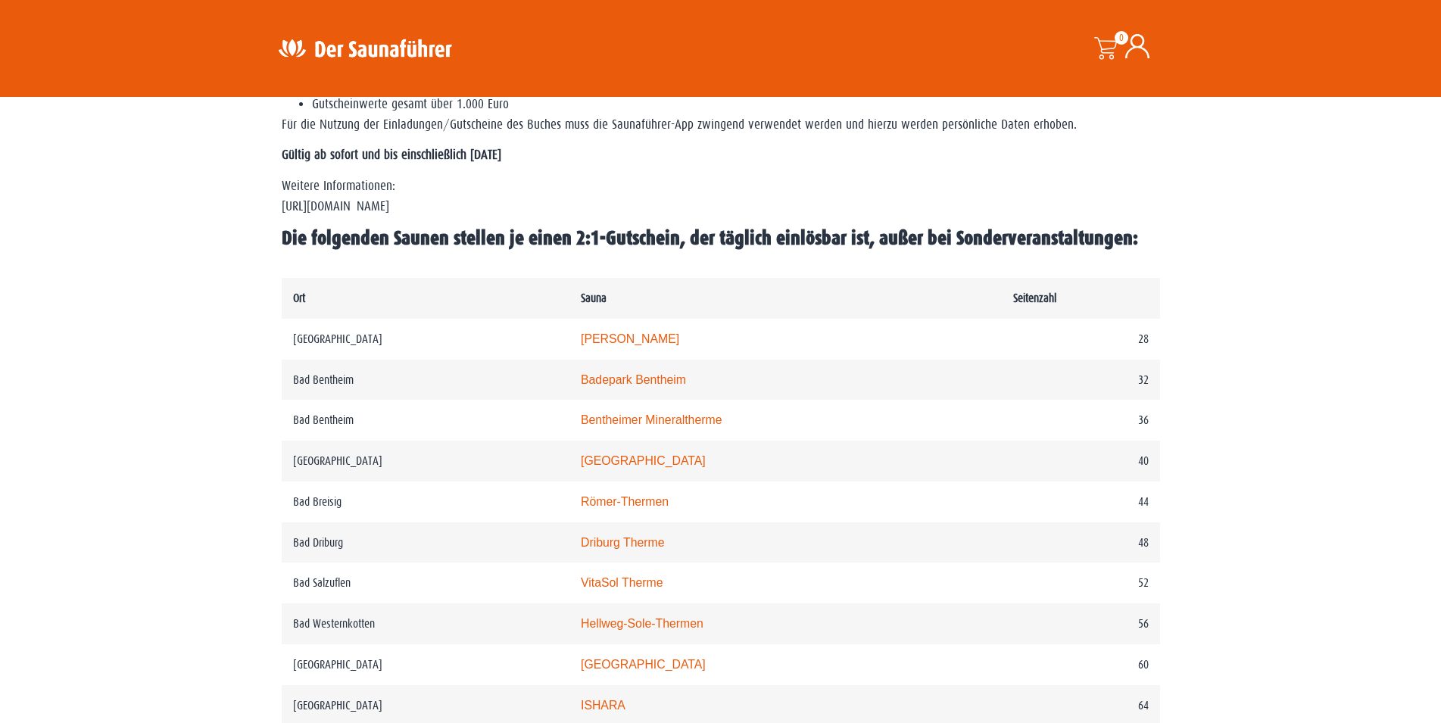
scroll to position [597, 0]
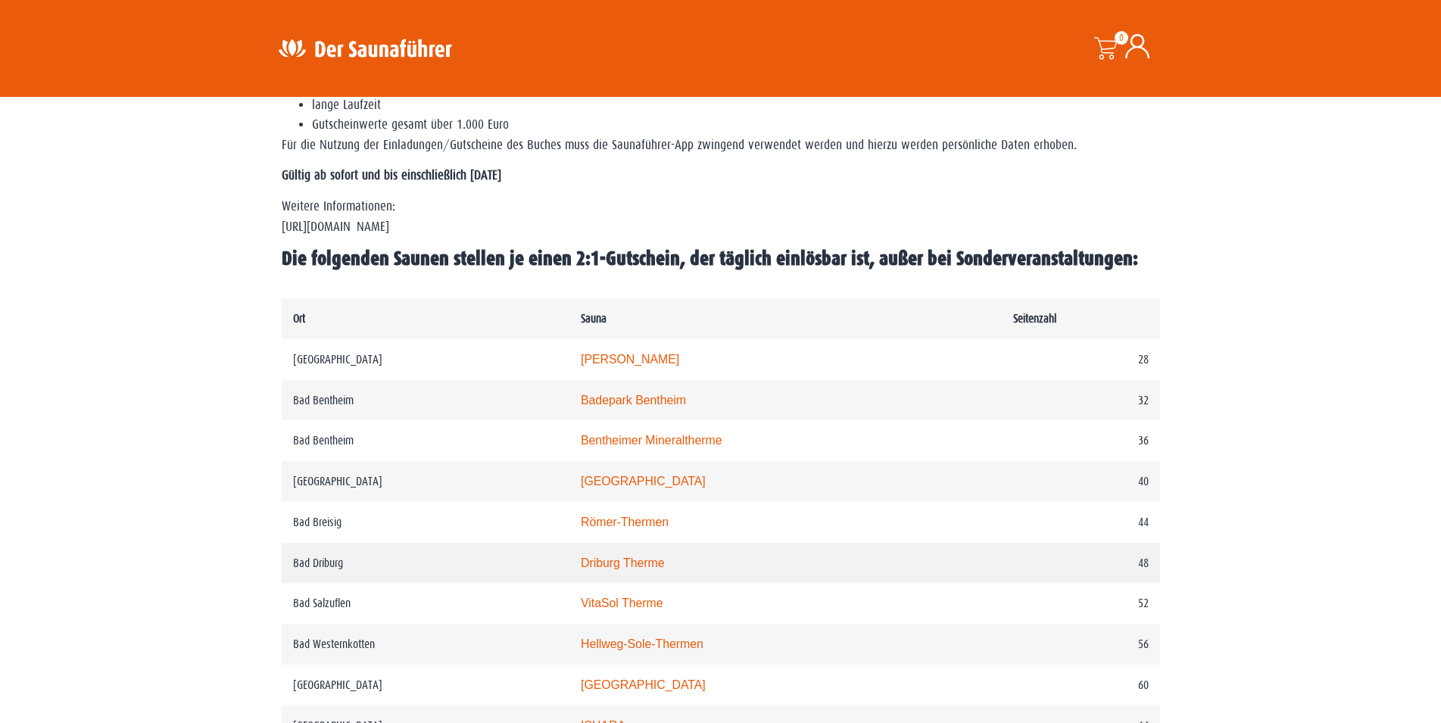
click at [619, 569] on link "Driburg Therme" at bounding box center [623, 563] width 84 height 13
click at [601, 569] on link "Driburg Therme" at bounding box center [623, 563] width 84 height 13
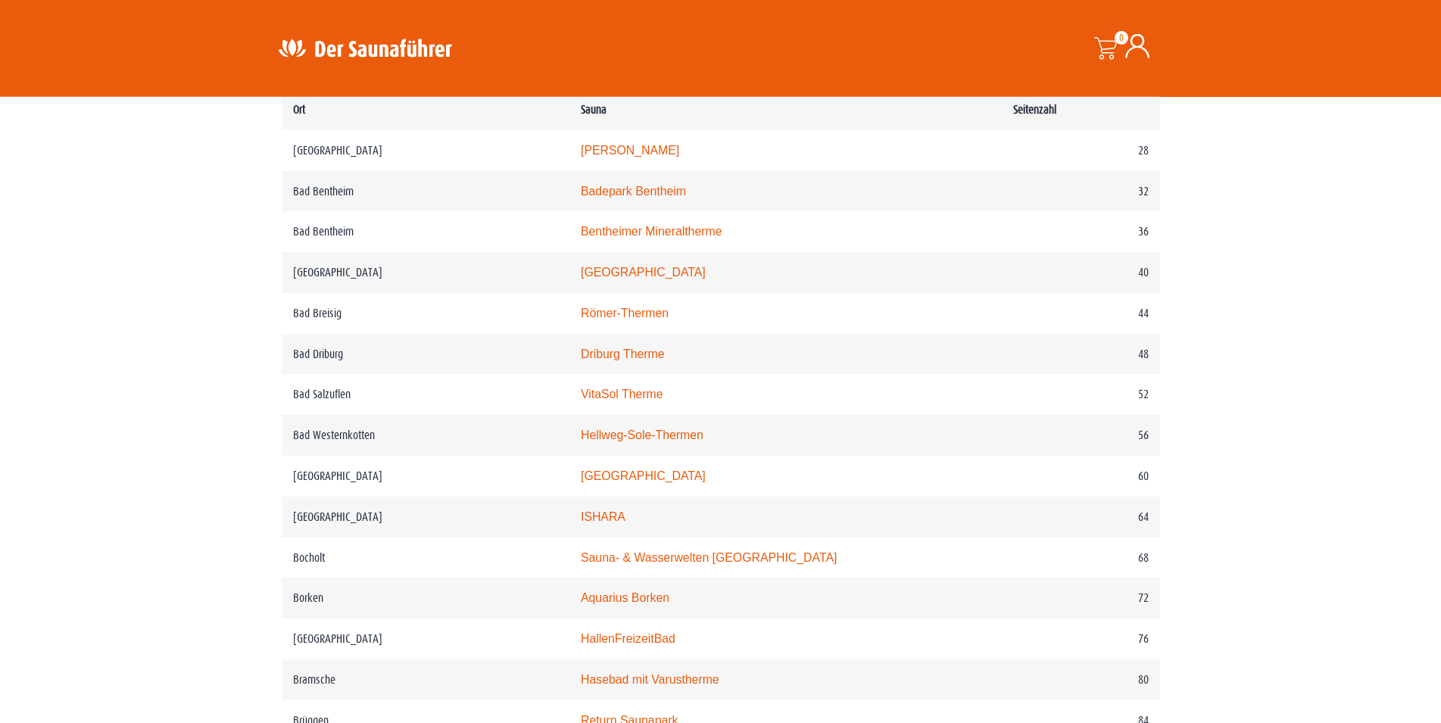
scroll to position [829, 0]
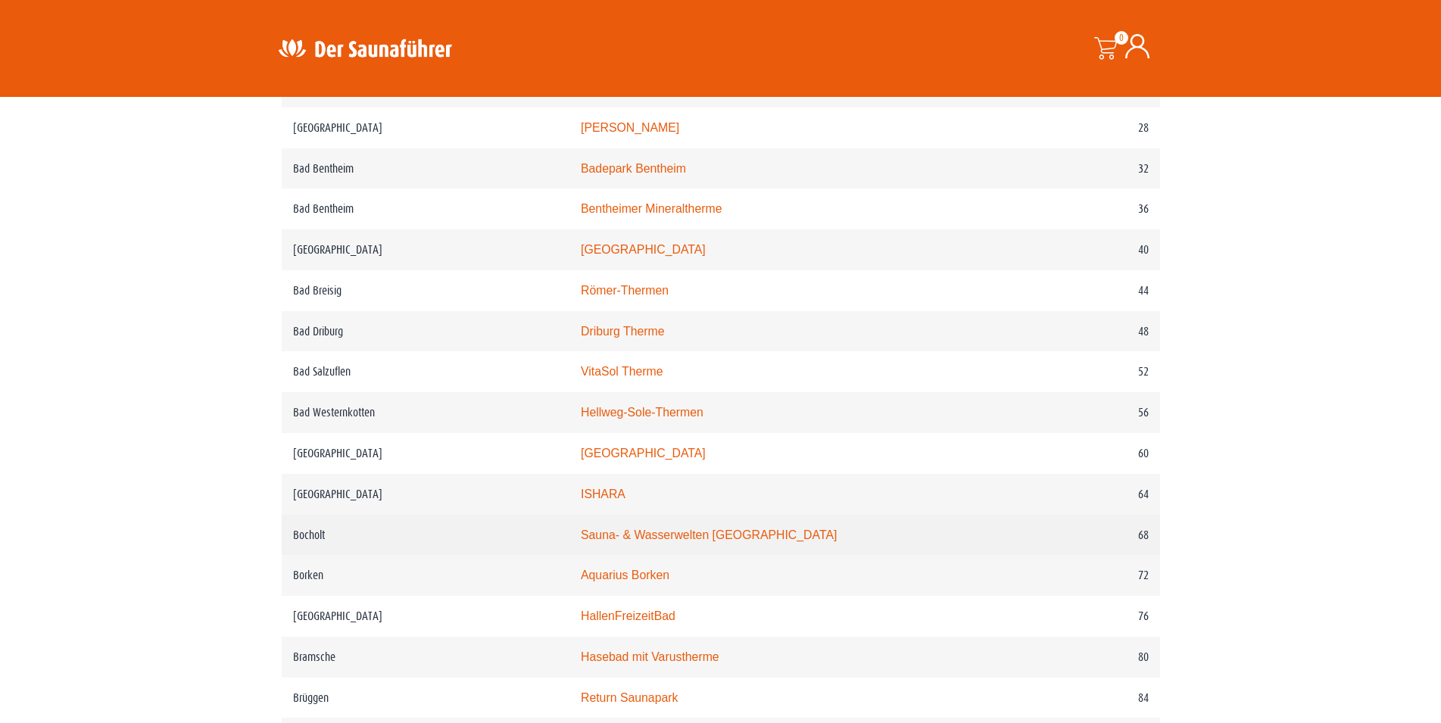
click at [666, 541] on link "Sauna- & Wasserwelten Bahia" at bounding box center [709, 534] width 256 height 13
click at [669, 541] on link "Sauna- & Wasserwelten Bahia" at bounding box center [709, 534] width 256 height 13
click at [694, 541] on link "Sauna- & Wasserwelten Bahia" at bounding box center [709, 534] width 256 height 13
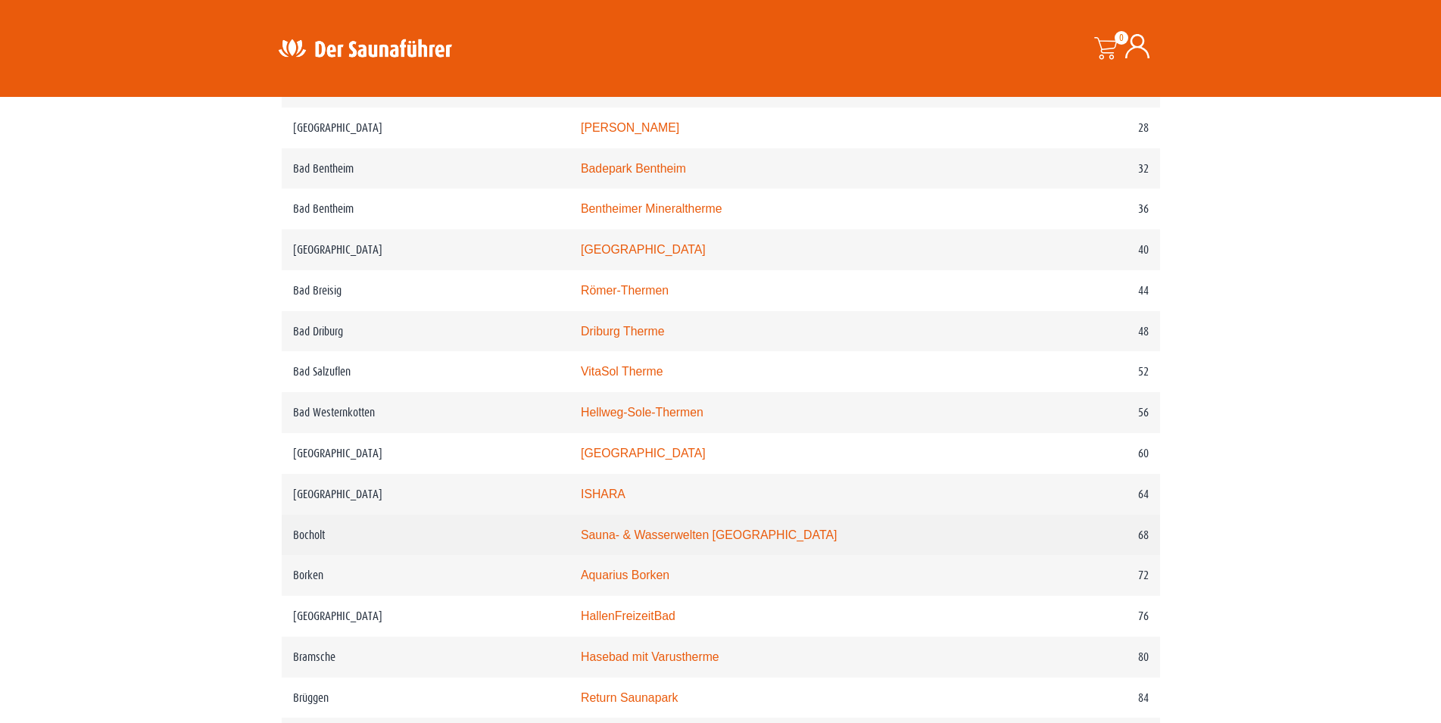
click at [705, 541] on link "Sauna- & Wasserwelten Bahia" at bounding box center [709, 534] width 256 height 13
click at [706, 541] on link "Sauna- & Wasserwelten [GEOGRAPHIC_DATA]" at bounding box center [709, 534] width 256 height 13
click at [753, 541] on link "Sauna- & Wasserwelten [GEOGRAPHIC_DATA]" at bounding box center [709, 534] width 256 height 13
click at [706, 541] on link "Sauna- & Wasserwelten [GEOGRAPHIC_DATA]" at bounding box center [709, 534] width 256 height 13
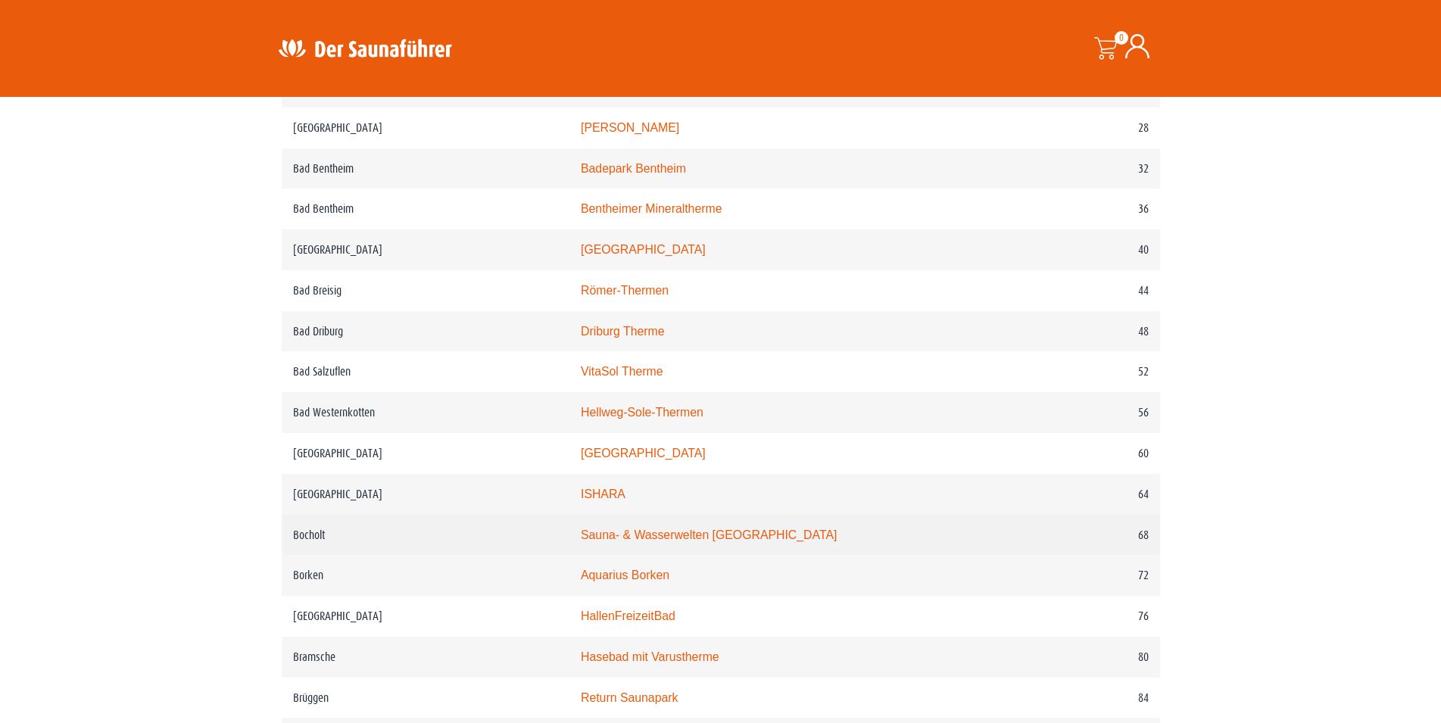
click at [706, 541] on link "Sauna- & Wasserwelten [GEOGRAPHIC_DATA]" at bounding box center [709, 534] width 256 height 13
click at [681, 541] on link "Sauna- & Wasserwelten [GEOGRAPHIC_DATA]" at bounding box center [709, 534] width 256 height 13
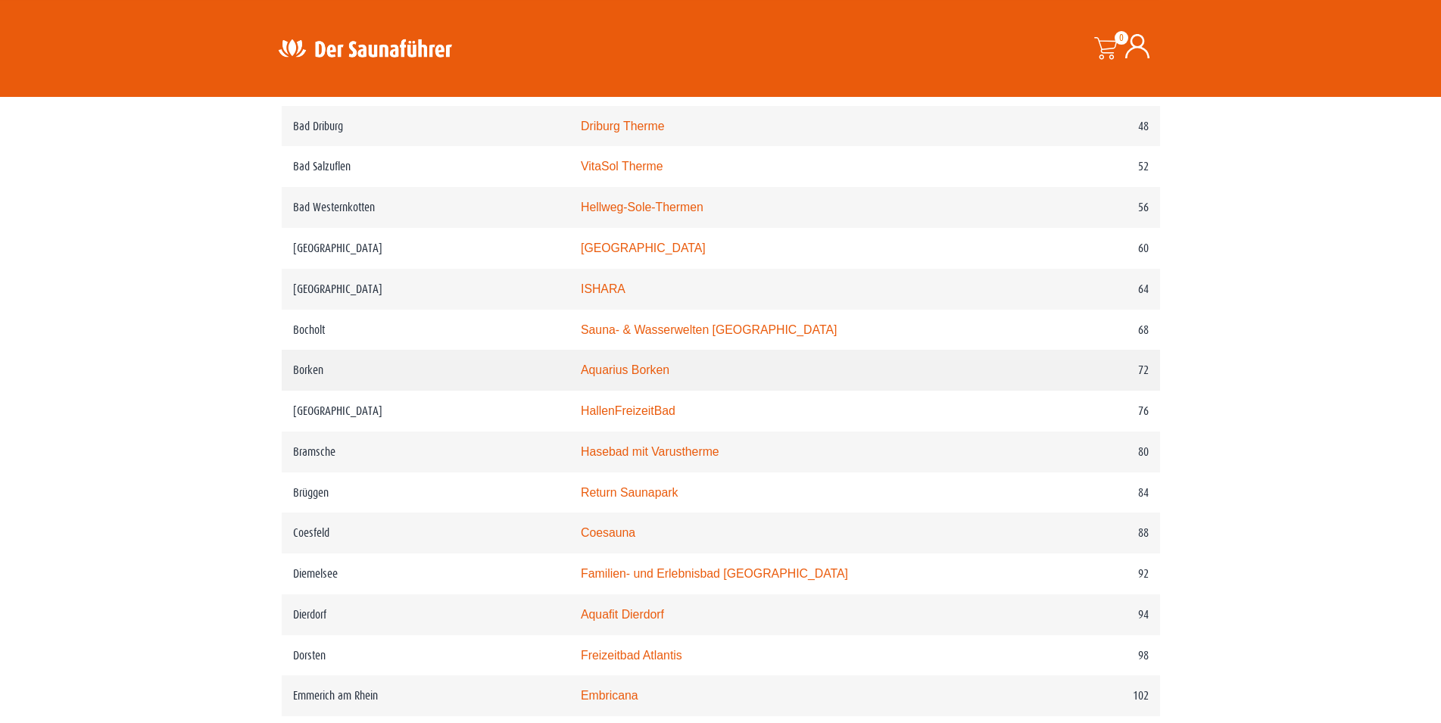
scroll to position [1061, 0]
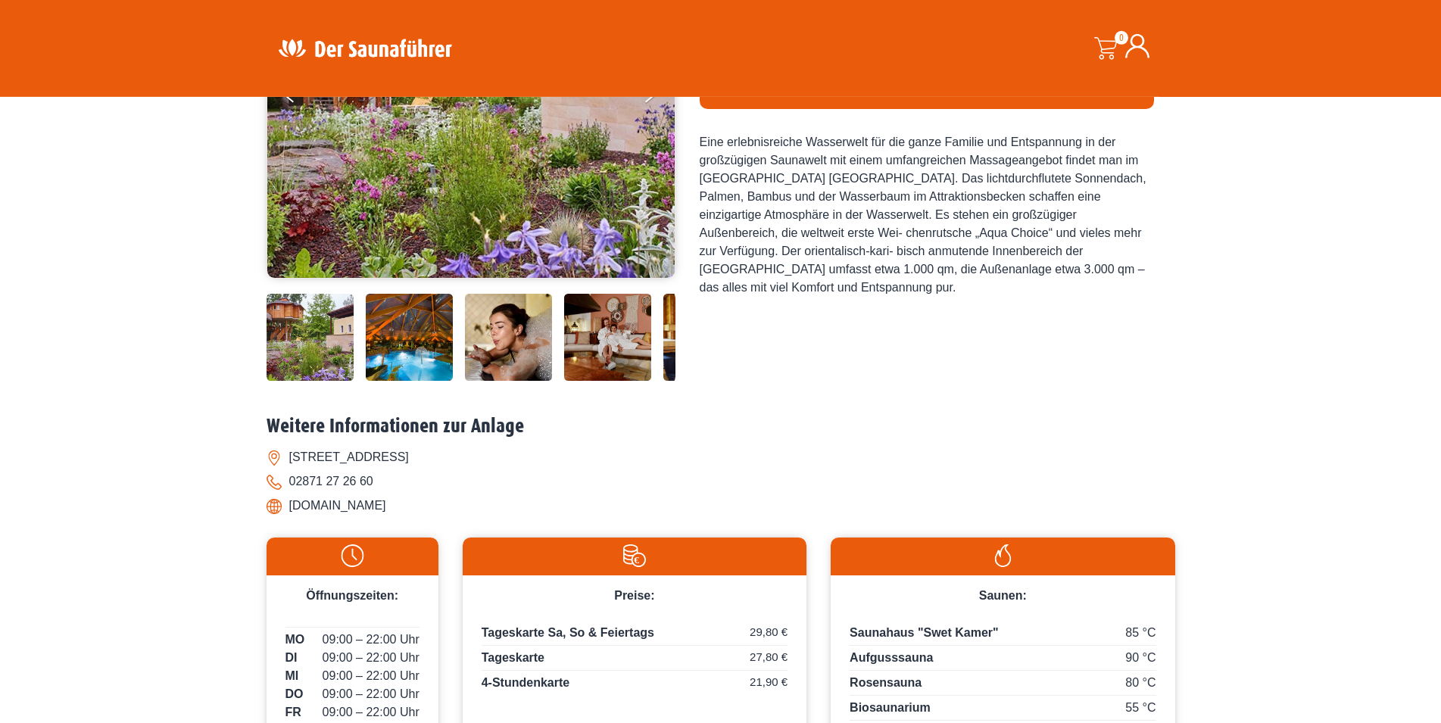
scroll to position [154, 0]
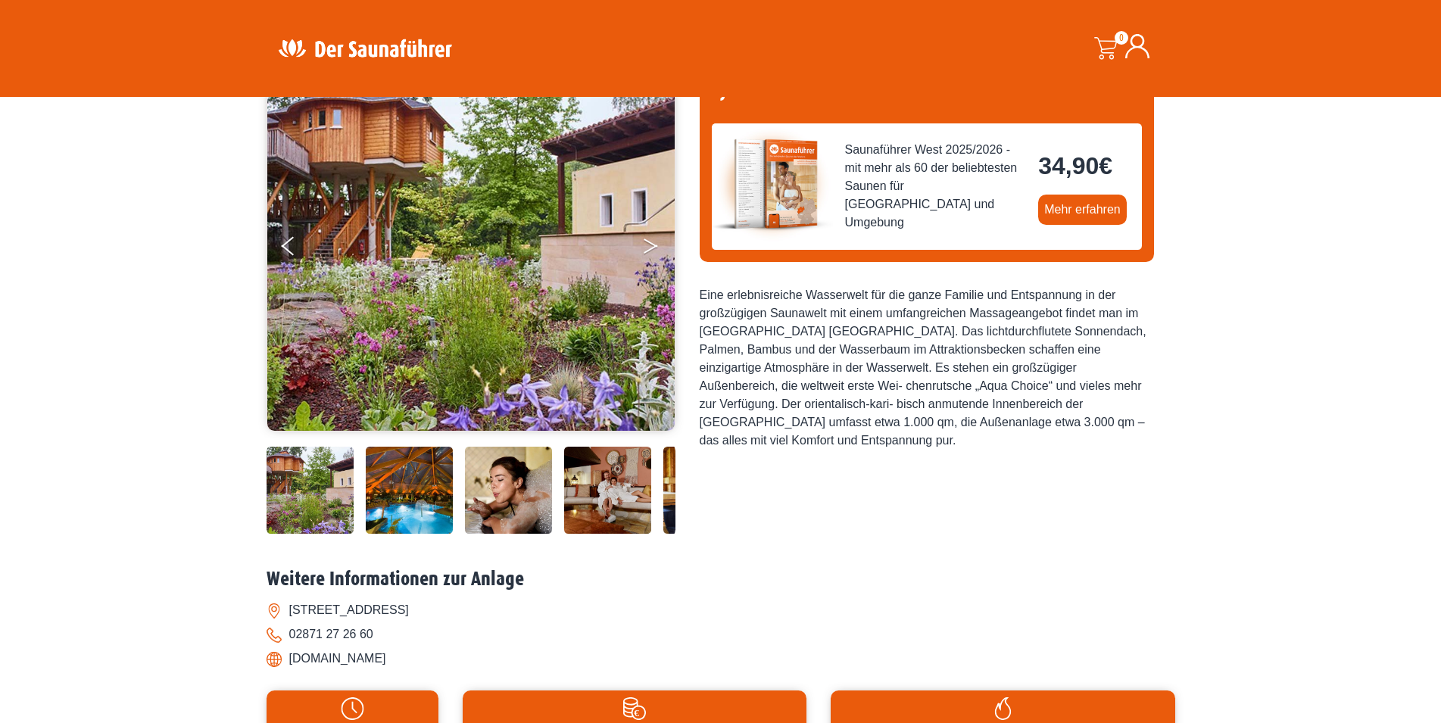
click at [650, 245] on button "Next" at bounding box center [661, 249] width 38 height 38
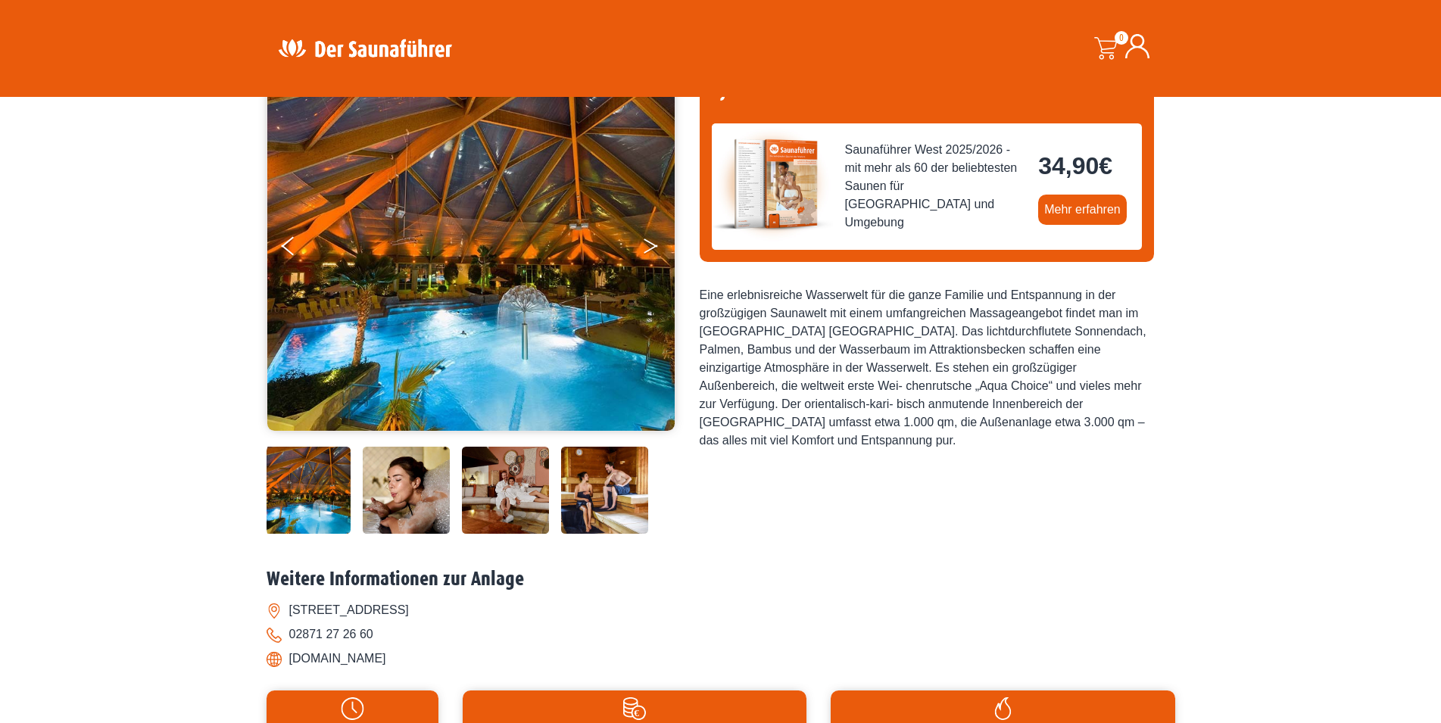
click at [650, 245] on button "Next" at bounding box center [661, 249] width 38 height 38
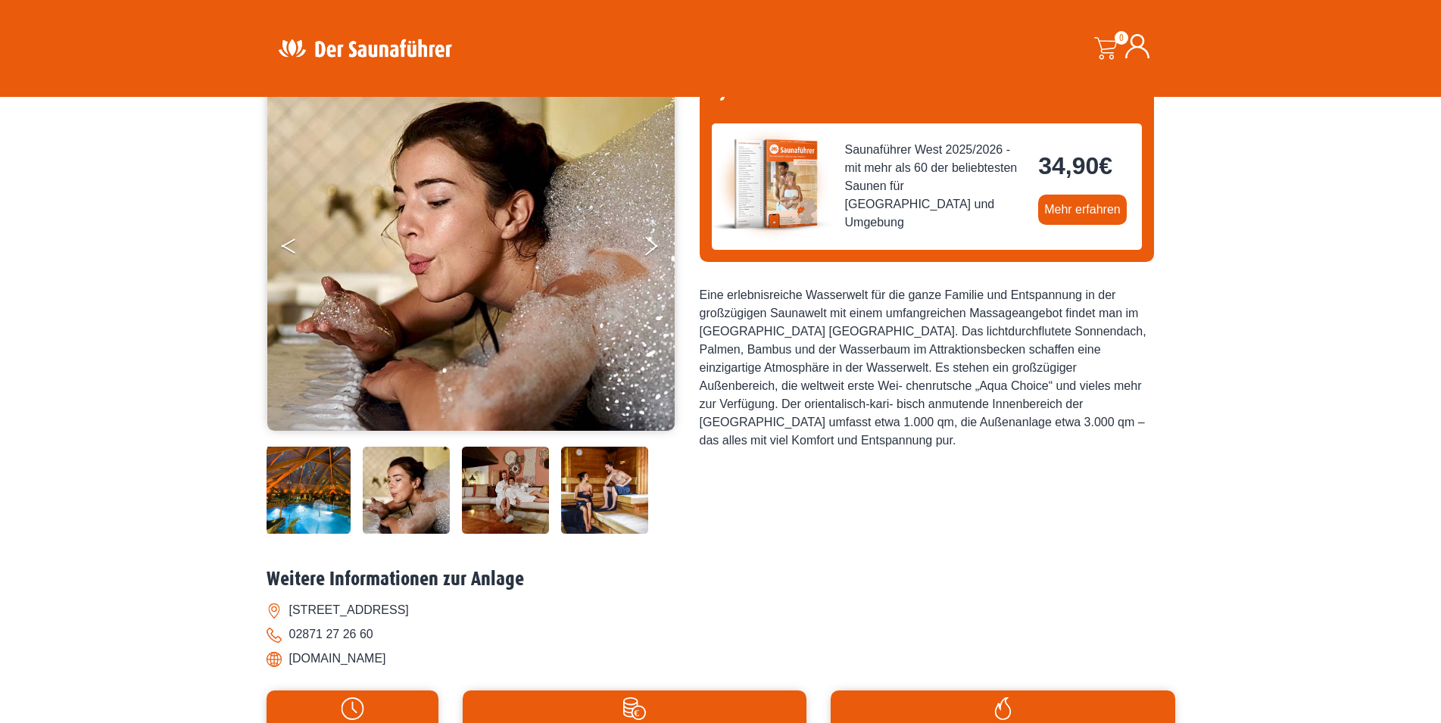
click at [287, 243] on button "Previous" at bounding box center [301, 249] width 38 height 38
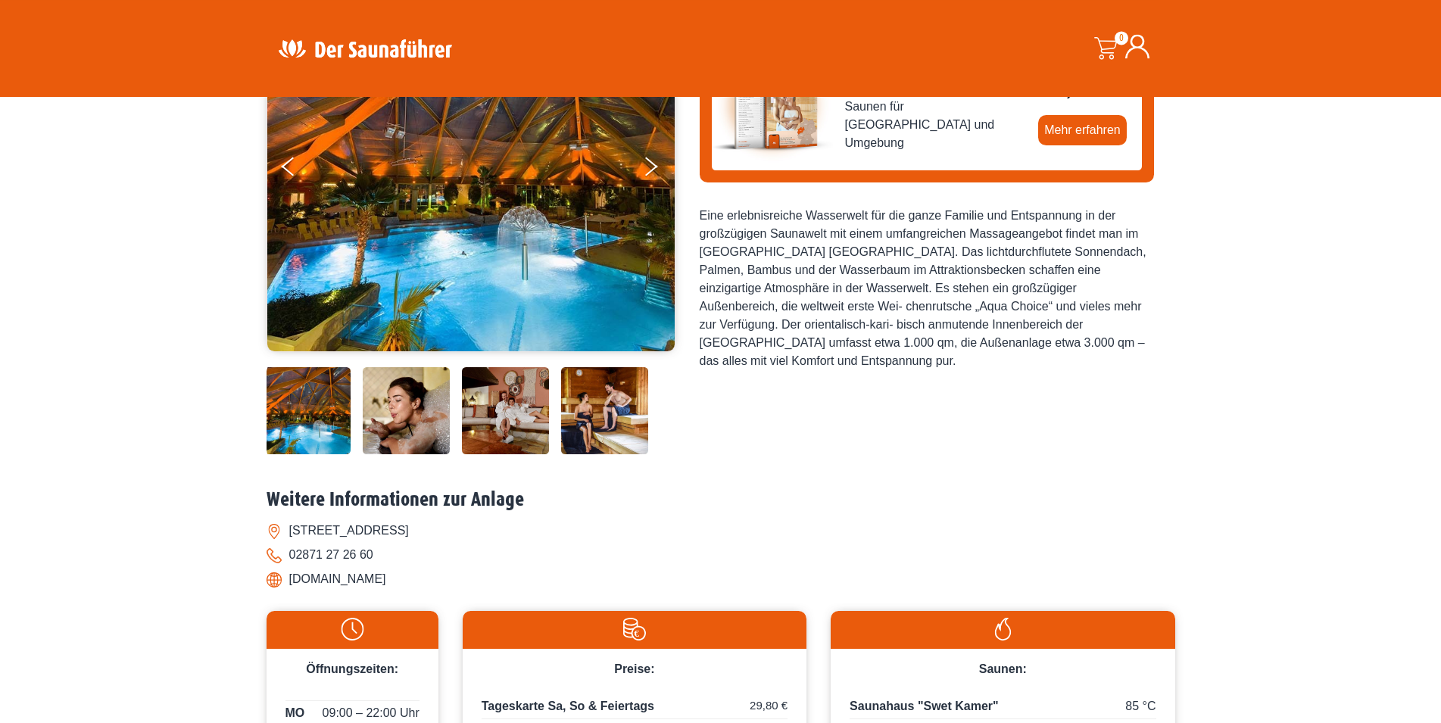
scroll to position [232, 0]
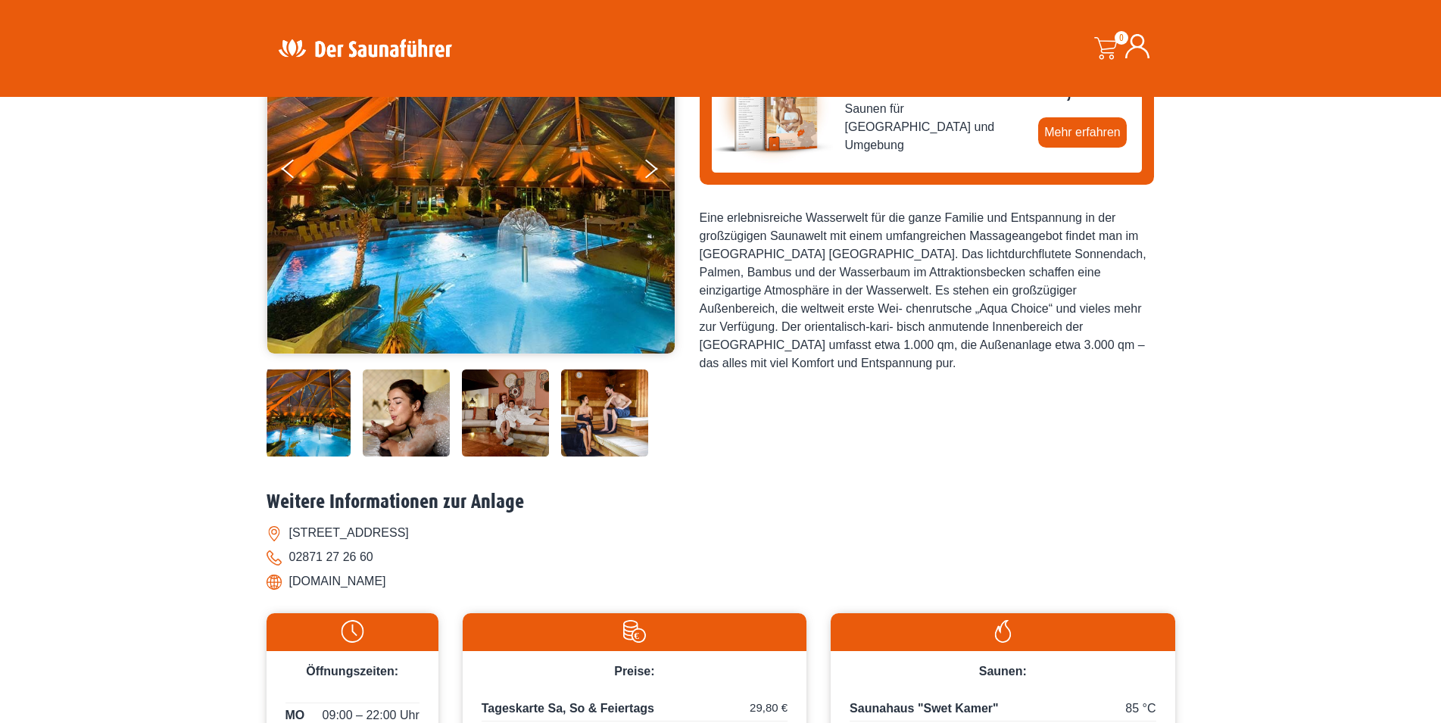
click at [603, 406] on img at bounding box center [604, 412] width 87 height 87
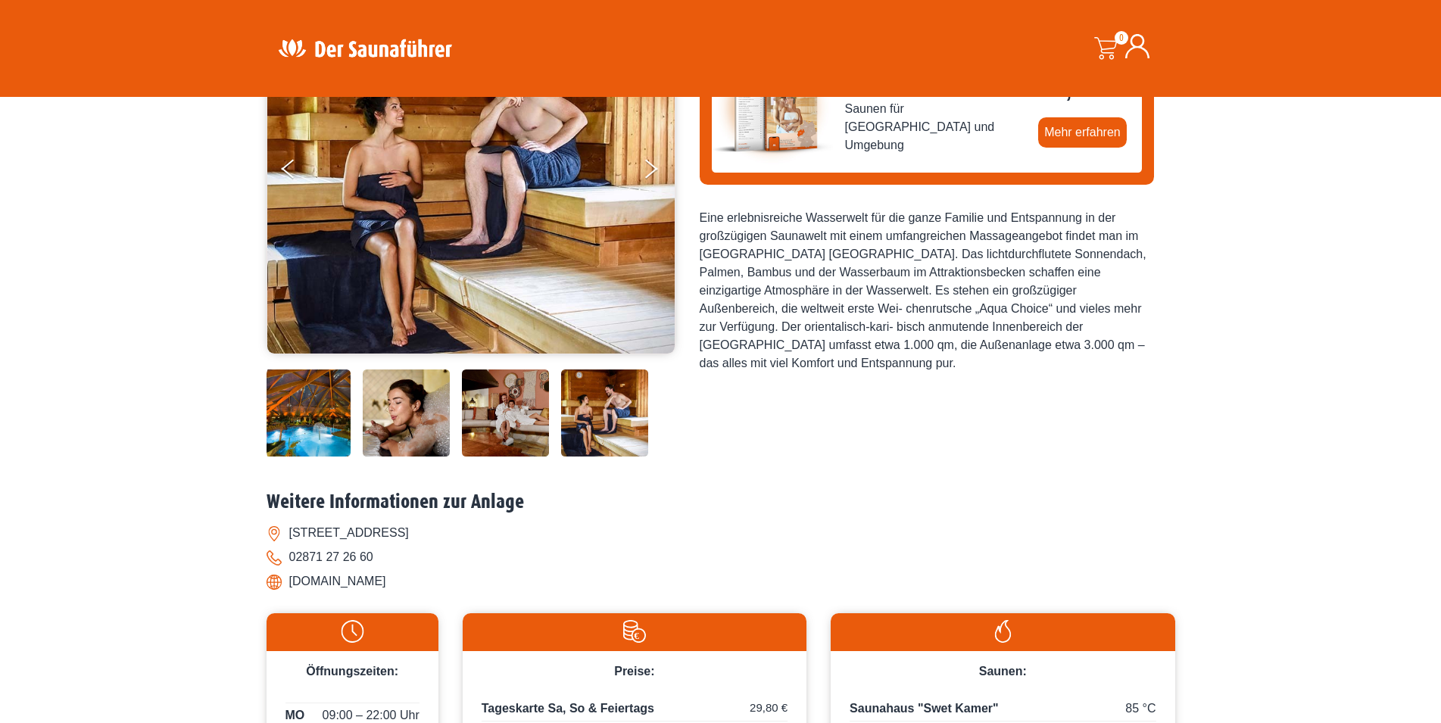
click at [329, 395] on img at bounding box center [306, 412] width 87 height 87
click at [402, 413] on img at bounding box center [406, 412] width 87 height 87
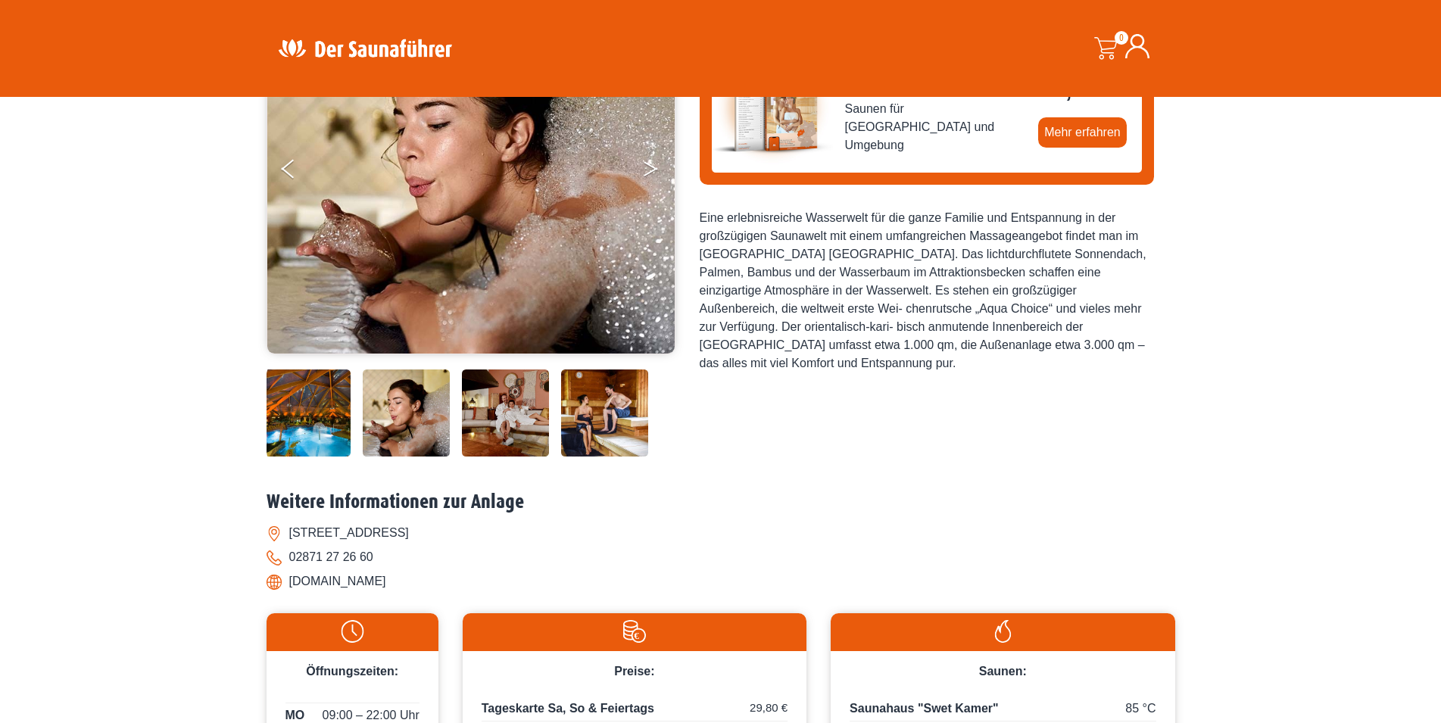
click at [649, 167] on button "Next" at bounding box center [661, 172] width 38 height 38
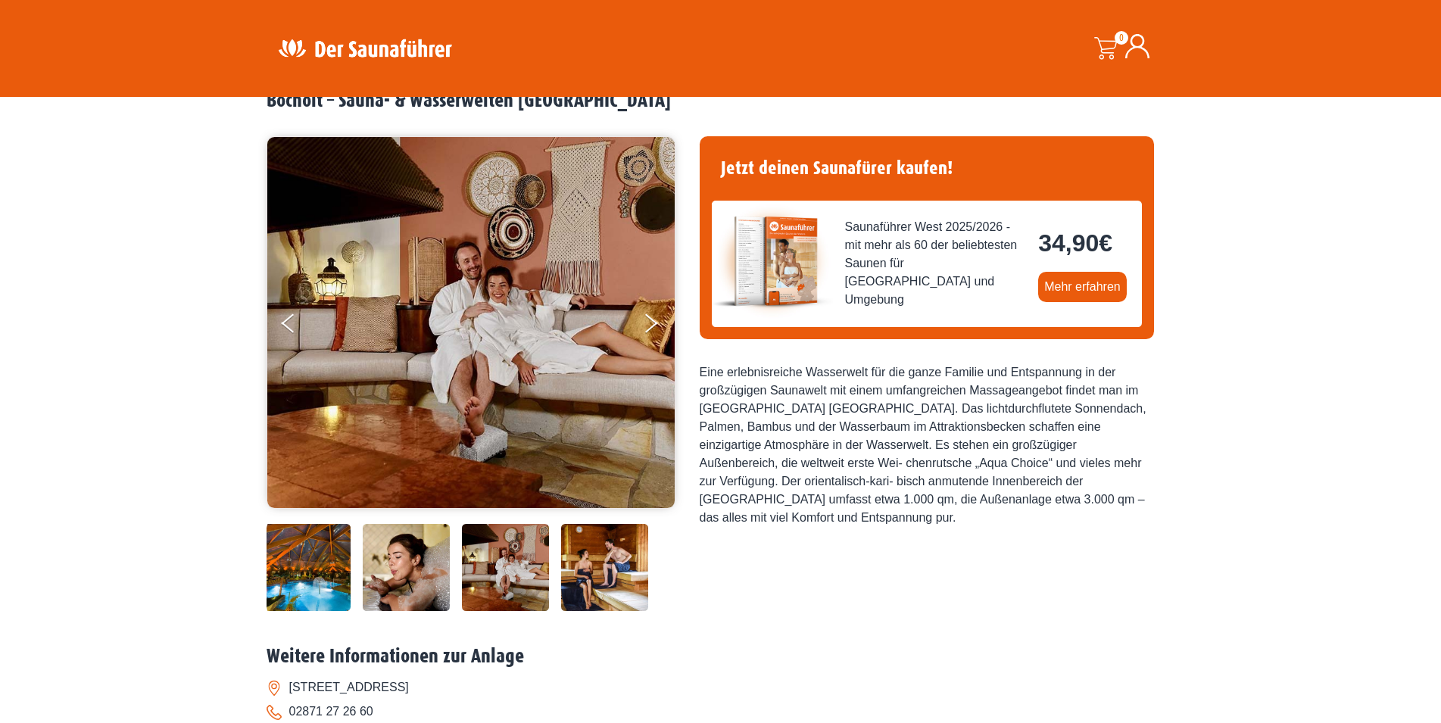
scroll to position [0, 0]
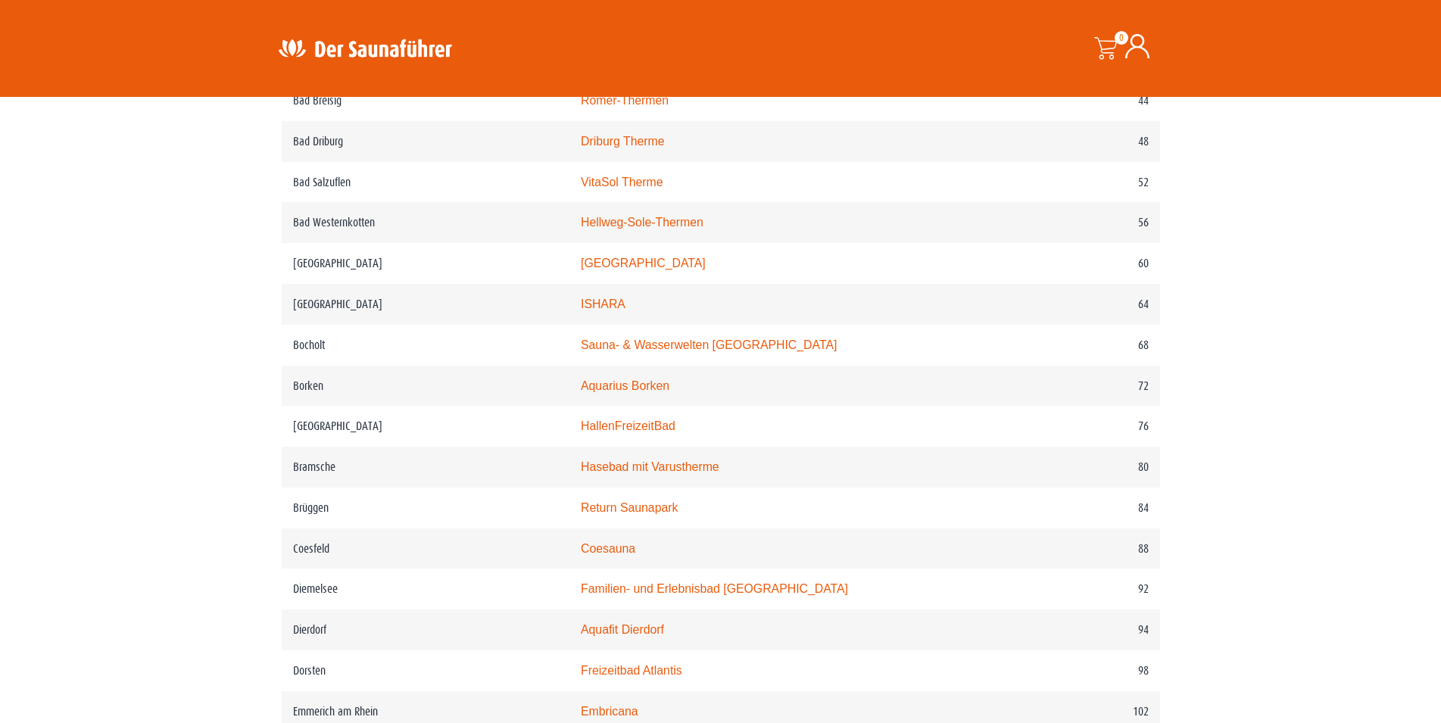
scroll to position [1062, 0]
click at [656, 391] on link "Aquarius Borken" at bounding box center [625, 385] width 89 height 13
click at [616, 391] on link "Aquarius Borken" at bounding box center [625, 385] width 89 height 13
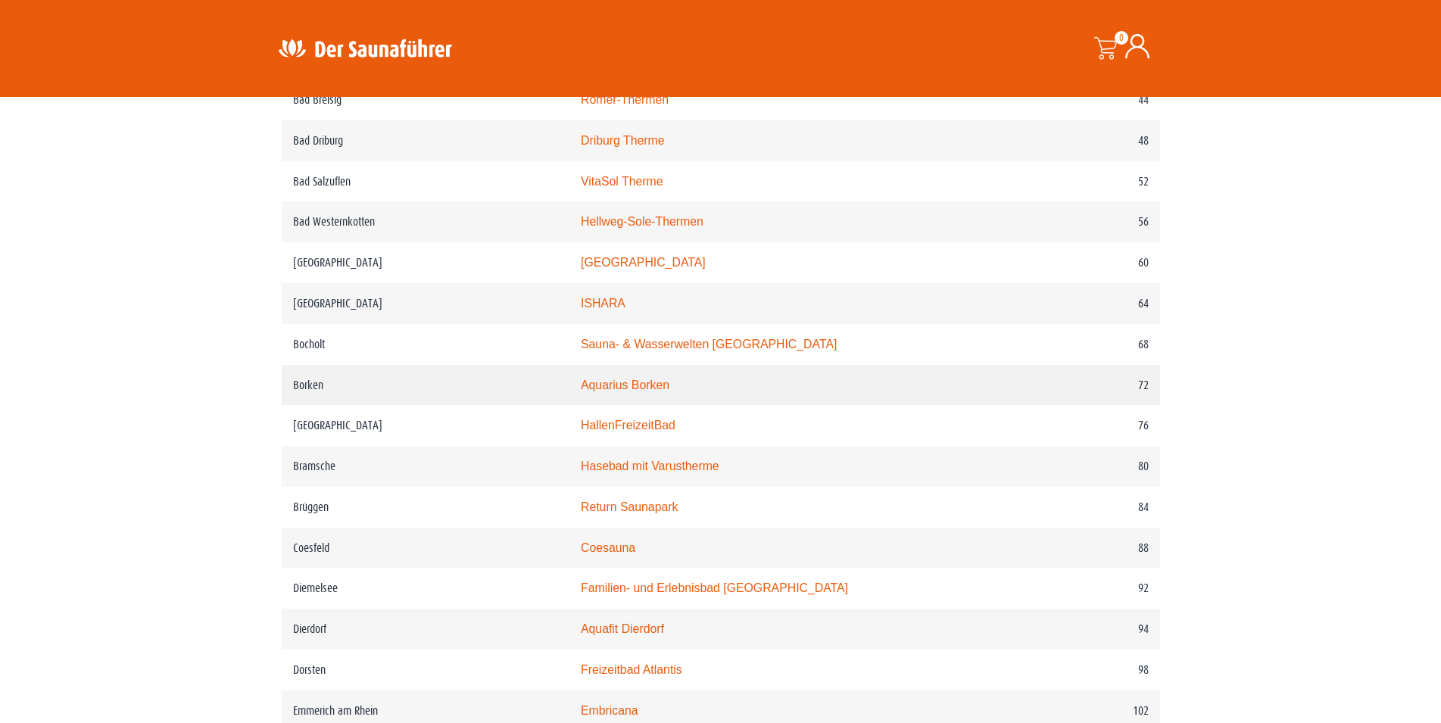
click at [637, 391] on link "Aquarius Borken" at bounding box center [625, 385] width 89 height 13
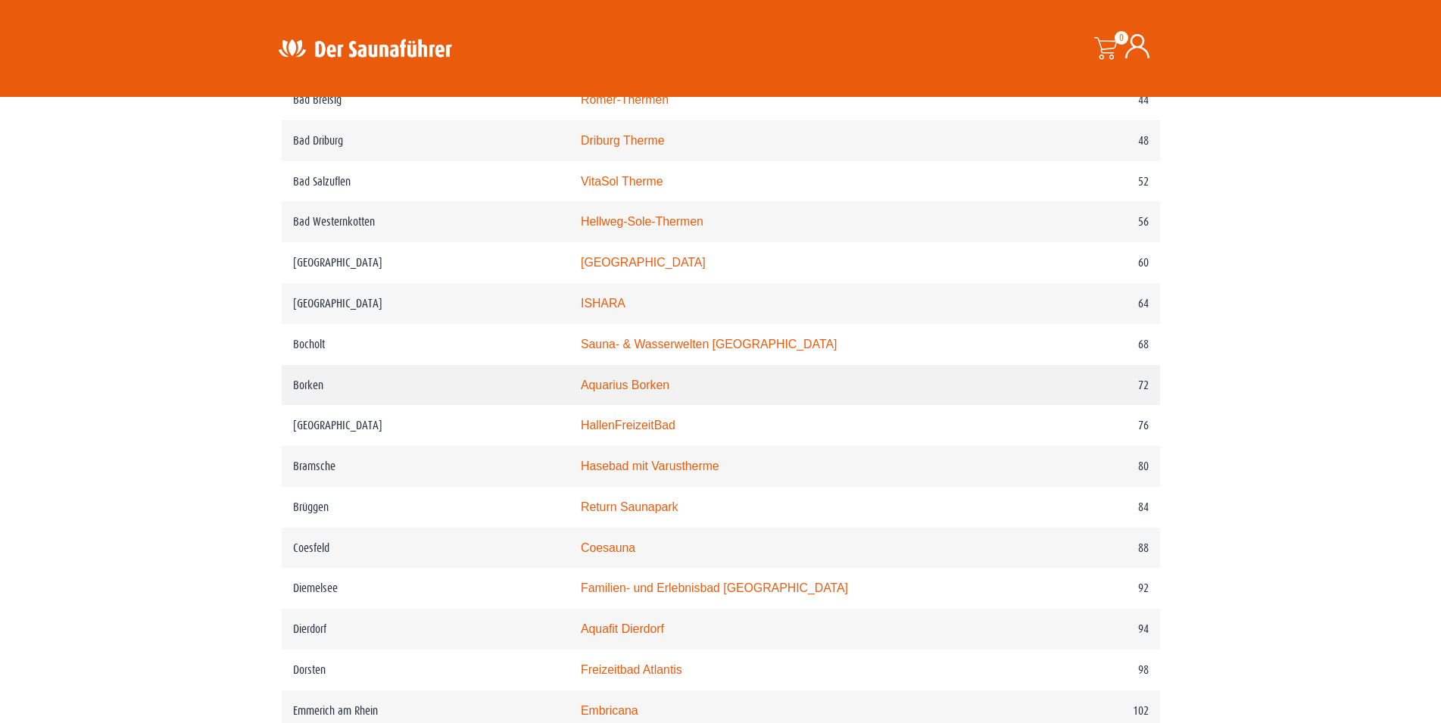
click at [637, 391] on link "Aquarius Borken" at bounding box center [625, 385] width 89 height 13
click at [638, 391] on link "Aquarius Borken" at bounding box center [625, 385] width 89 height 13
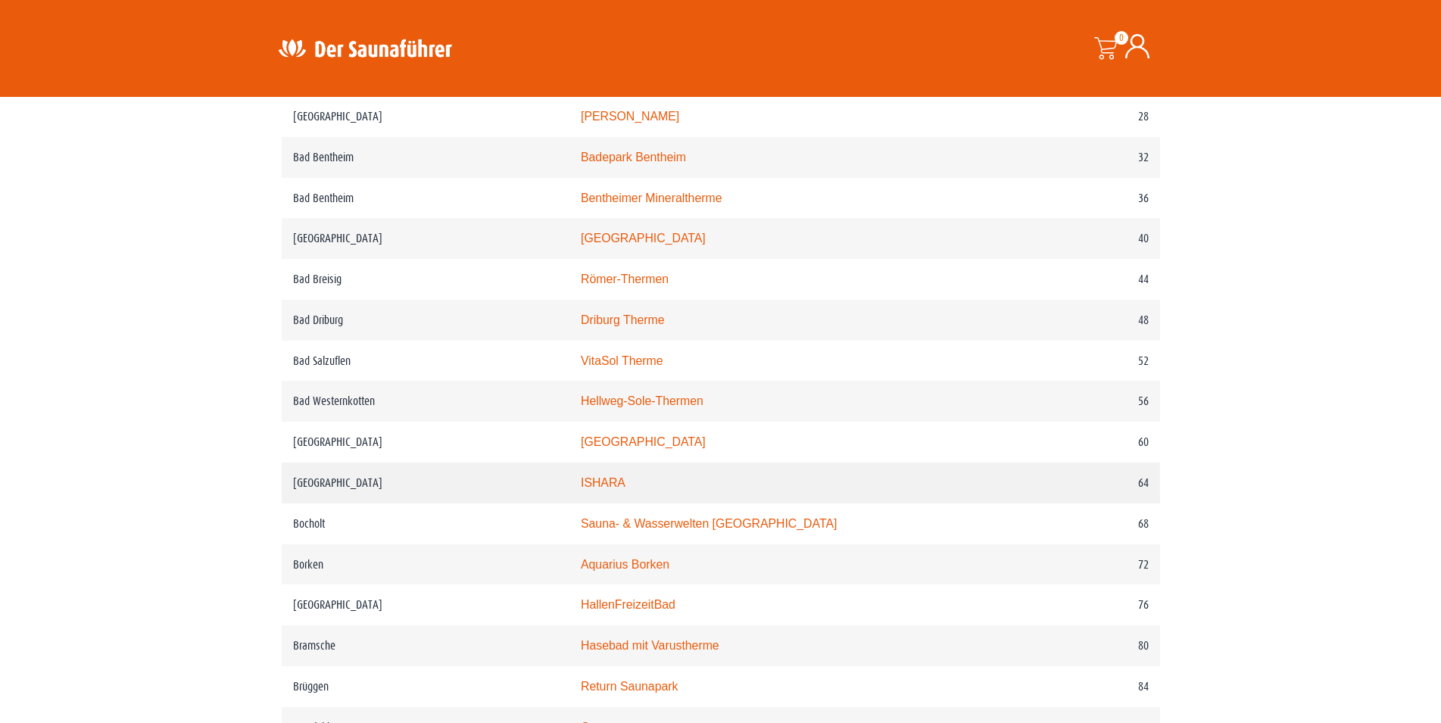
scroll to position [906, 0]
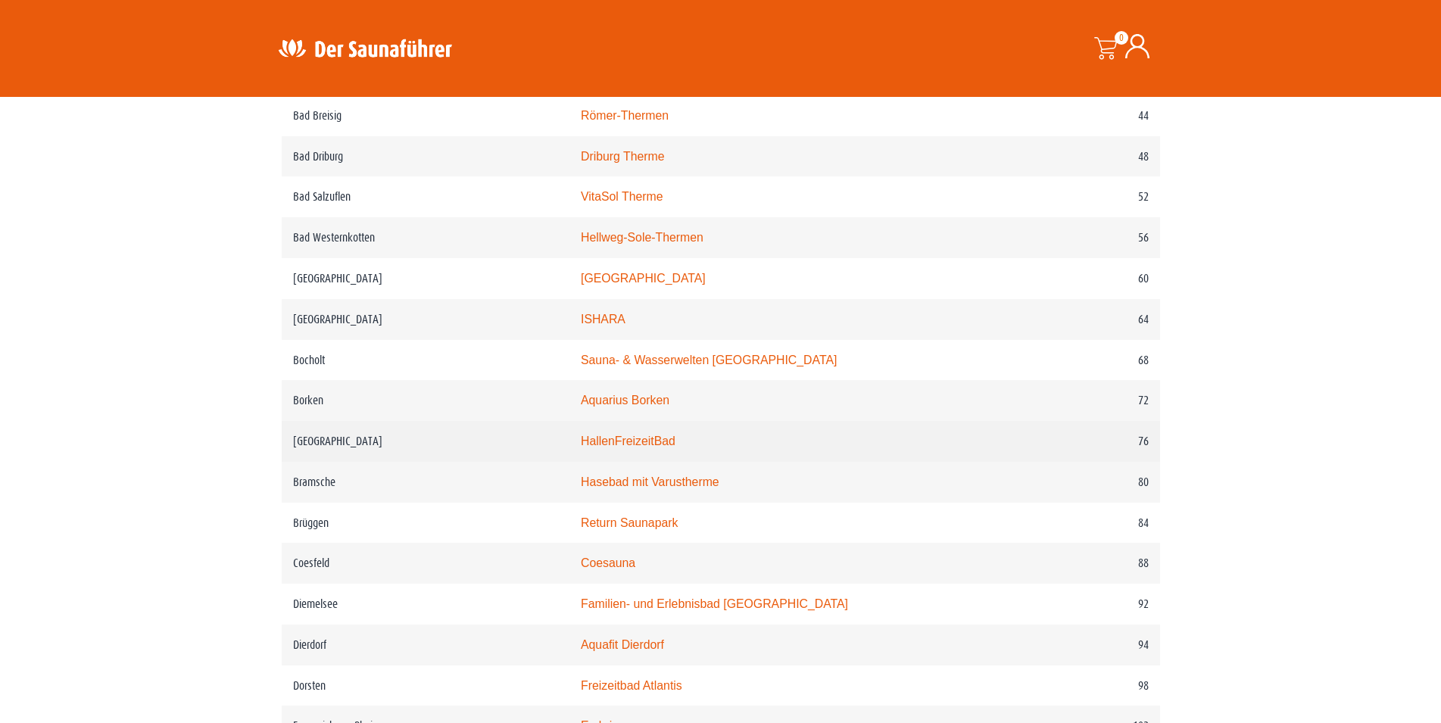
scroll to position [1004, 0]
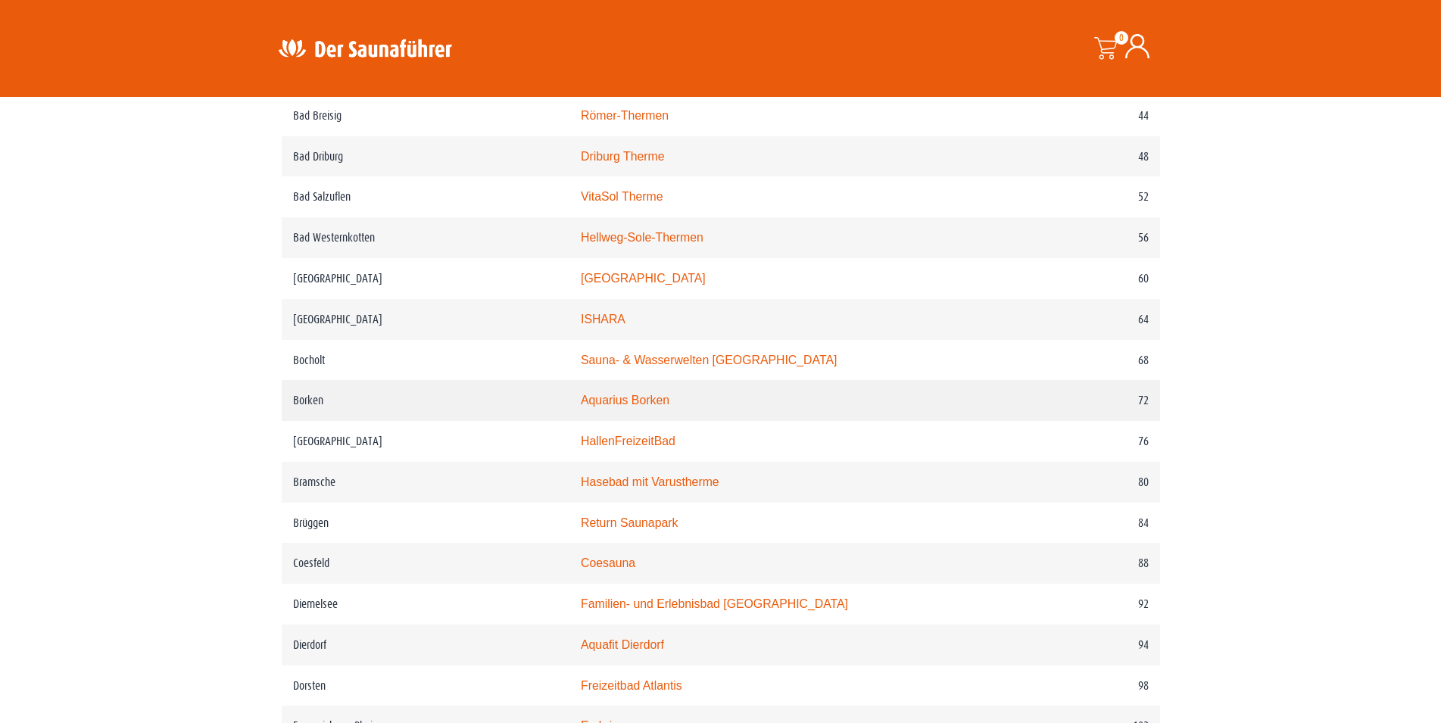
click at [638, 407] on link "Aquarius Borken" at bounding box center [625, 400] width 89 height 13
click at [663, 407] on link "Aquarius Borken" at bounding box center [625, 400] width 89 height 13
click at [641, 407] on link "Aquarius Borken" at bounding box center [625, 400] width 89 height 13
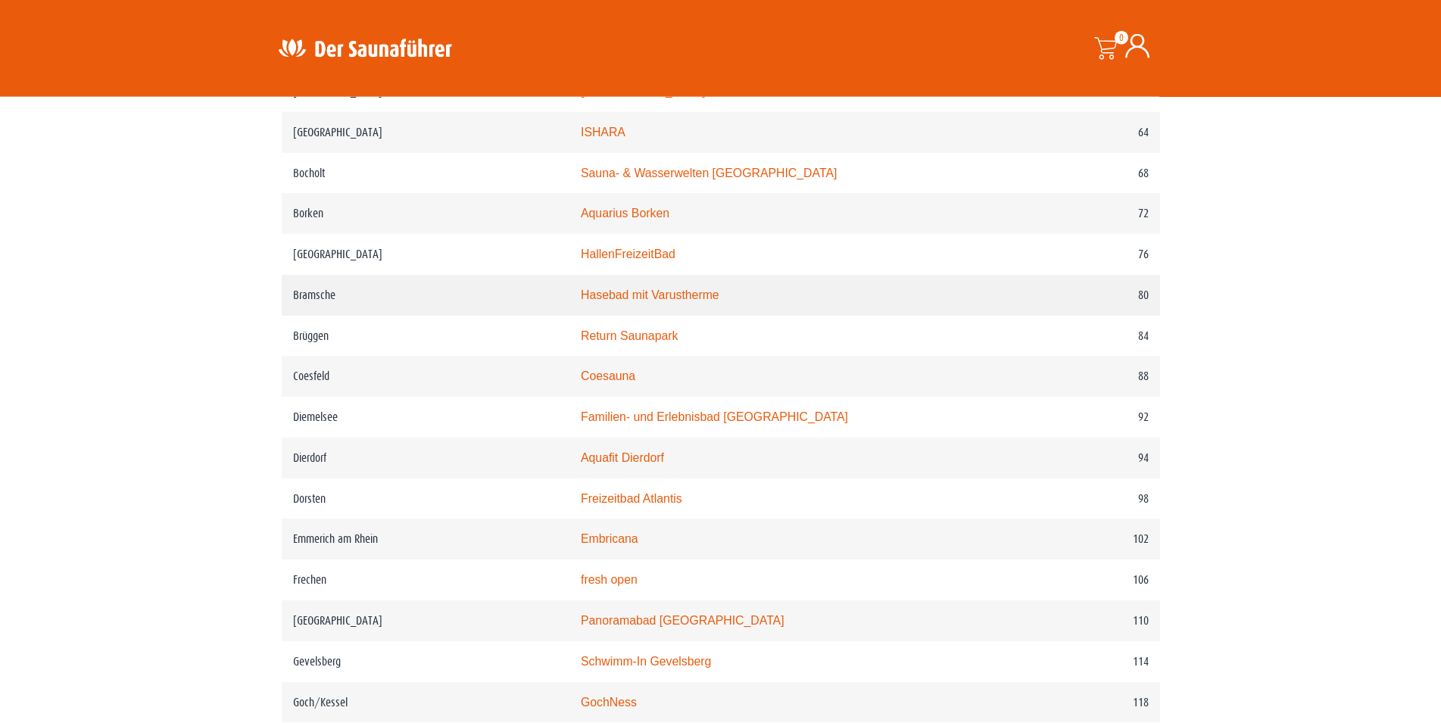
scroll to position [1236, 0]
